Goal: Task Accomplishment & Management: Manage account settings

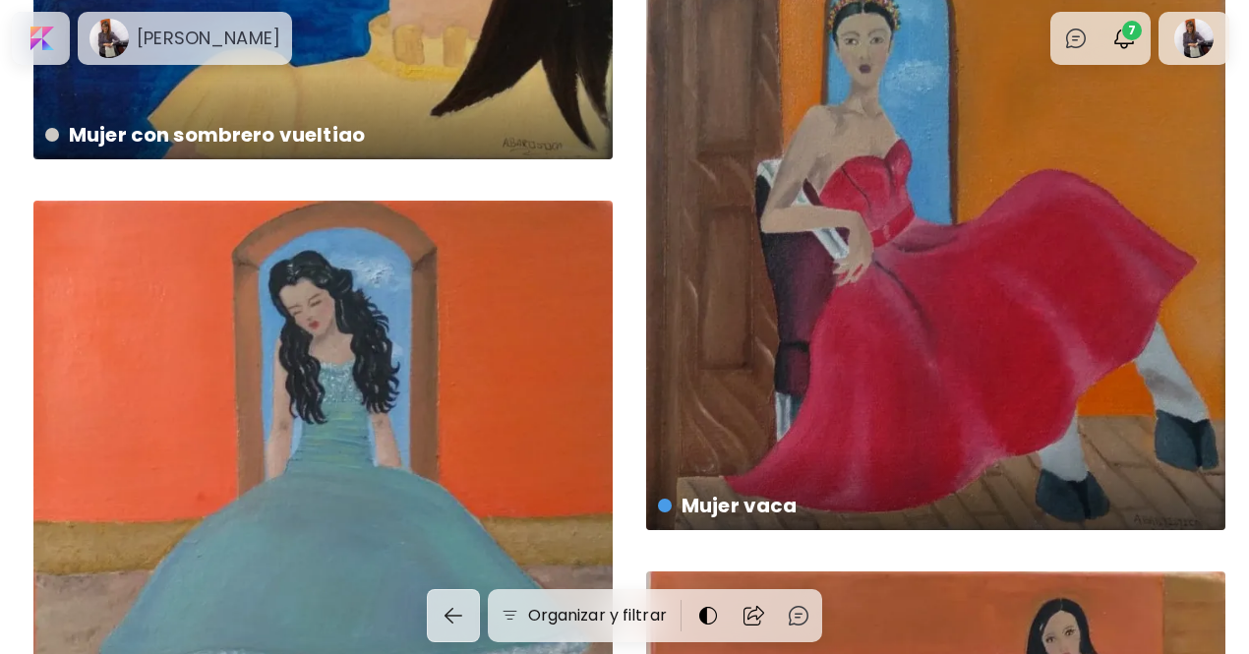
scroll to position [16018, 0]
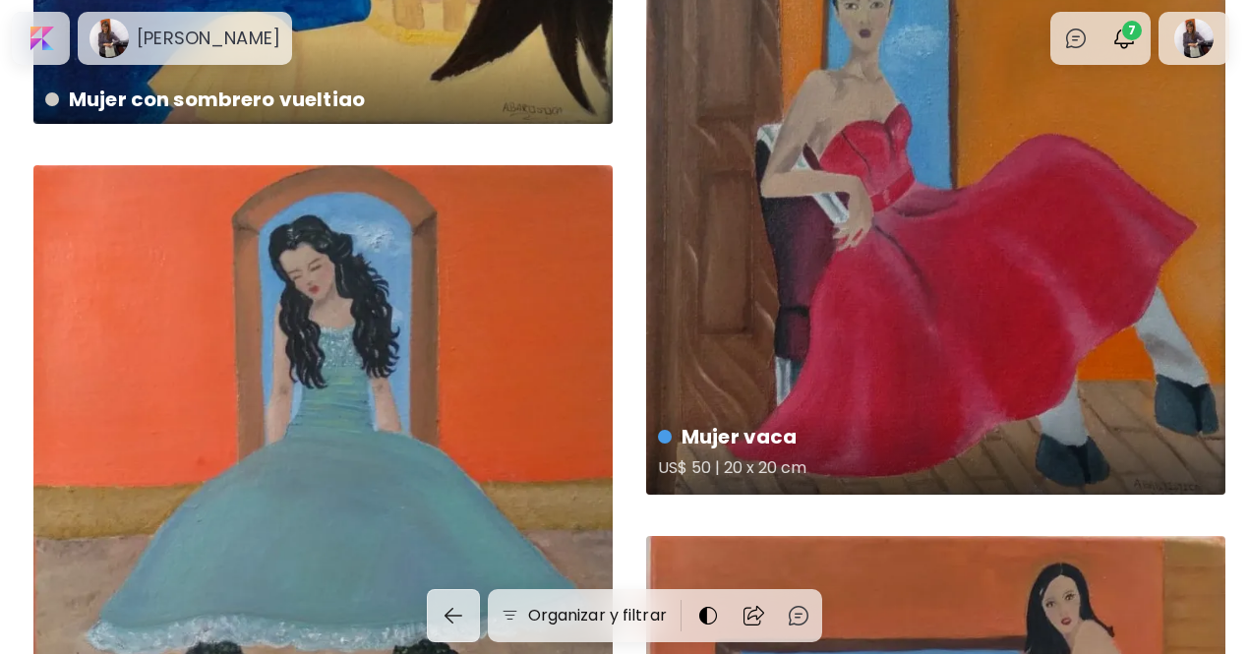
click at [1020, 117] on div "Mujer [PERSON_NAME] US$ 50 | 20 x 20 cm" at bounding box center [935, 202] width 579 height 585
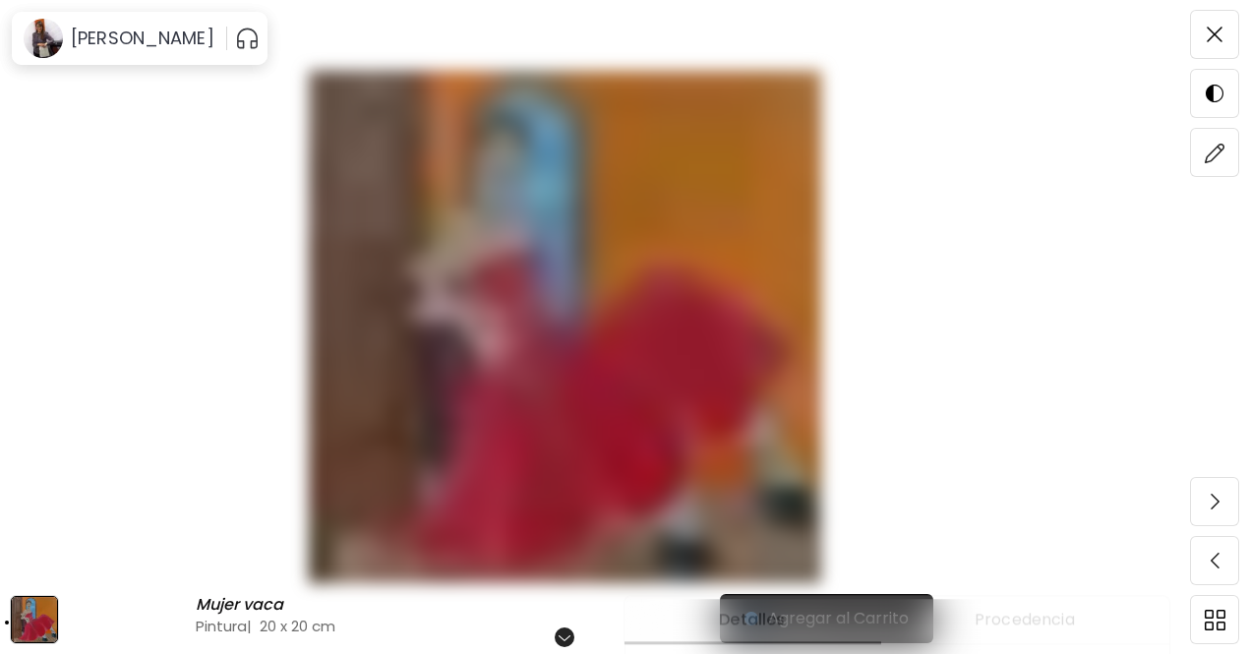
scroll to position [236, 0]
click at [1217, 143] on img at bounding box center [1215, 153] width 21 height 21
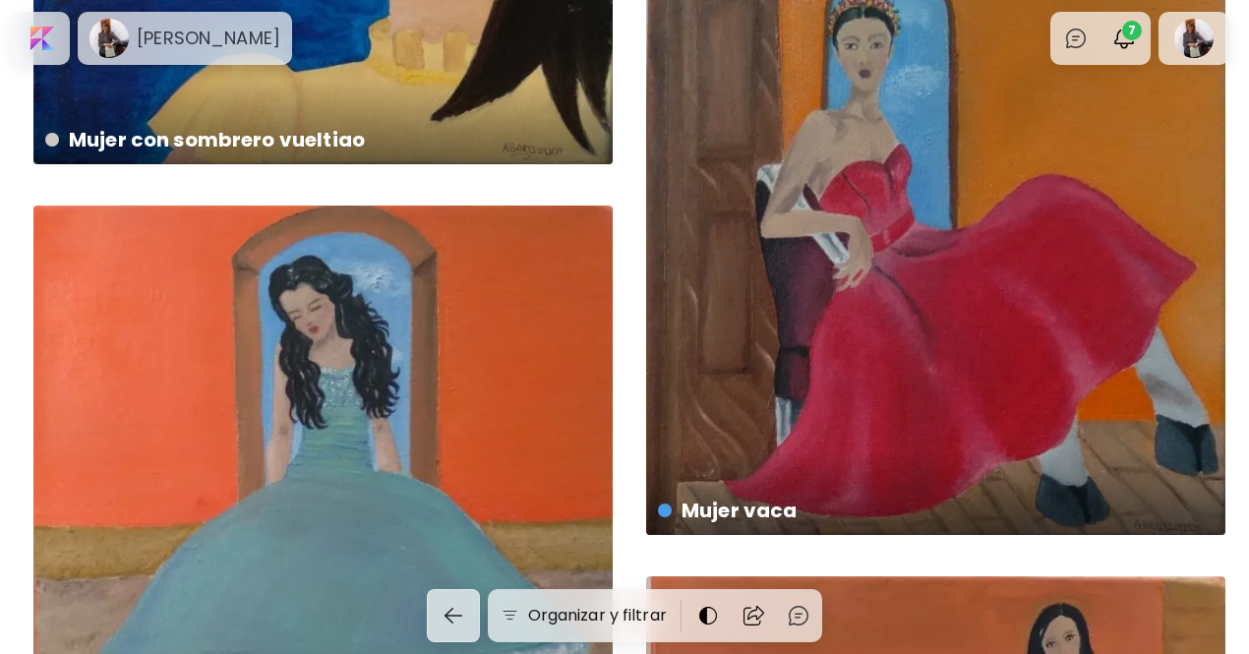
scroll to position [15960, 0]
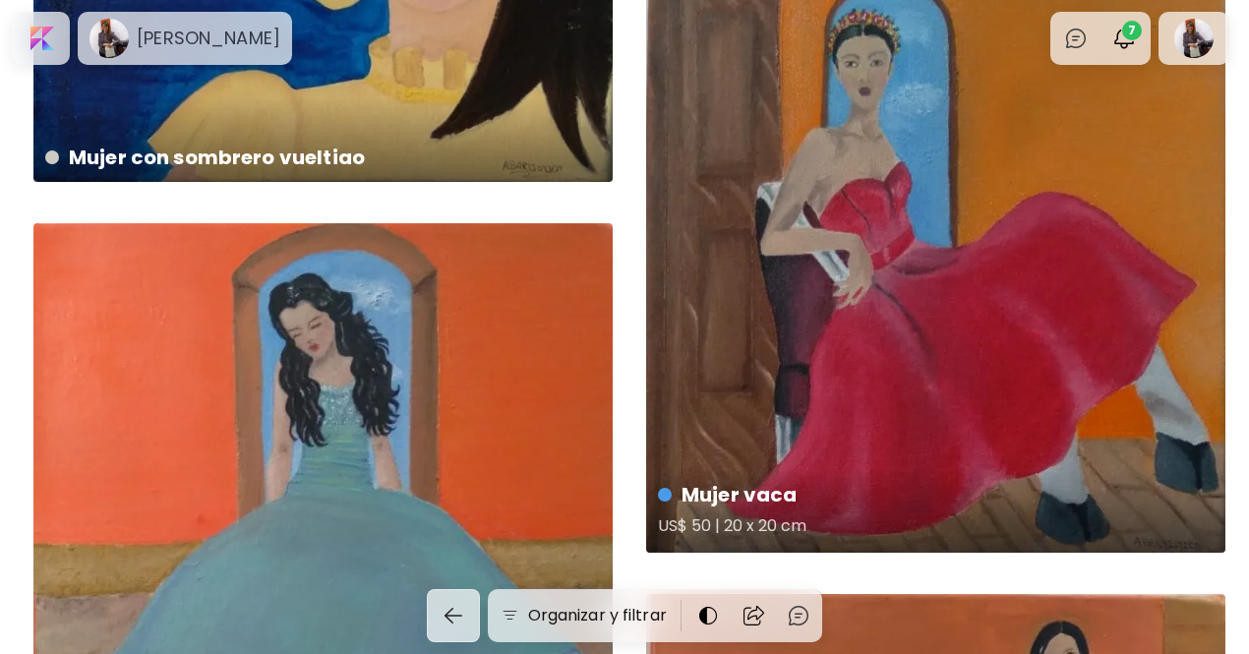
click at [848, 537] on h5 "US$ 50 | 20 x 20 cm" at bounding box center [934, 528] width 552 height 39
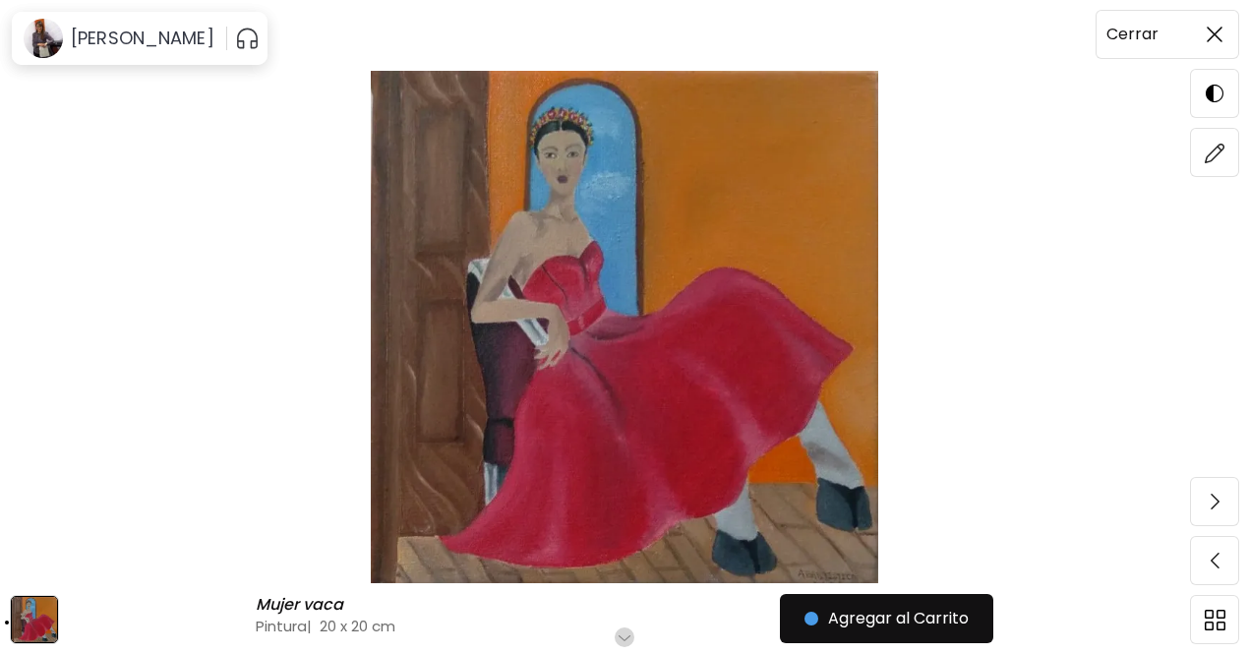
click at [1221, 37] on img at bounding box center [1215, 35] width 16 height 16
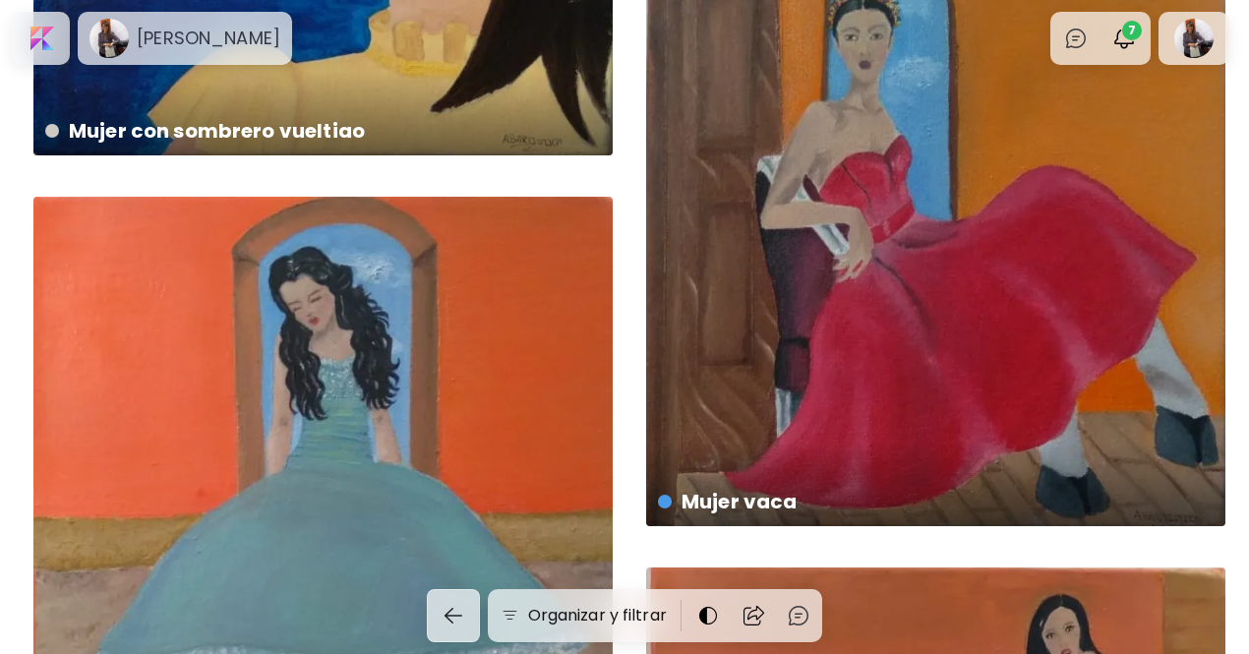
scroll to position [15807, 0]
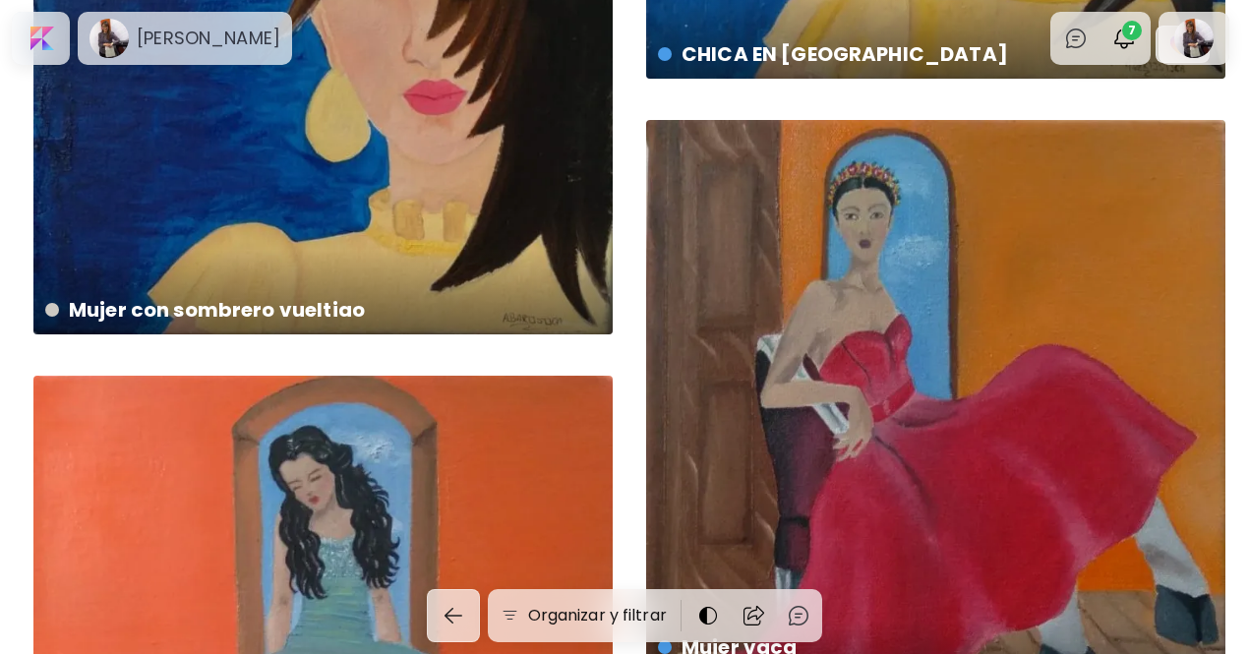
click at [1124, 479] on div "Mujer [PERSON_NAME] US$ 50 | 20 x 20 cm" at bounding box center [935, 412] width 579 height 585
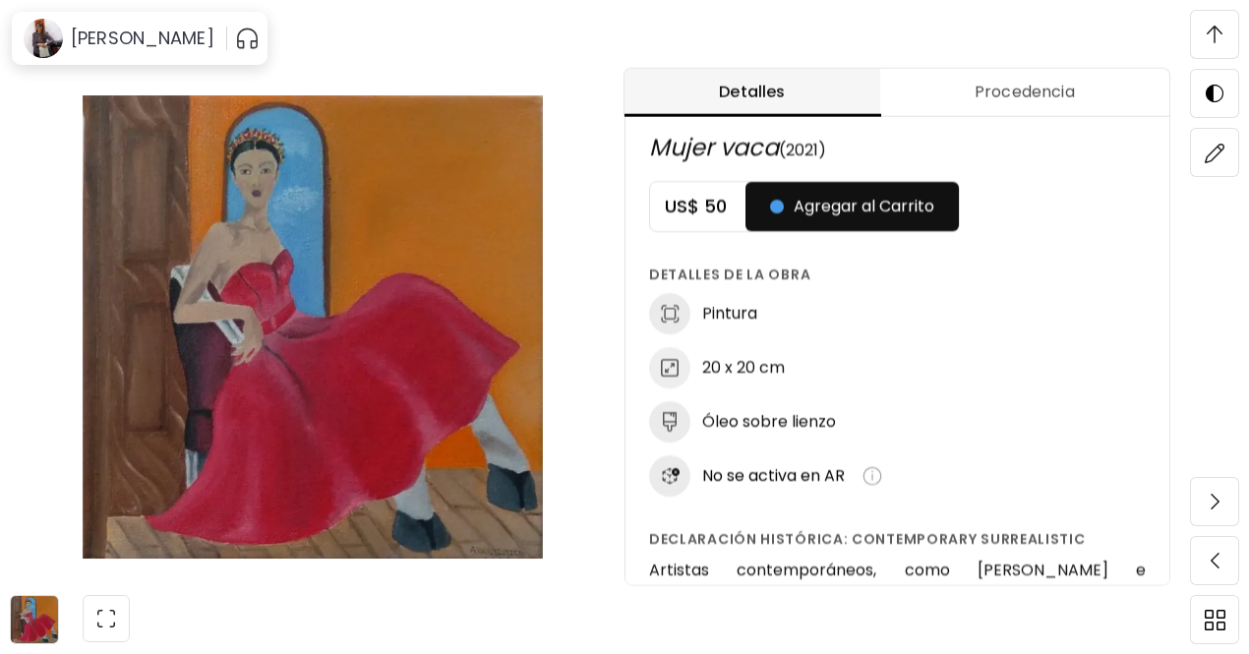
scroll to position [988, 0]
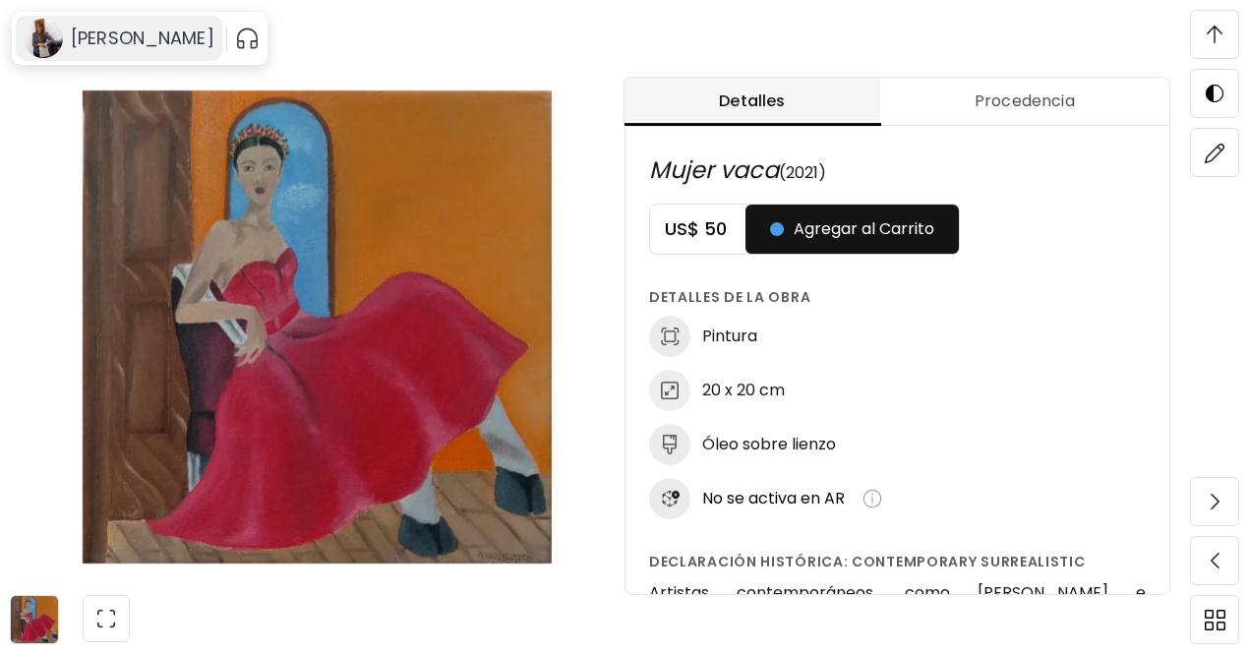
click at [151, 30] on h6 "[PERSON_NAME]" at bounding box center [143, 39] width 144 height 24
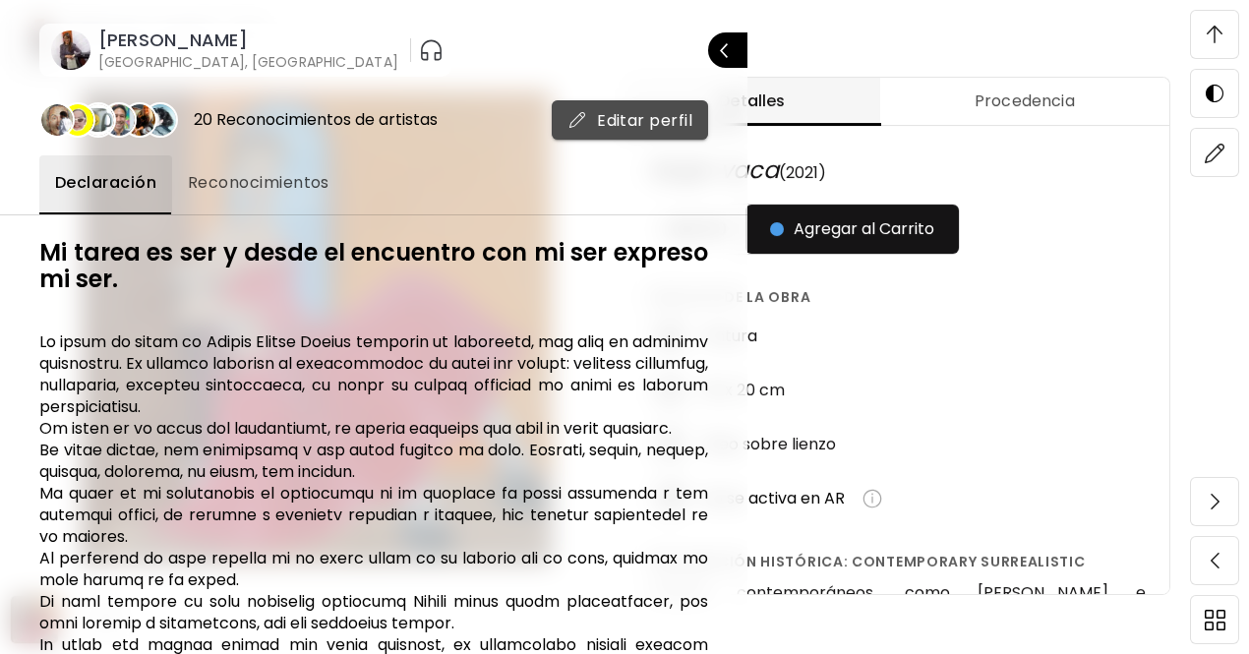
click at [626, 111] on span "Editar perfil" at bounding box center [629, 120] width 125 height 21
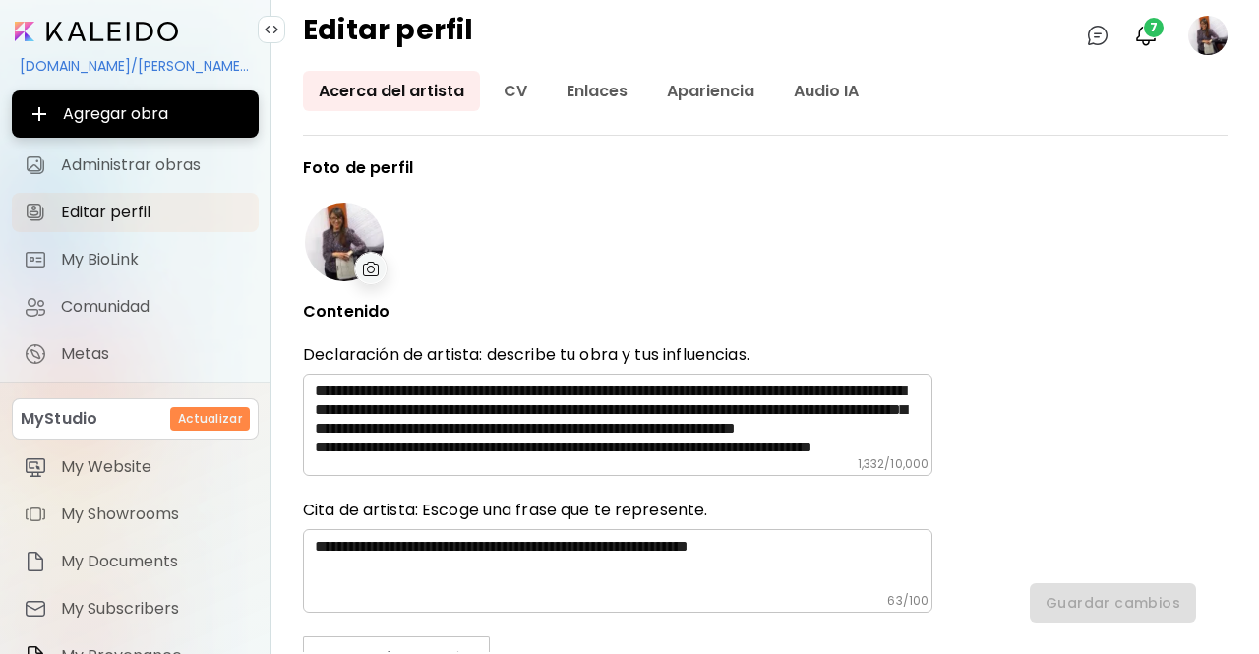
type input "********"
type input "******"
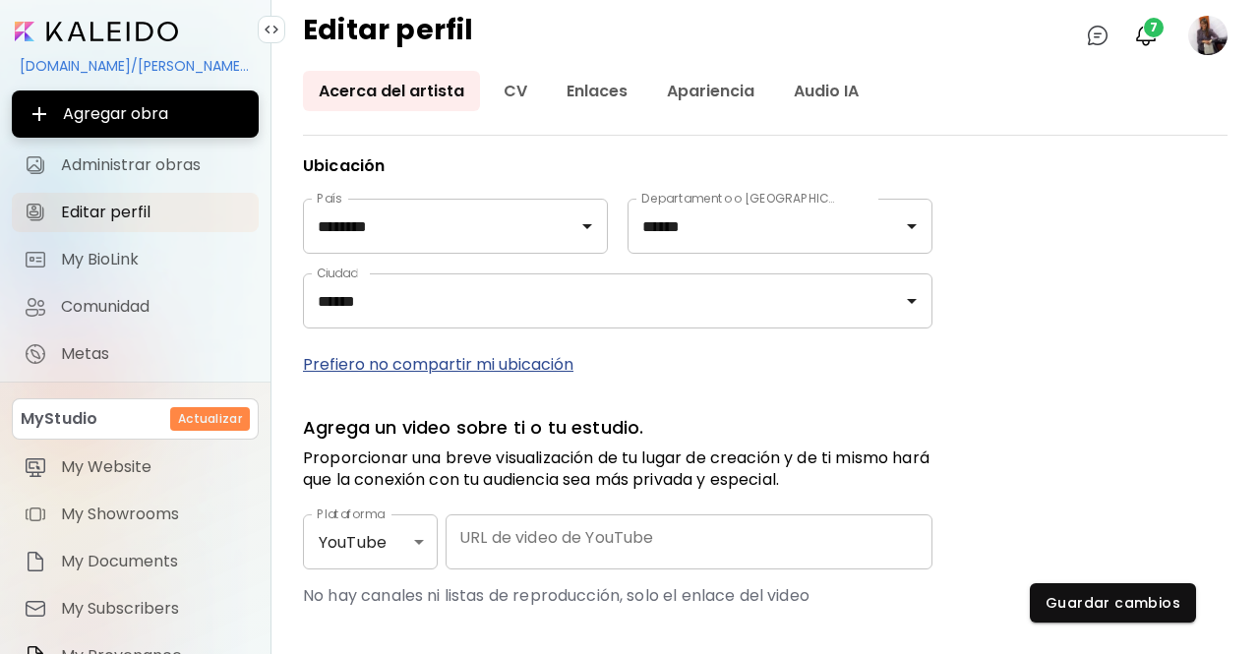
click at [125, 63] on div "[DOMAIN_NAME]/[PERSON_NAME].[PERSON_NAME]" at bounding box center [135, 65] width 247 height 33
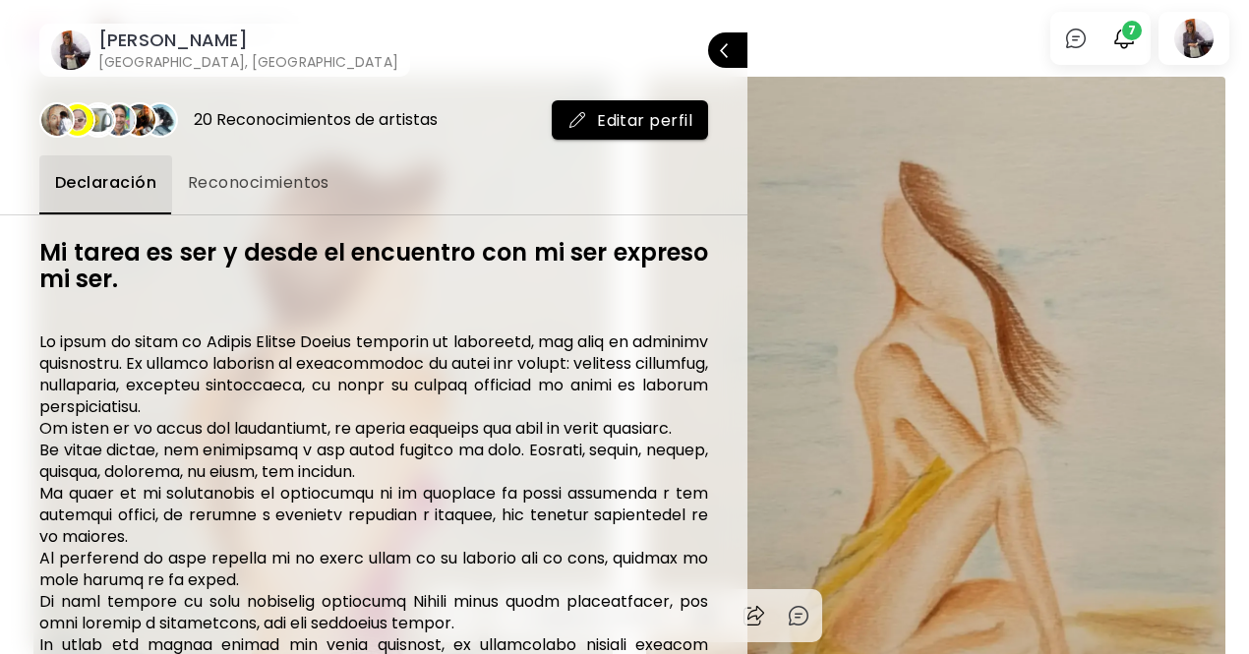
click at [1021, 131] on div at bounding box center [624, 327] width 1249 height 654
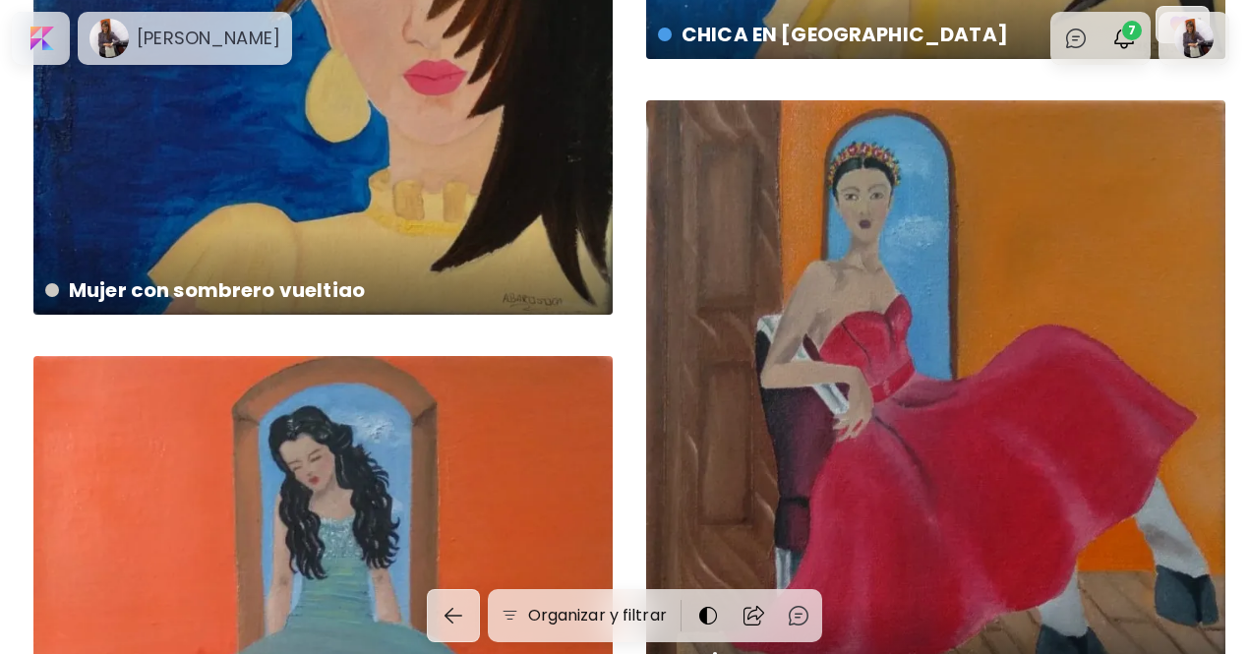
scroll to position [15791, 0]
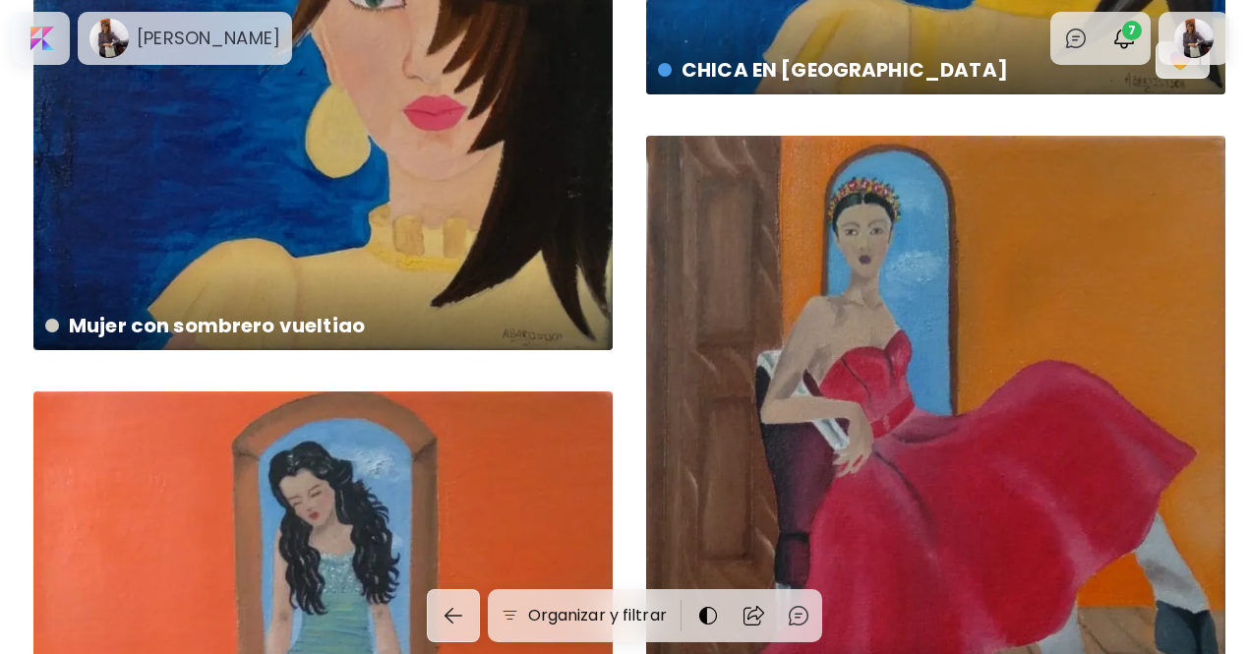
click at [861, 456] on div "Mujer [PERSON_NAME] US$ 50 | 20 x 20 cm" at bounding box center [935, 428] width 579 height 585
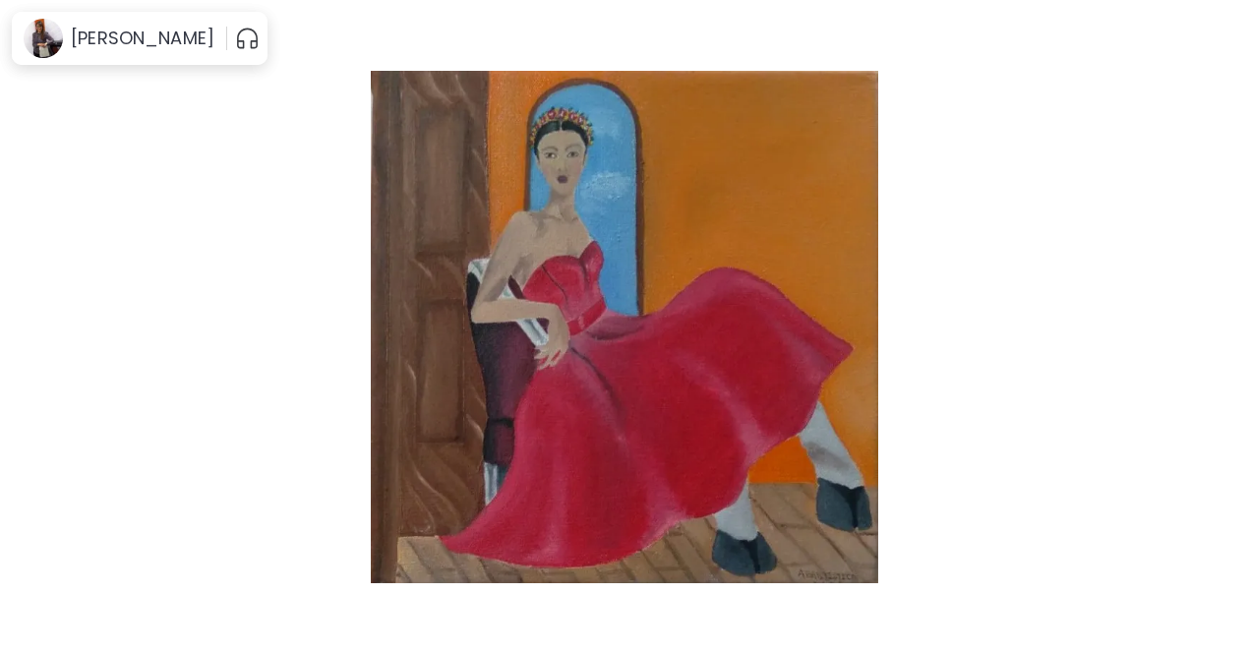
scroll to position [422, 0]
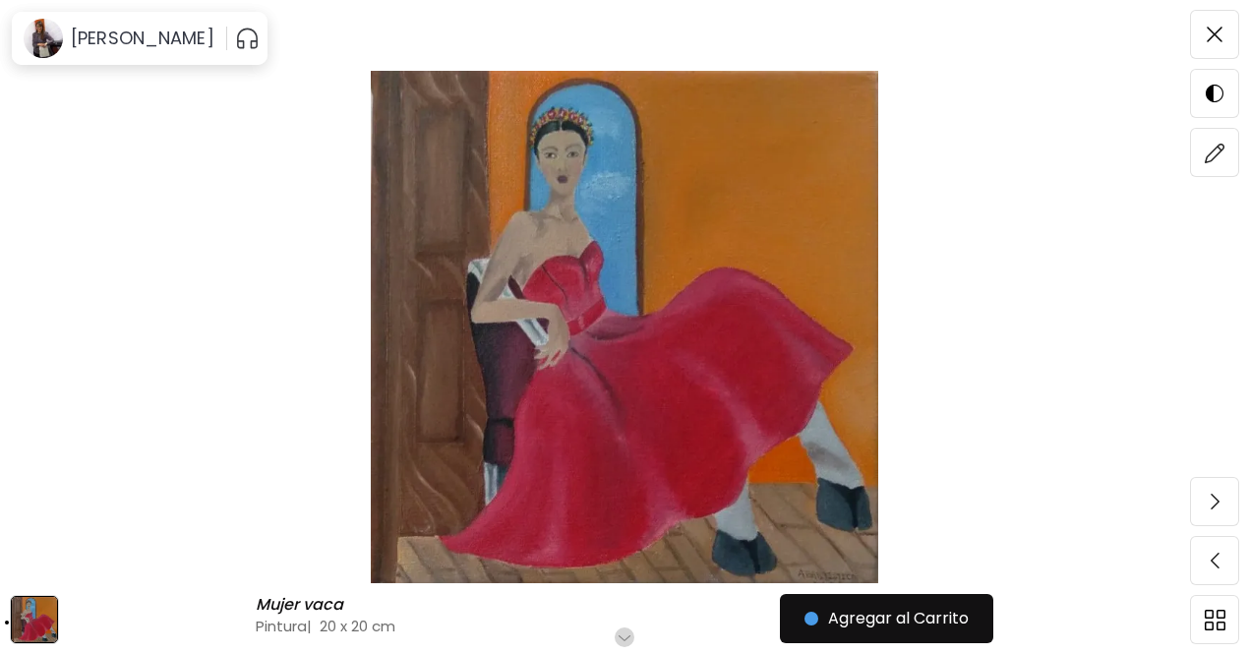
click at [626, 632] on h6 "Desplázate para ver más" at bounding box center [625, 637] width 172 height 16
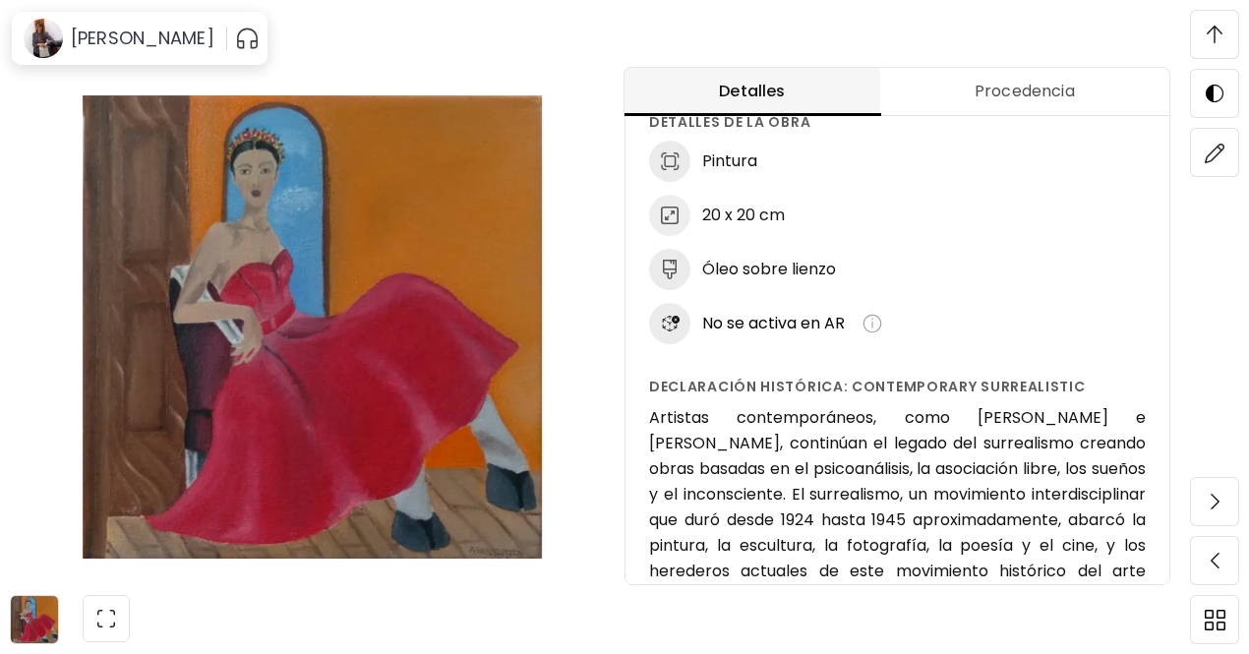
scroll to position [151, 0]
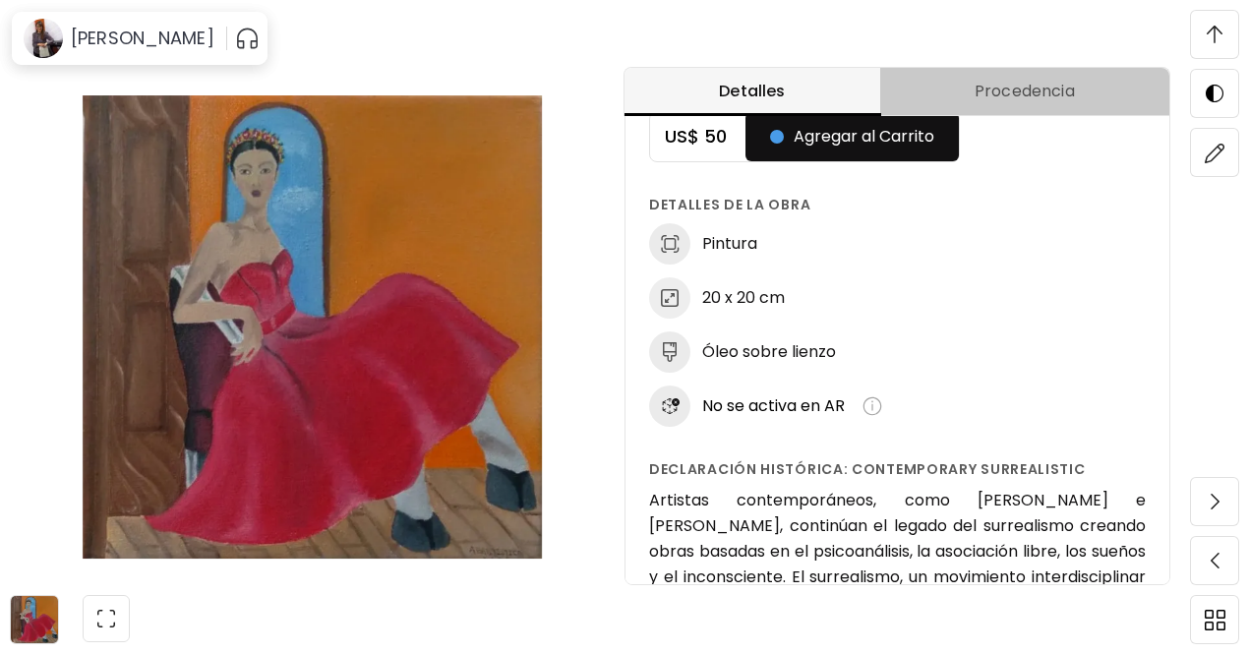
click at [1036, 92] on span "Procedencia" at bounding box center [1025, 92] width 266 height 24
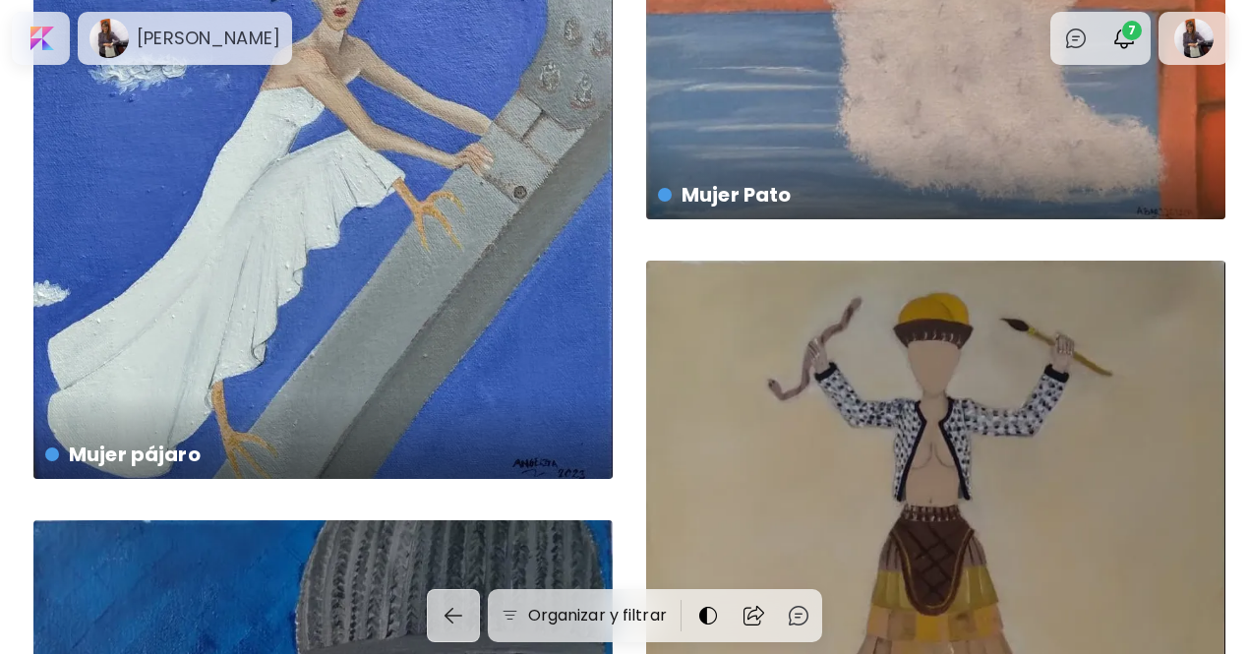
scroll to position [15685, 0]
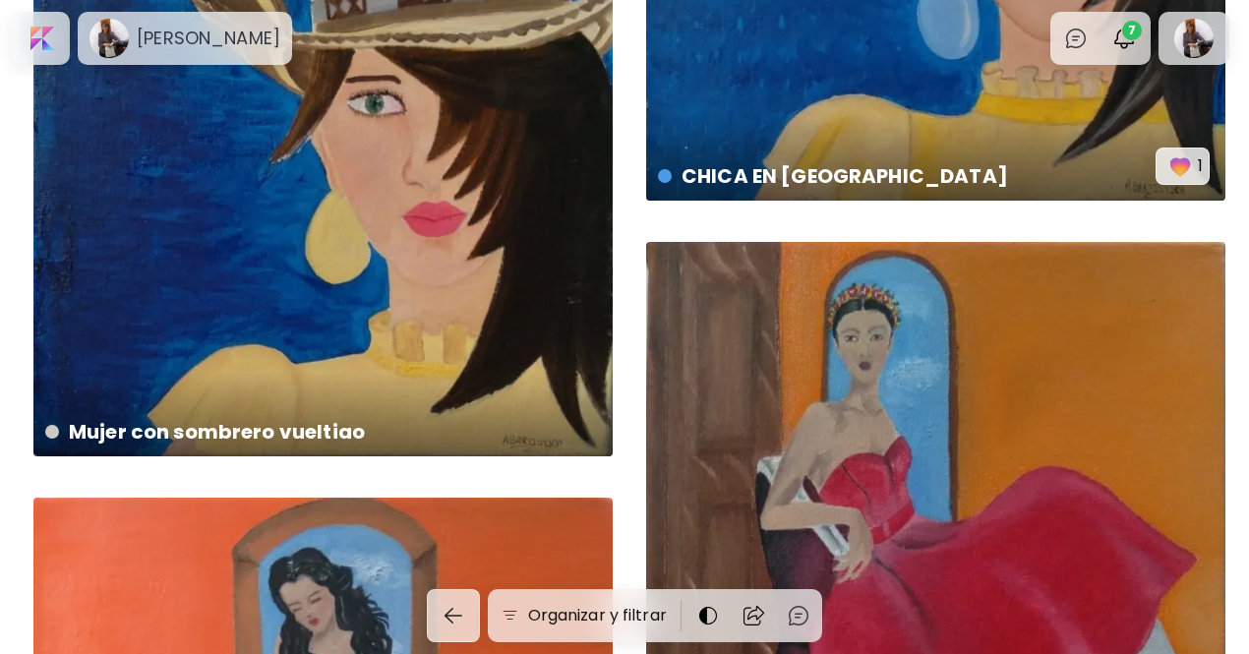
click at [937, 477] on div "Mujer [PERSON_NAME] US$ 50 | 20 x 20 cm" at bounding box center [935, 534] width 579 height 585
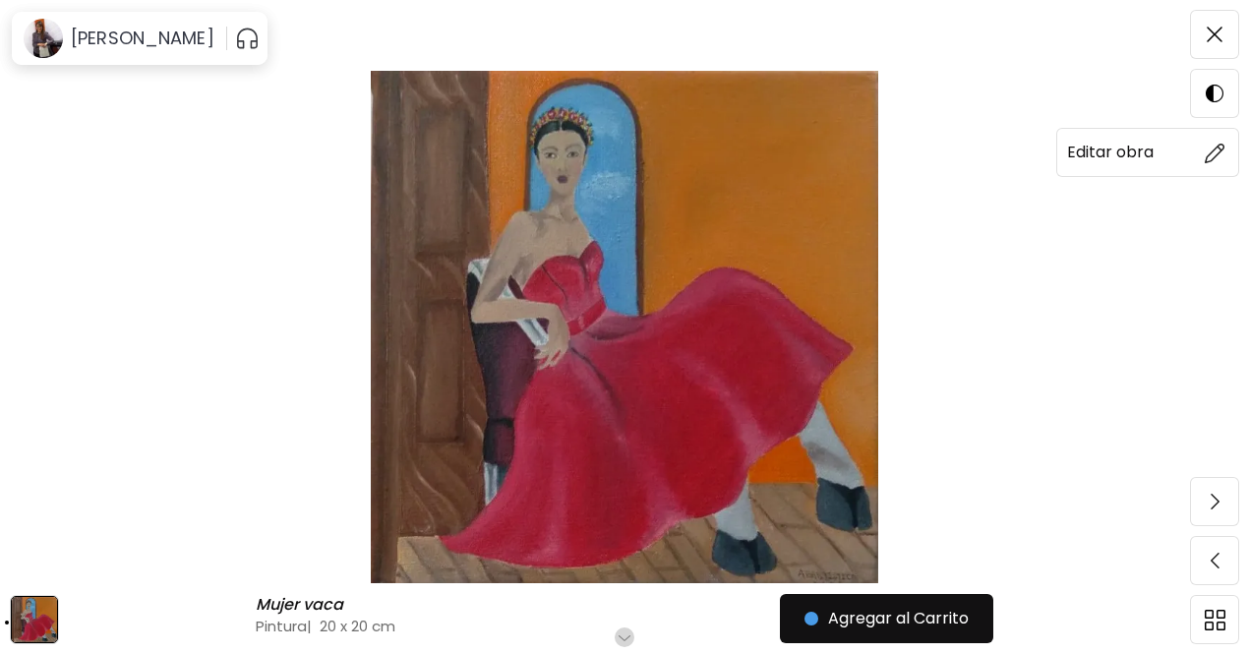
click at [1217, 154] on img at bounding box center [1215, 153] width 21 height 21
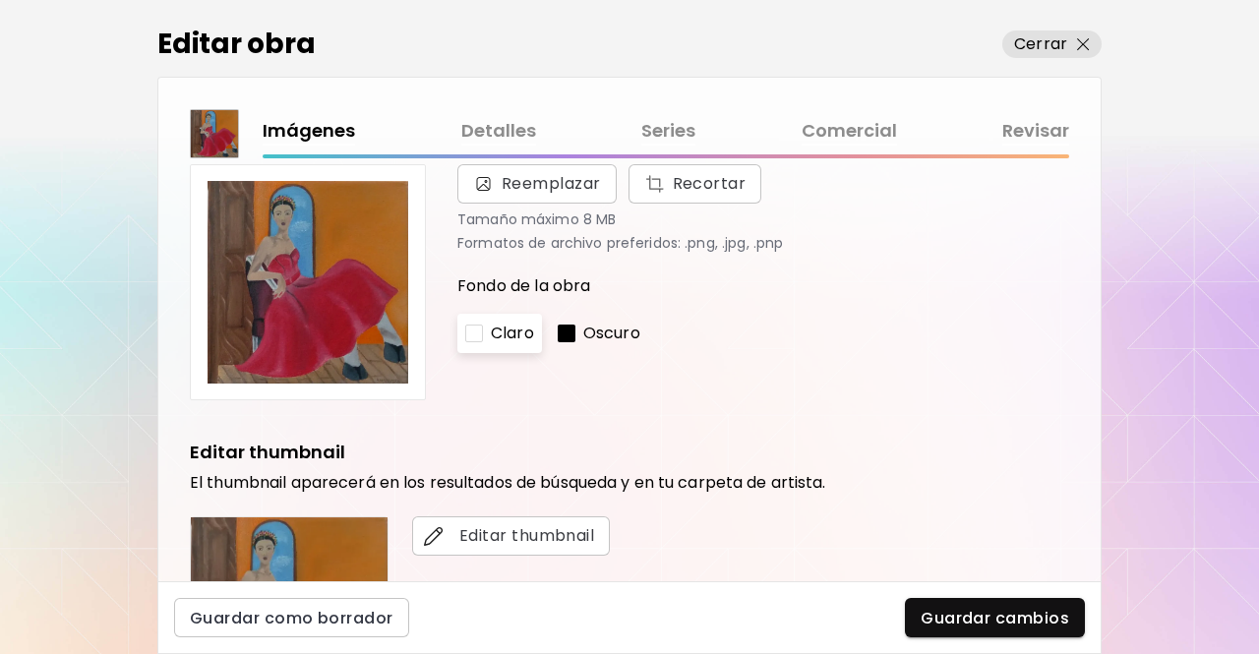
scroll to position [65, 0]
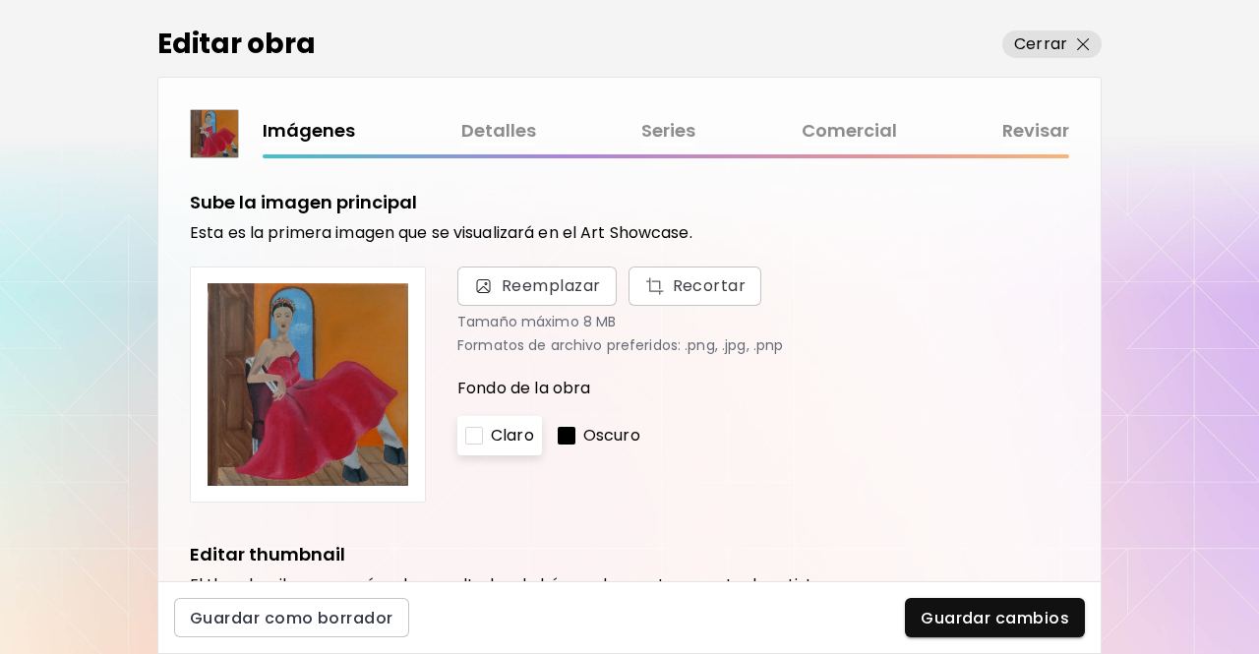
click at [490, 131] on link "Detalles" at bounding box center [498, 131] width 75 height 29
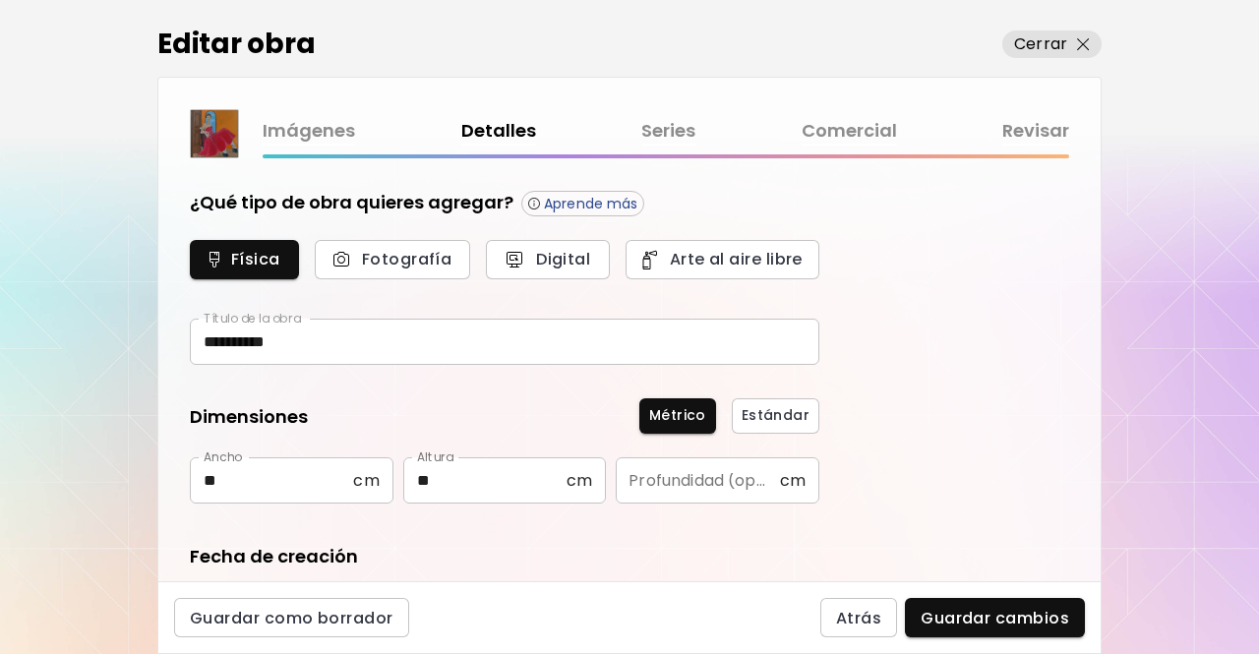
click at [641, 131] on link "Series" at bounding box center [668, 131] width 54 height 29
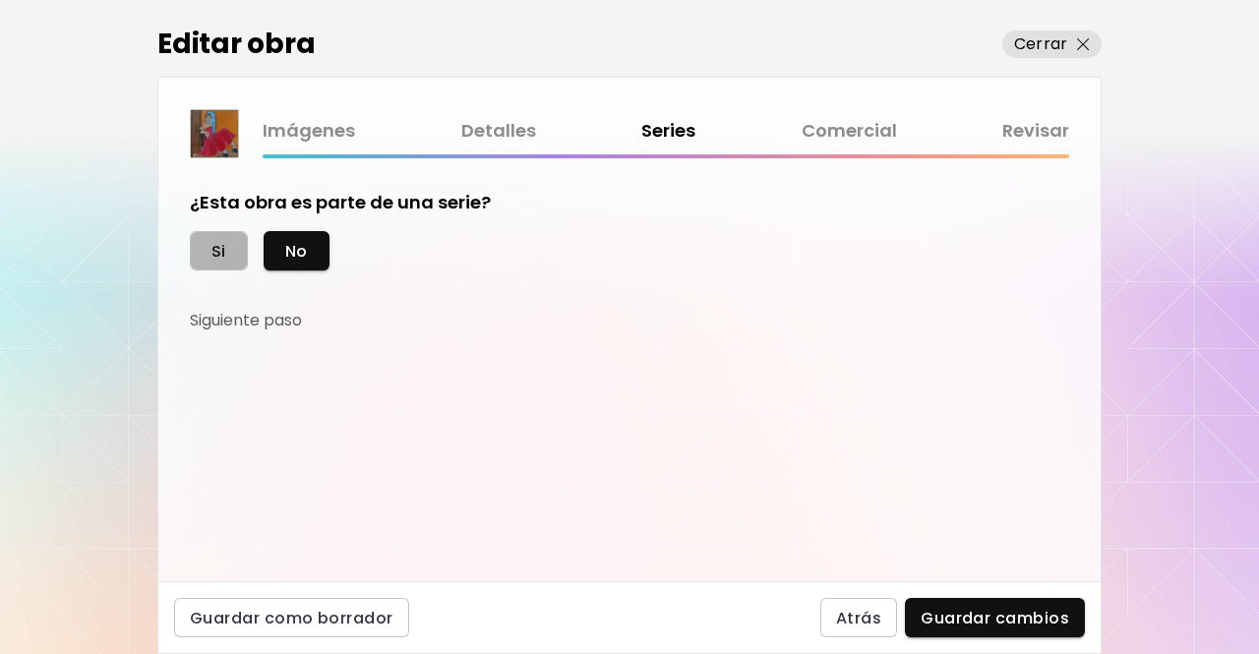
click at [221, 243] on span "Si" at bounding box center [218, 251] width 15 height 21
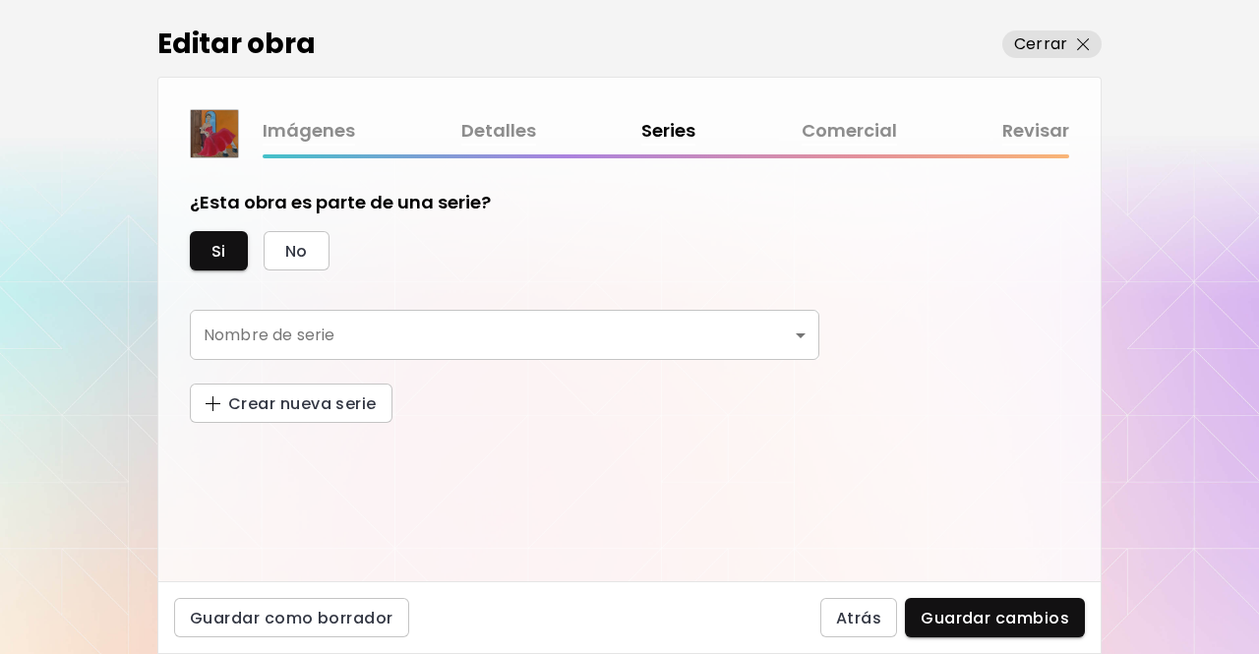
click at [848, 131] on link "Comercial" at bounding box center [849, 131] width 95 height 29
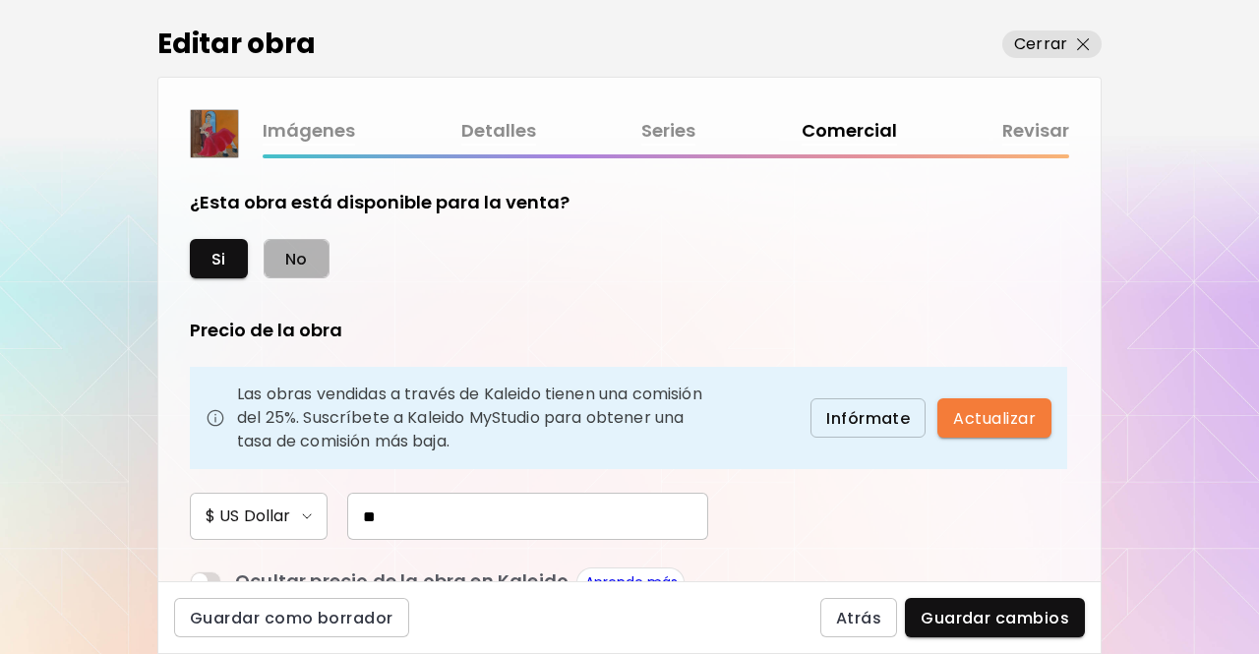
click at [304, 269] on button "No" at bounding box center [297, 258] width 66 height 39
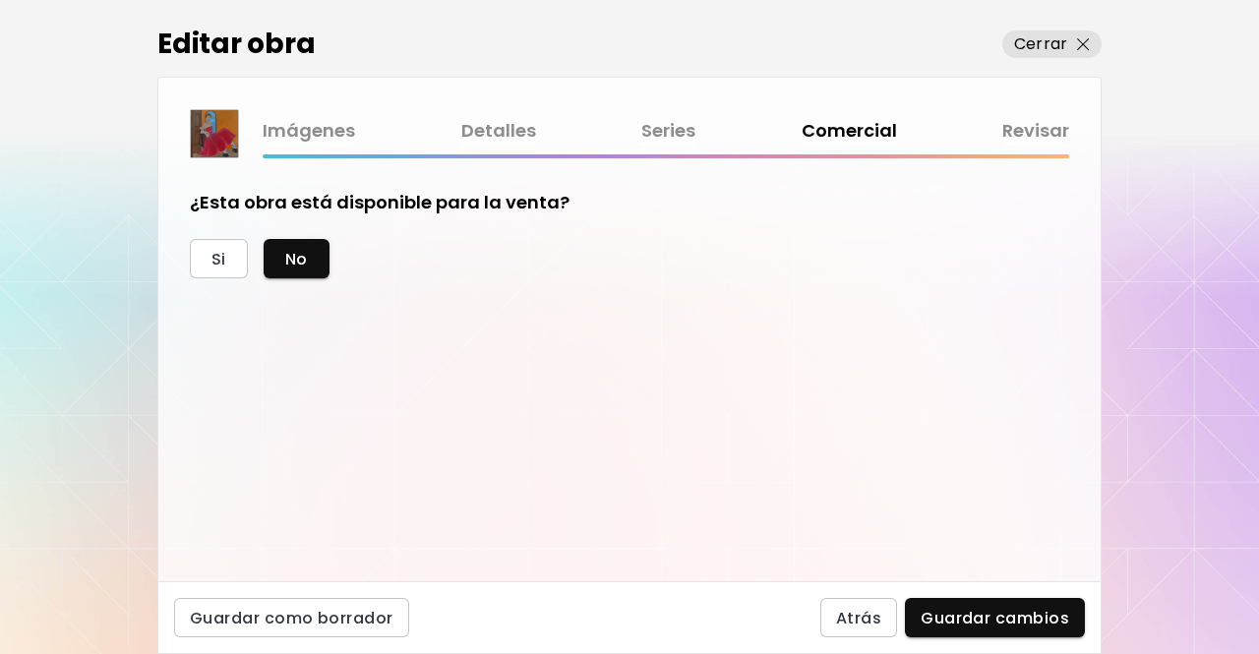
scroll to position [31, 0]
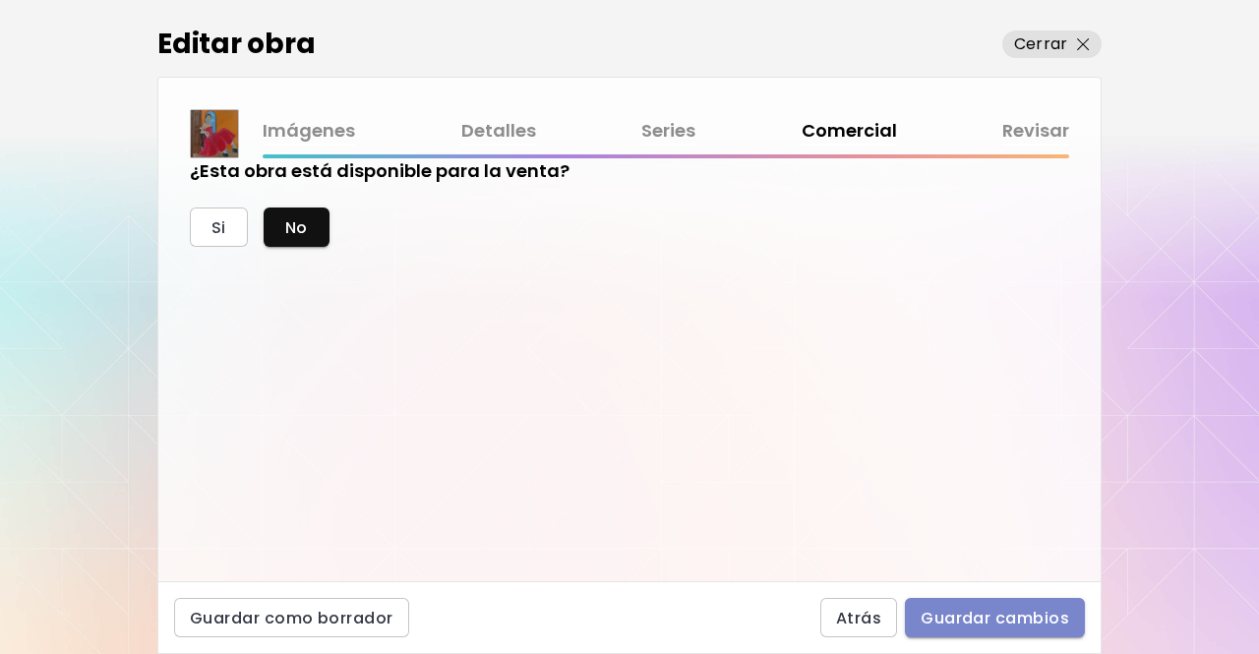
click at [1019, 617] on span "Guardar cambios" at bounding box center [995, 618] width 149 height 21
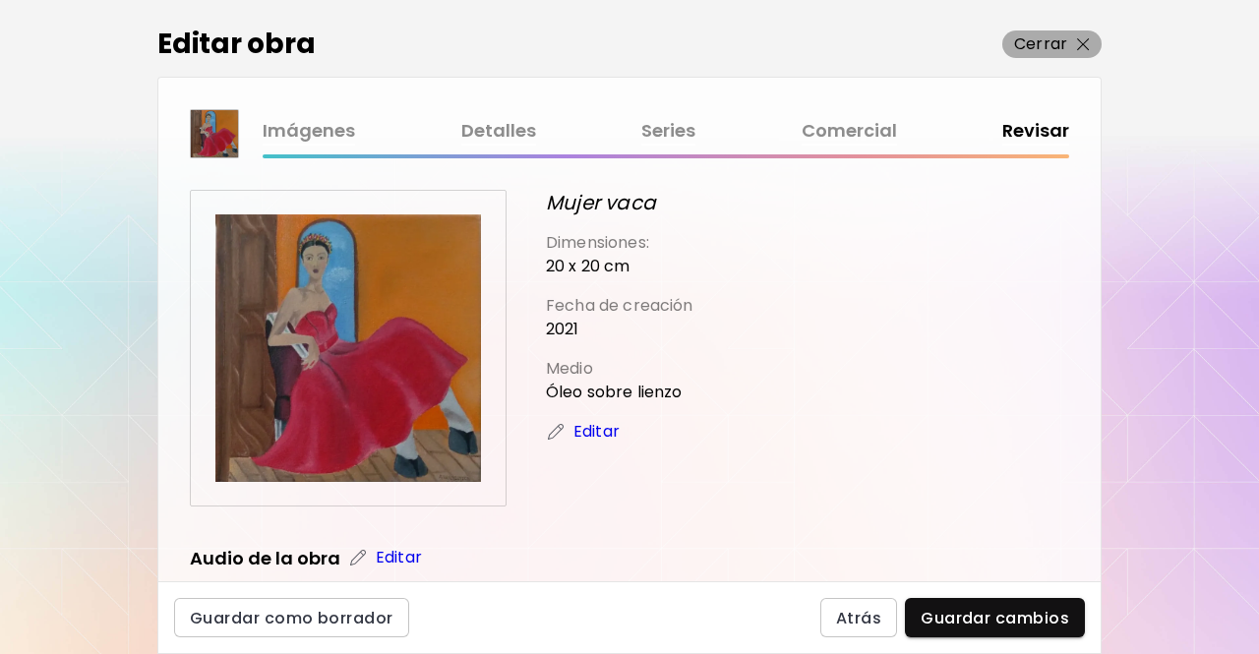
click at [1021, 34] on p "Cerrar" at bounding box center [1040, 44] width 53 height 24
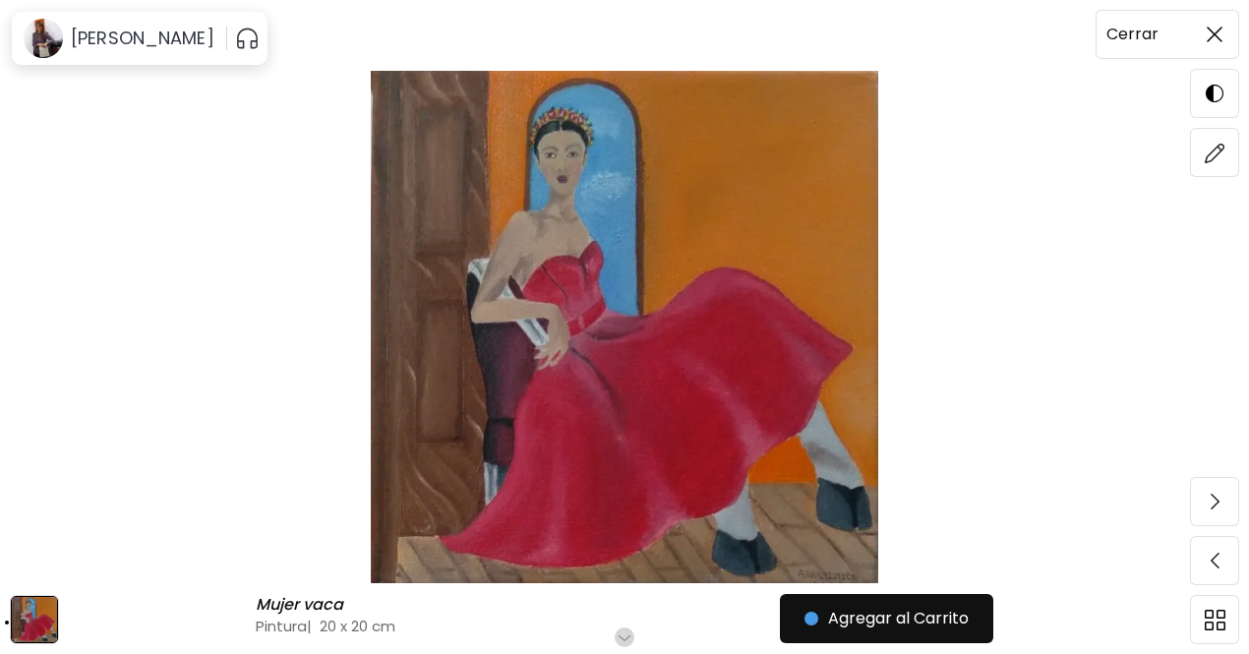
click at [1212, 34] on img at bounding box center [1215, 35] width 16 height 16
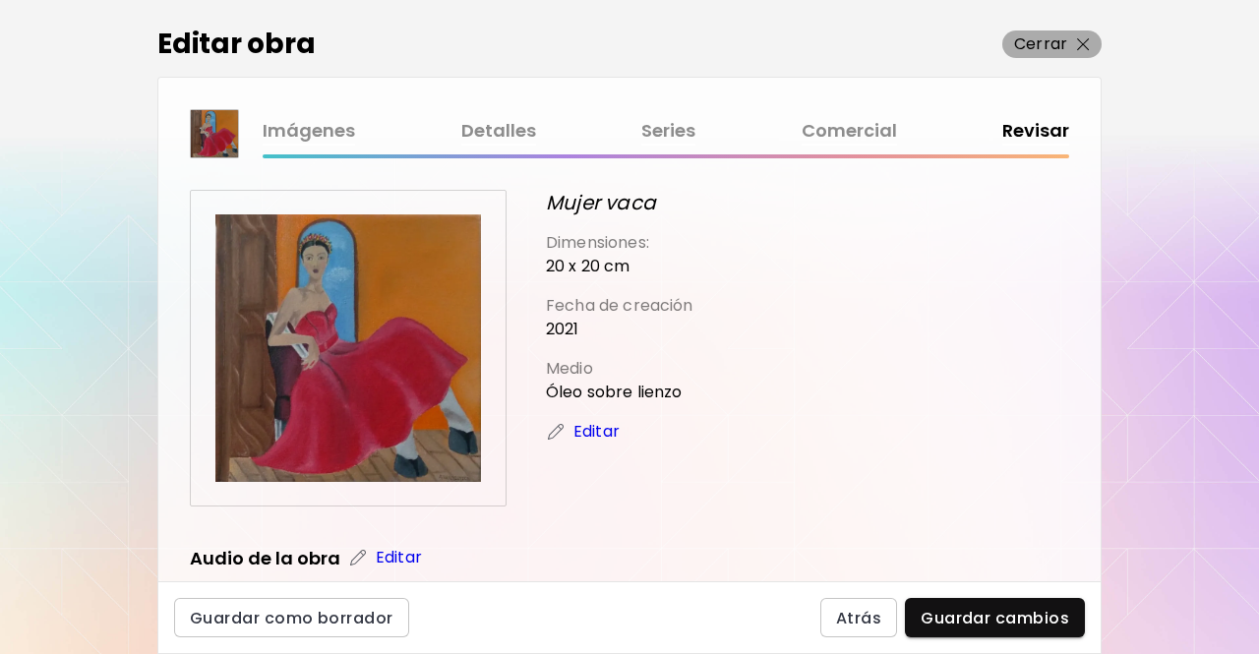
click at [1048, 42] on p "Cerrar" at bounding box center [1040, 44] width 53 height 24
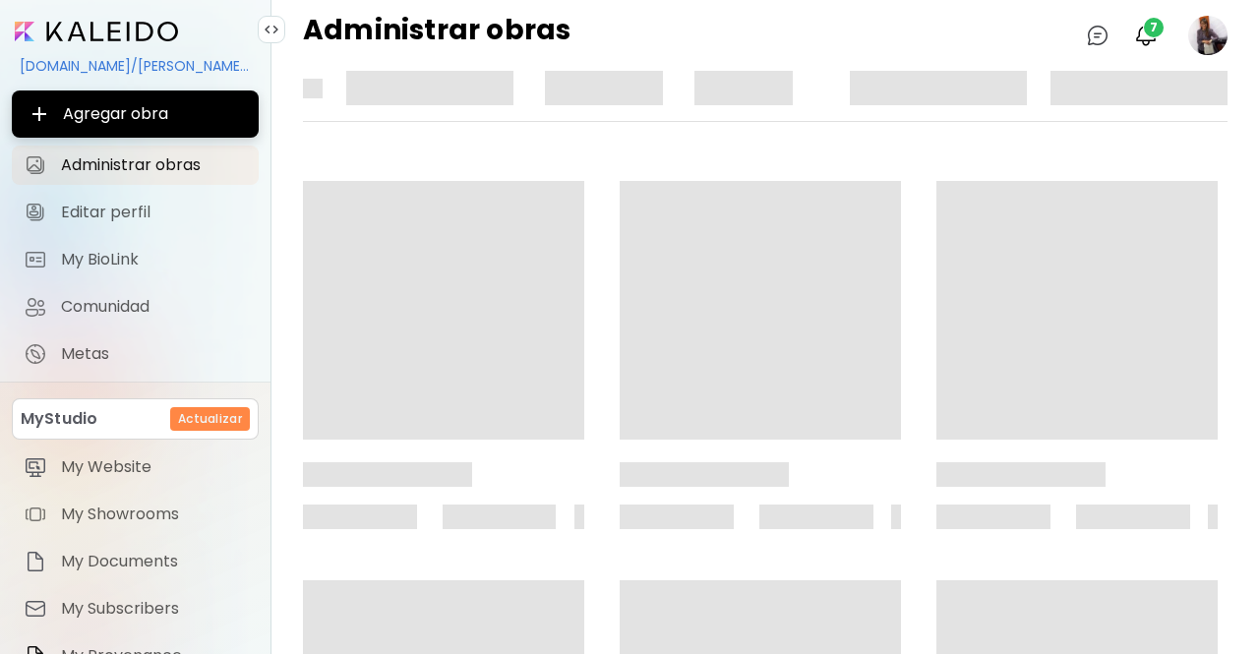
click at [1048, 42] on div "Administrar obras 0 7" at bounding box center [764, 35] width 987 height 71
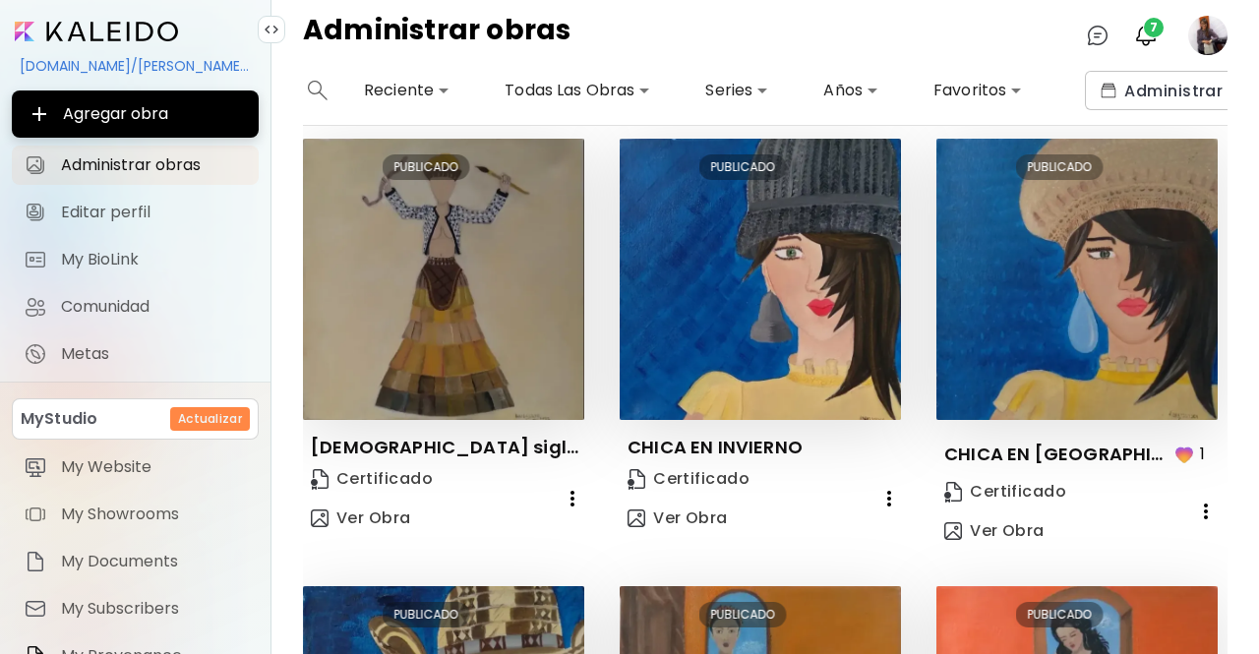
scroll to position [472, 0]
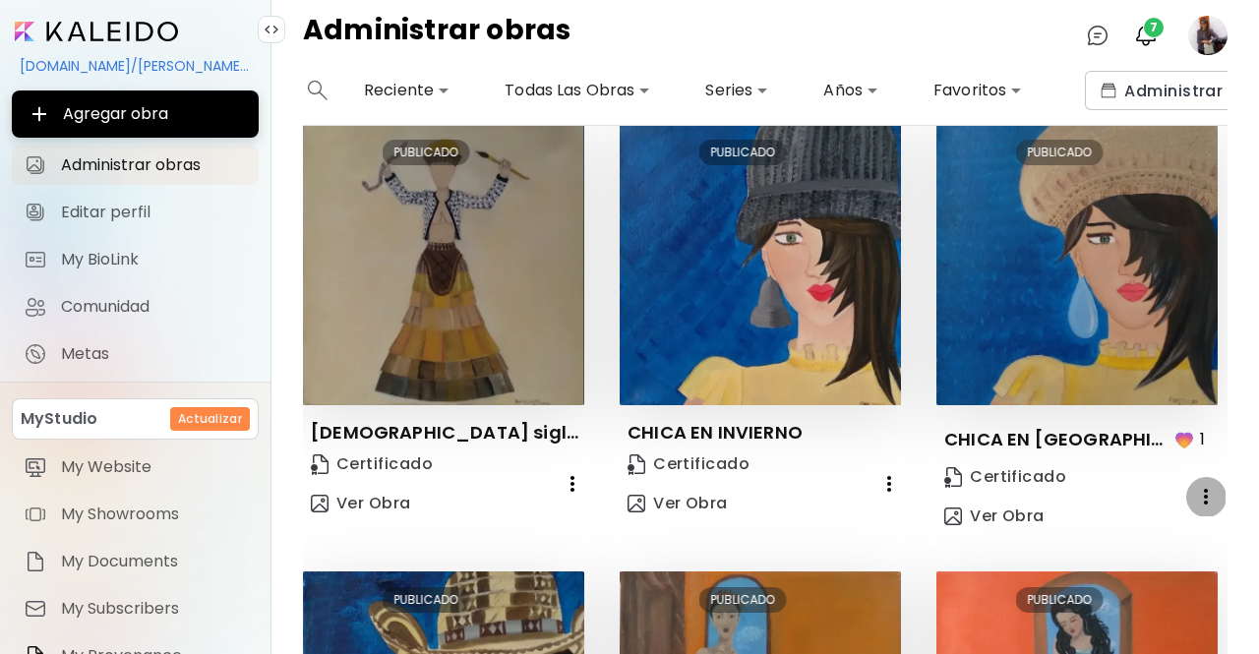
click at [1194, 495] on icon "button" at bounding box center [1206, 497] width 24 height 24
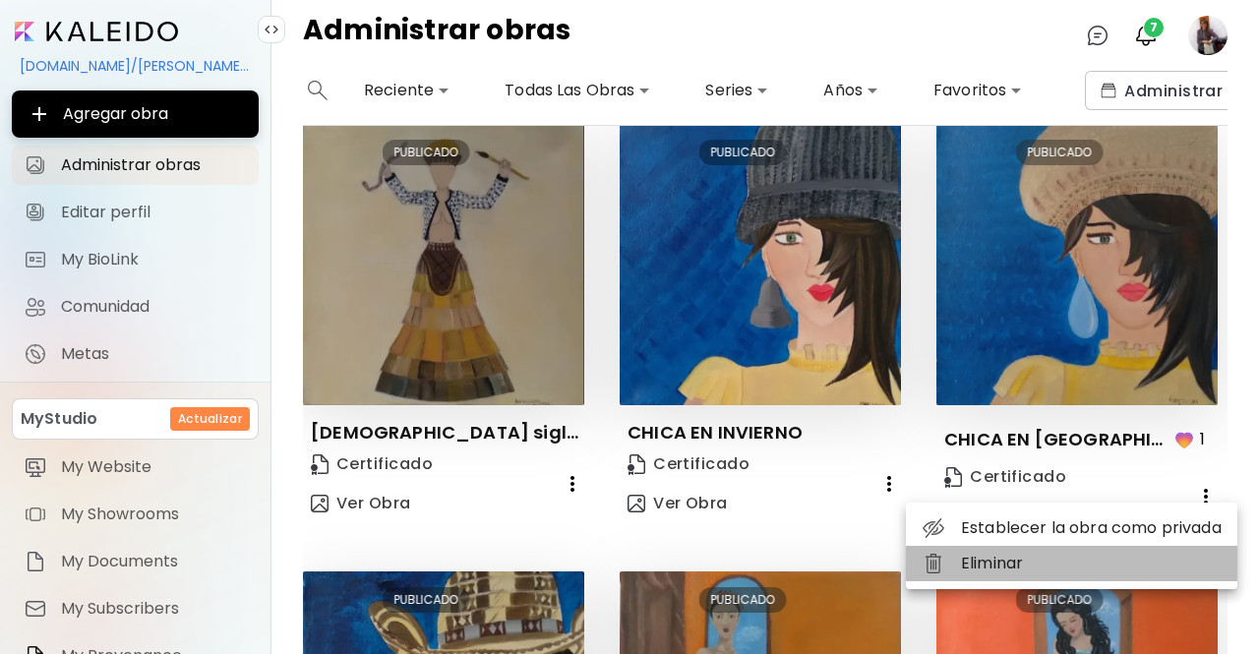
click at [987, 567] on li "Eliminar" at bounding box center [1071, 563] width 331 height 35
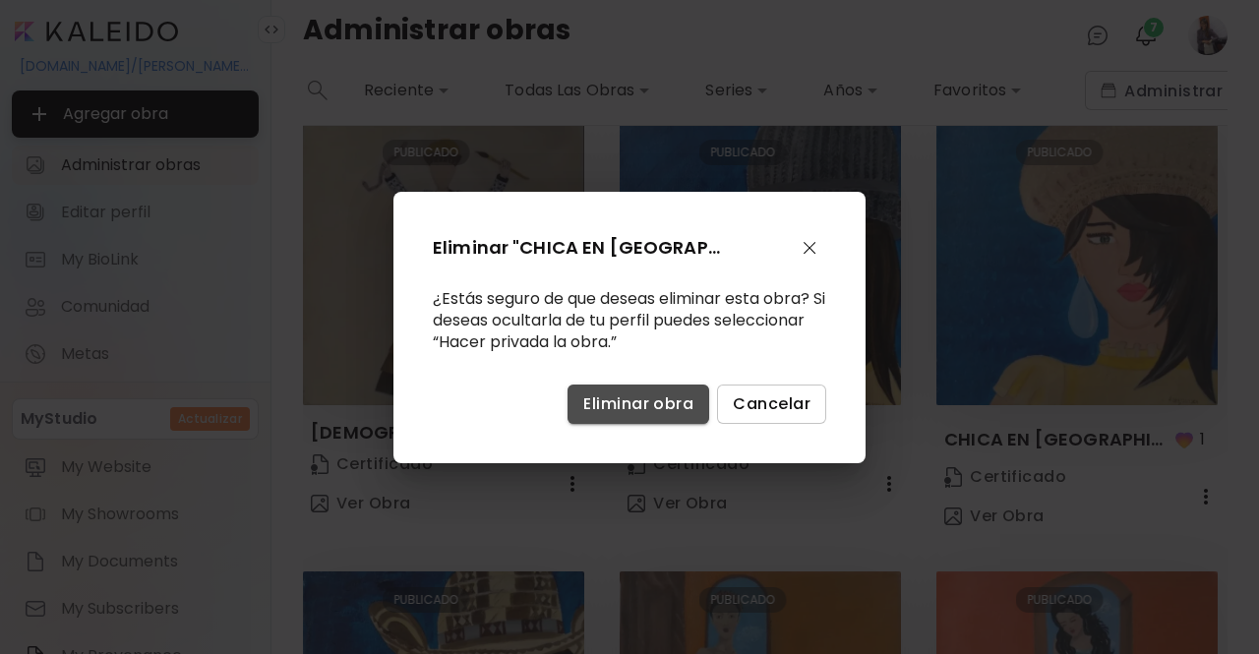
click at [659, 413] on span "Eliminar obra" at bounding box center [638, 403] width 110 height 21
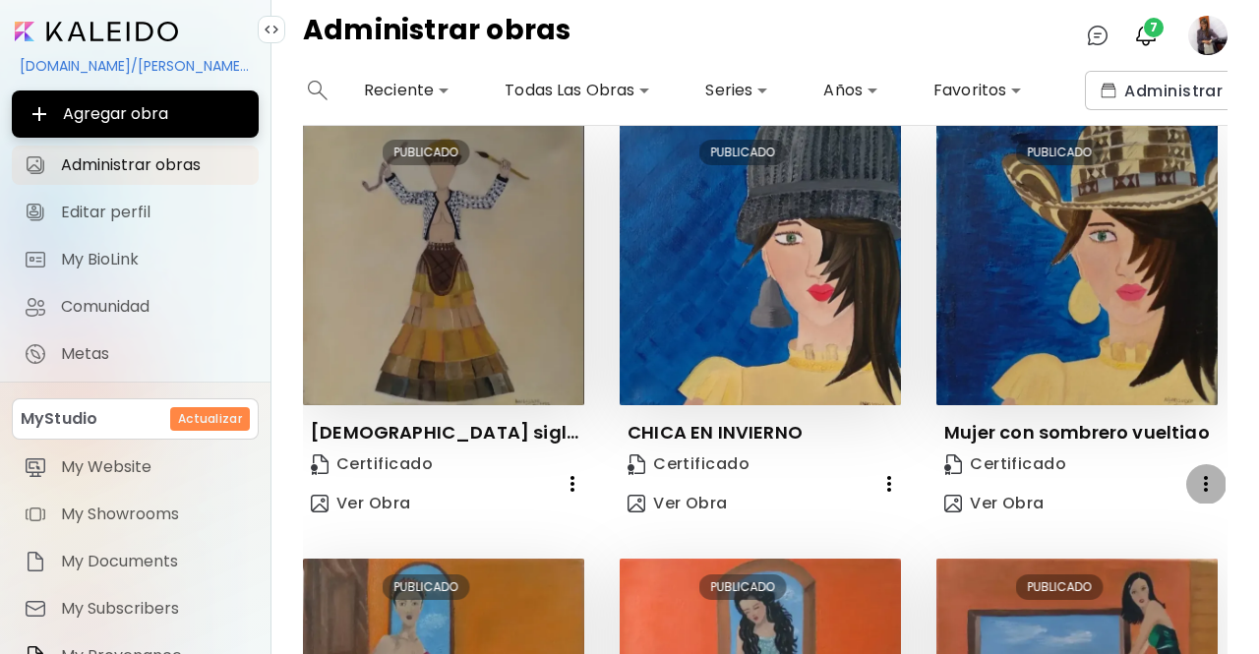
click at [1194, 475] on icon "button" at bounding box center [1206, 484] width 24 height 24
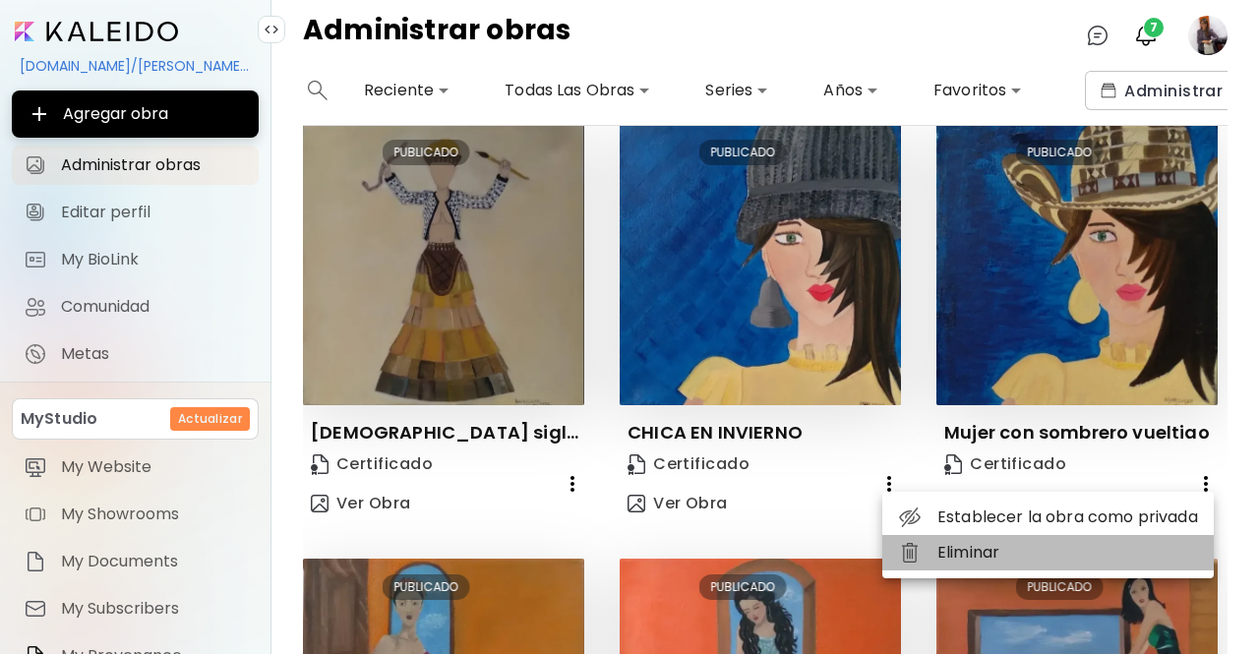
click at [970, 556] on li "Eliminar" at bounding box center [1047, 552] width 331 height 35
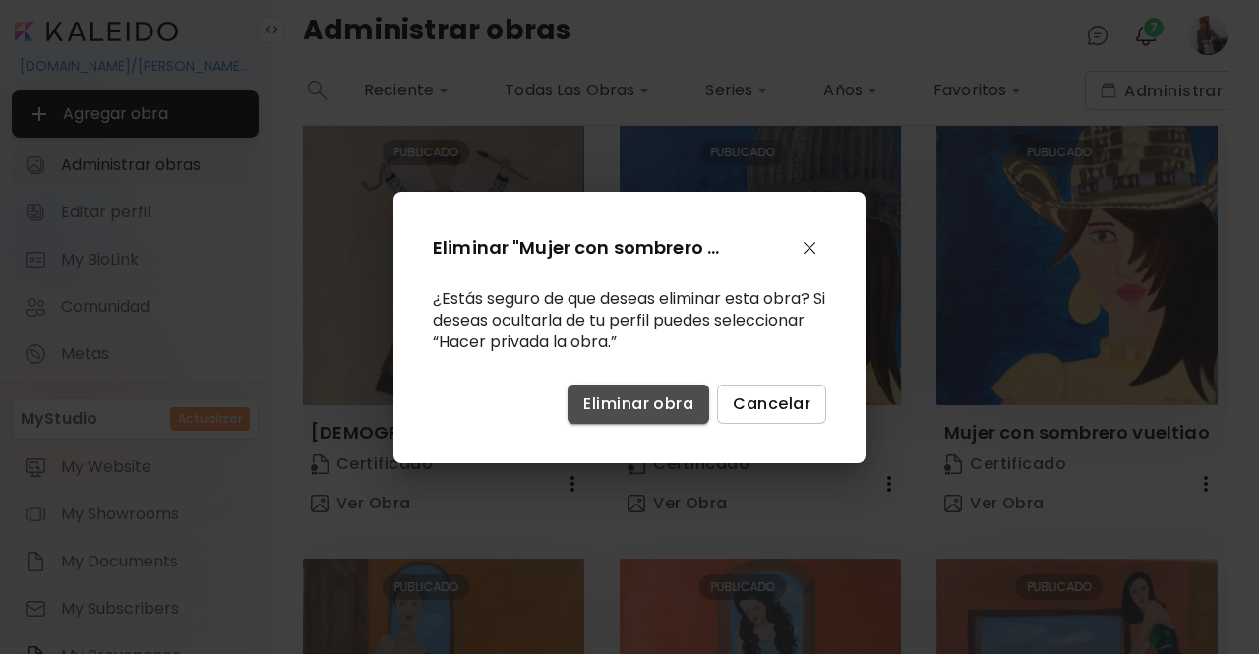
click at [699, 410] on button "Eliminar obra" at bounding box center [638, 404] width 142 height 39
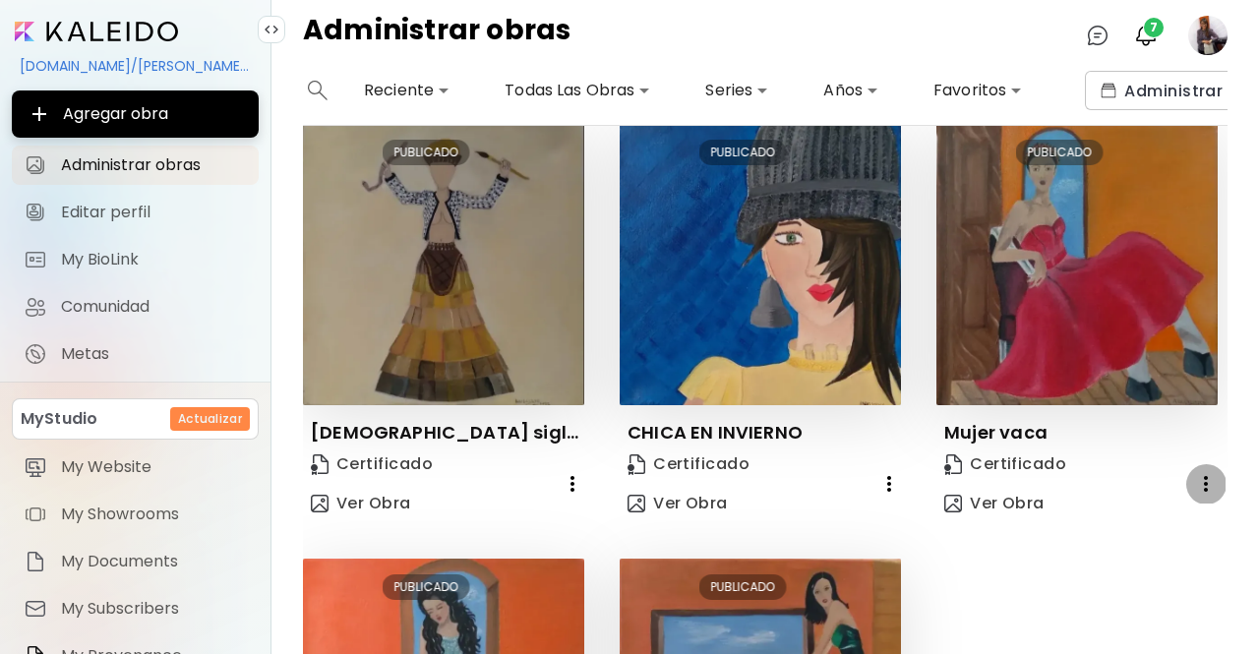
click at [1204, 483] on icon "button" at bounding box center [1206, 484] width 24 height 24
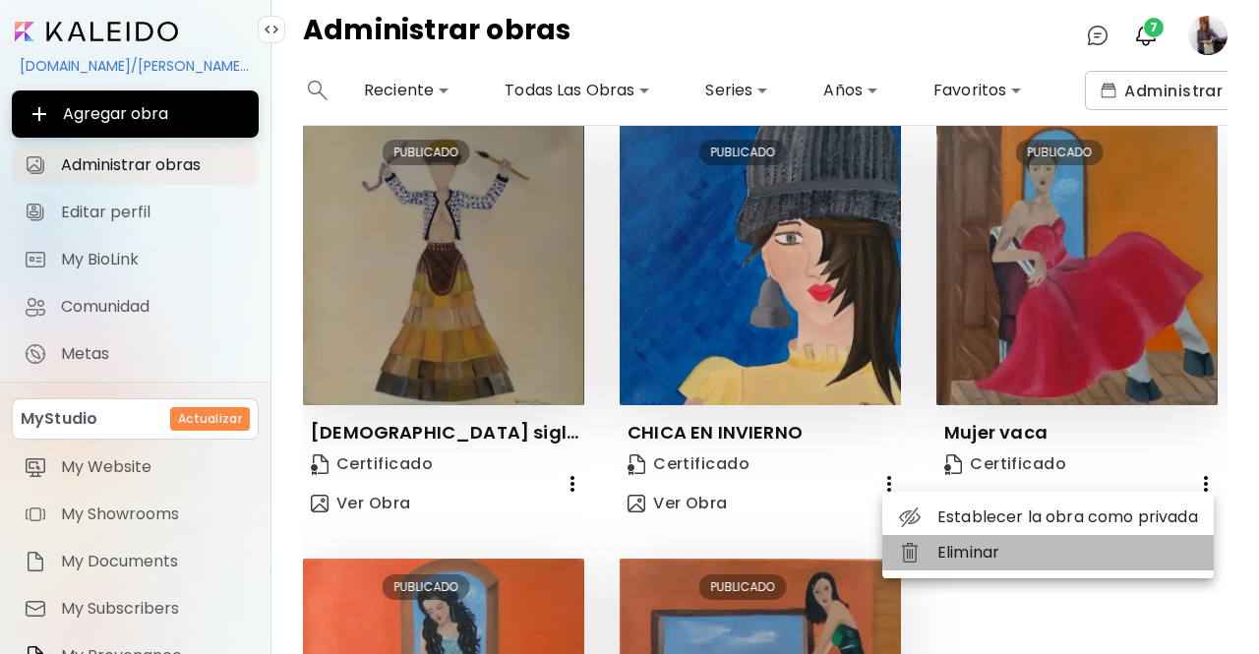
click at [1015, 546] on li "Eliminar" at bounding box center [1047, 552] width 331 height 35
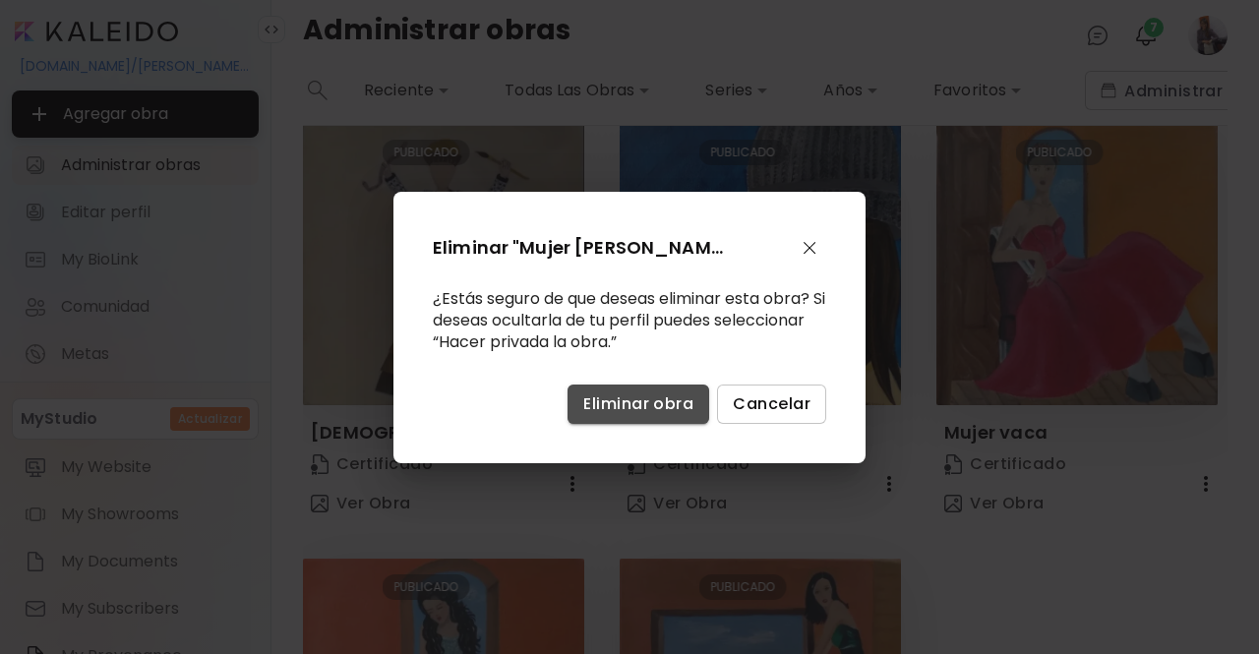
click at [684, 406] on span "Eliminar obra" at bounding box center [638, 403] width 110 height 21
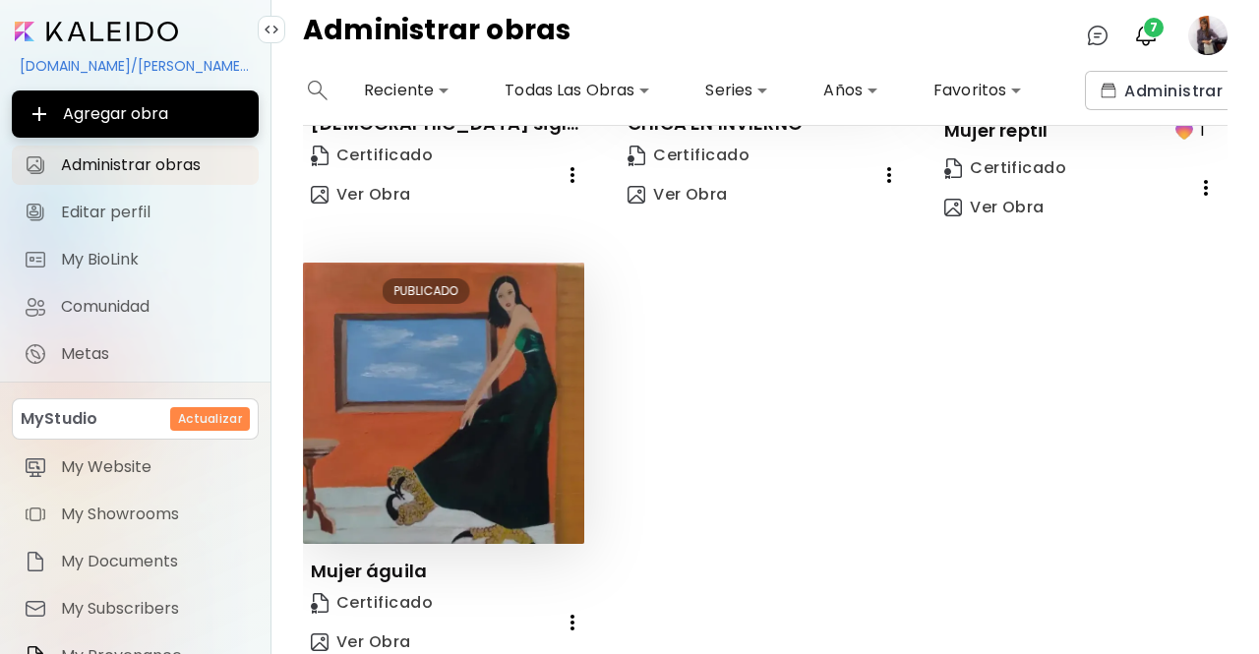
scroll to position [860, 0]
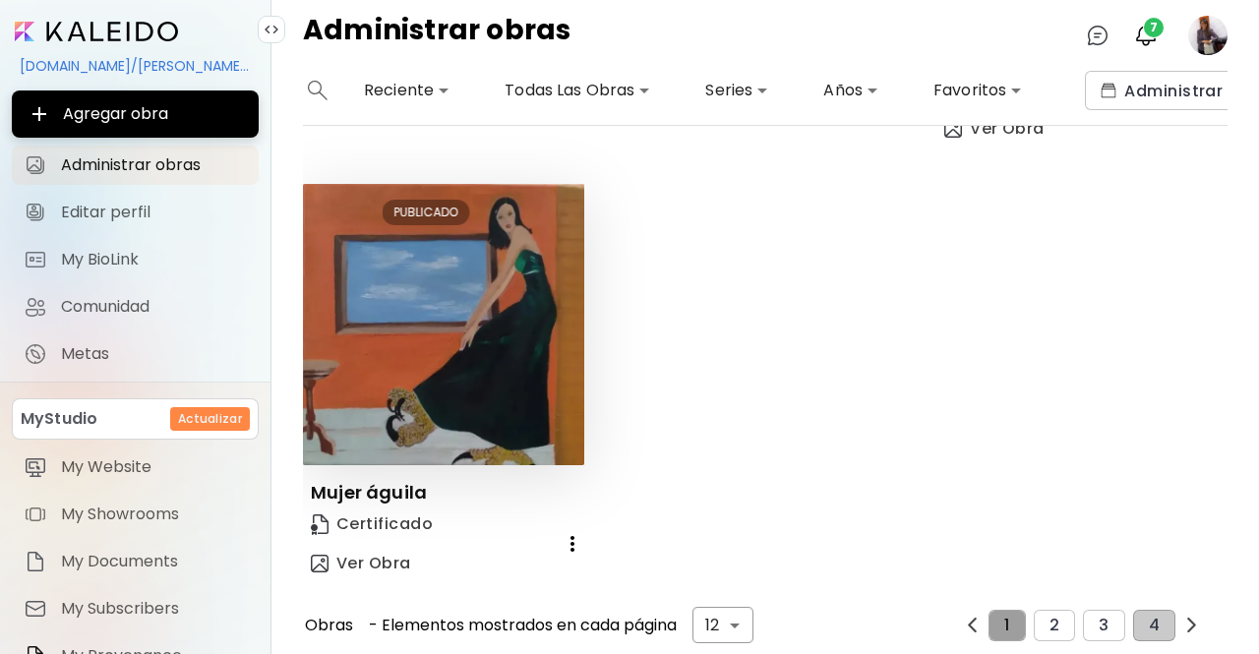
click at [1007, 614] on button "1" at bounding box center [1006, 625] width 36 height 31
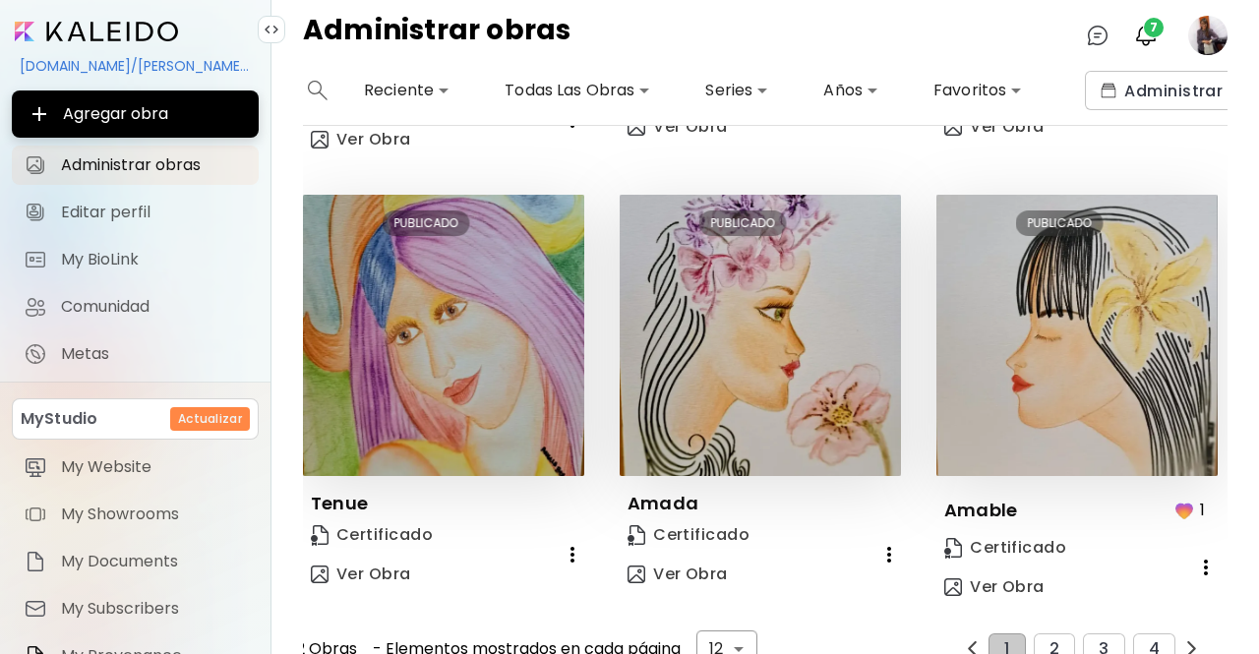
scroll to position [1314, 0]
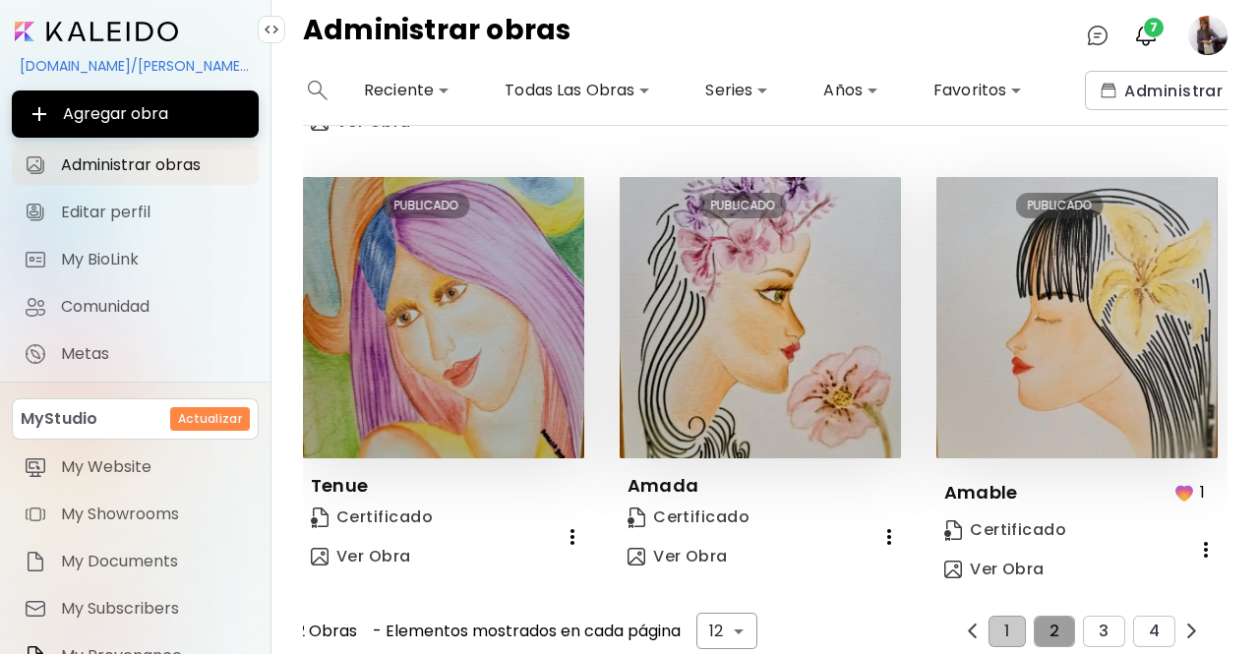
click at [1037, 616] on button "2" at bounding box center [1054, 631] width 41 height 31
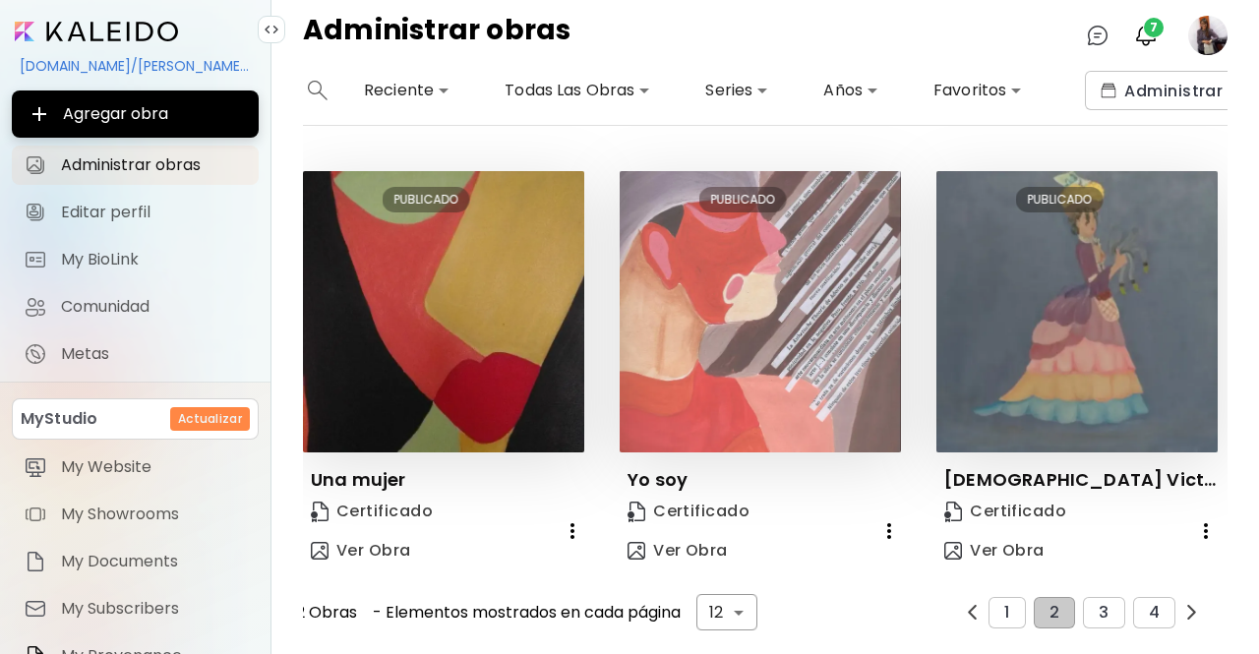
scroll to position [1291, 0]
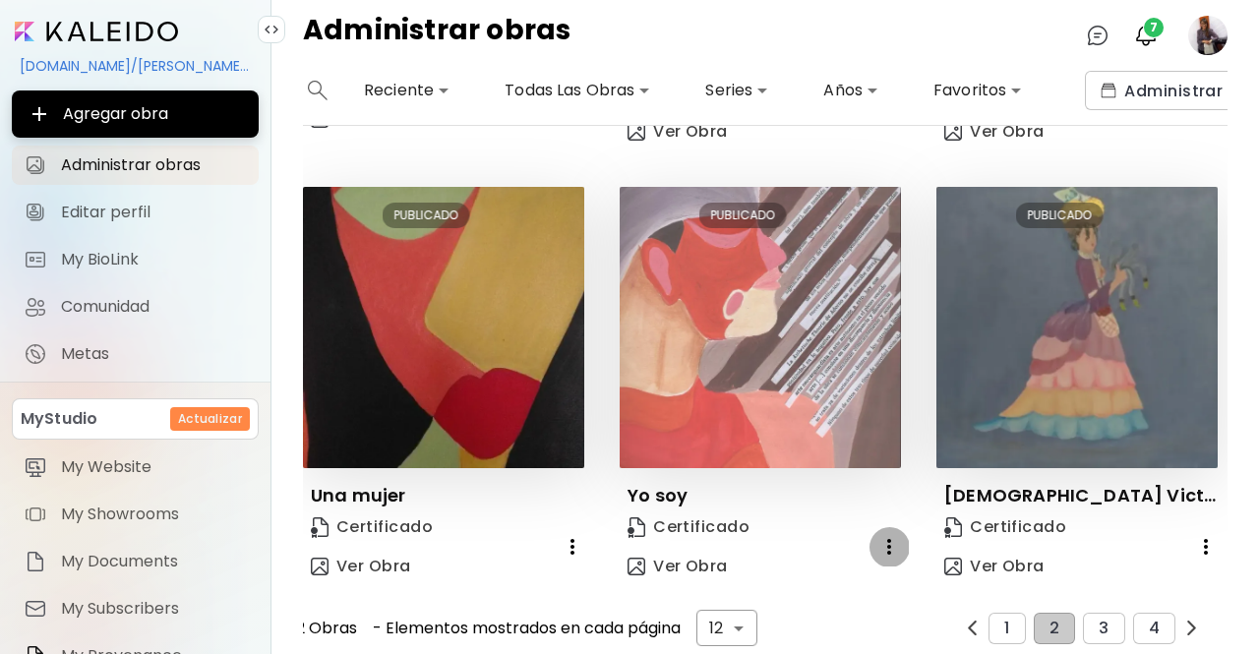
click at [889, 535] on icon "button" at bounding box center [889, 547] width 24 height 24
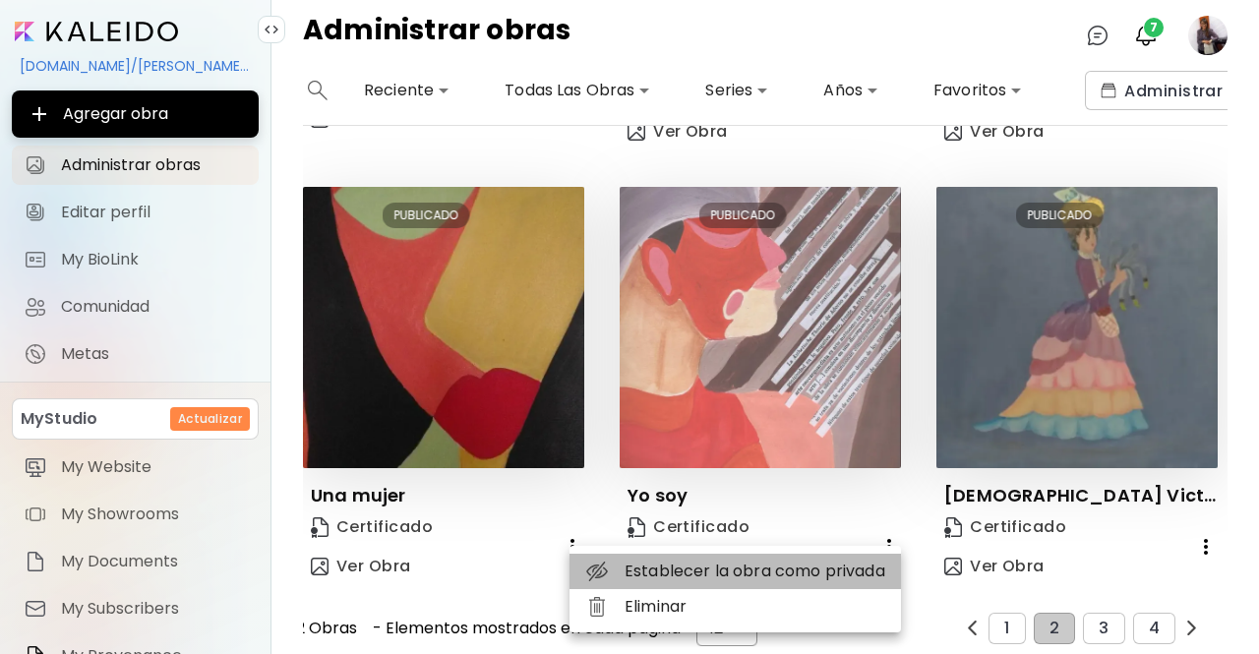
click at [808, 578] on li "Establecer la obra como privada" at bounding box center [734, 571] width 331 height 35
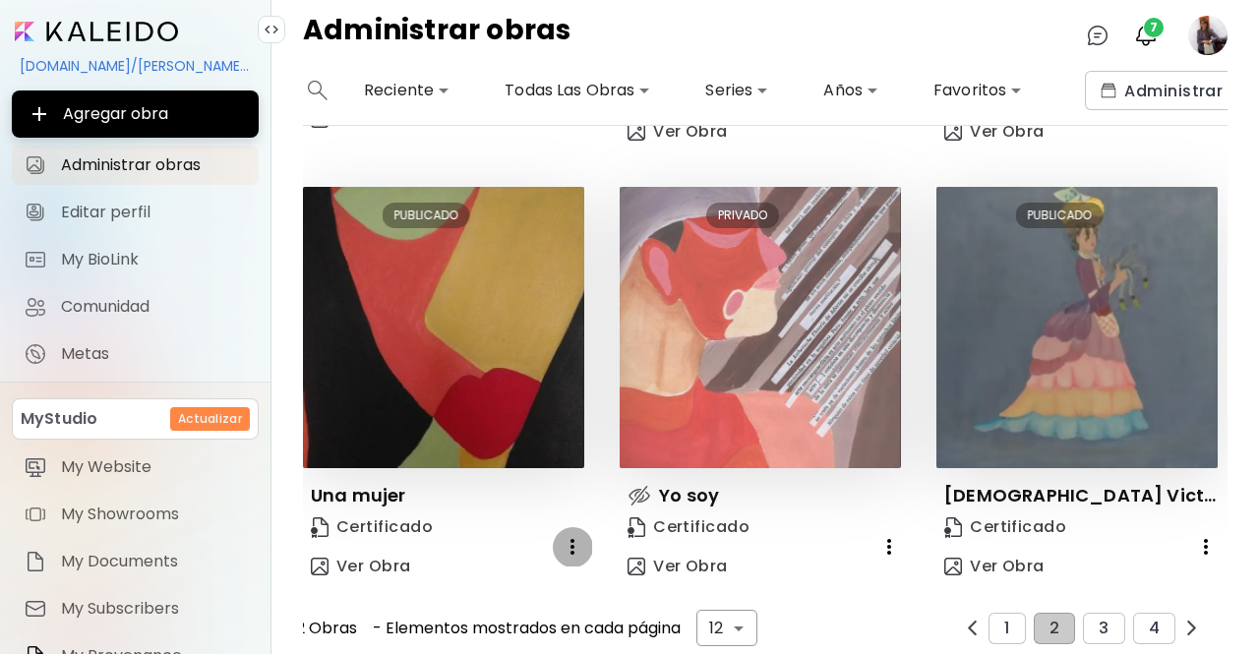
click at [575, 535] on icon "button" at bounding box center [573, 547] width 24 height 24
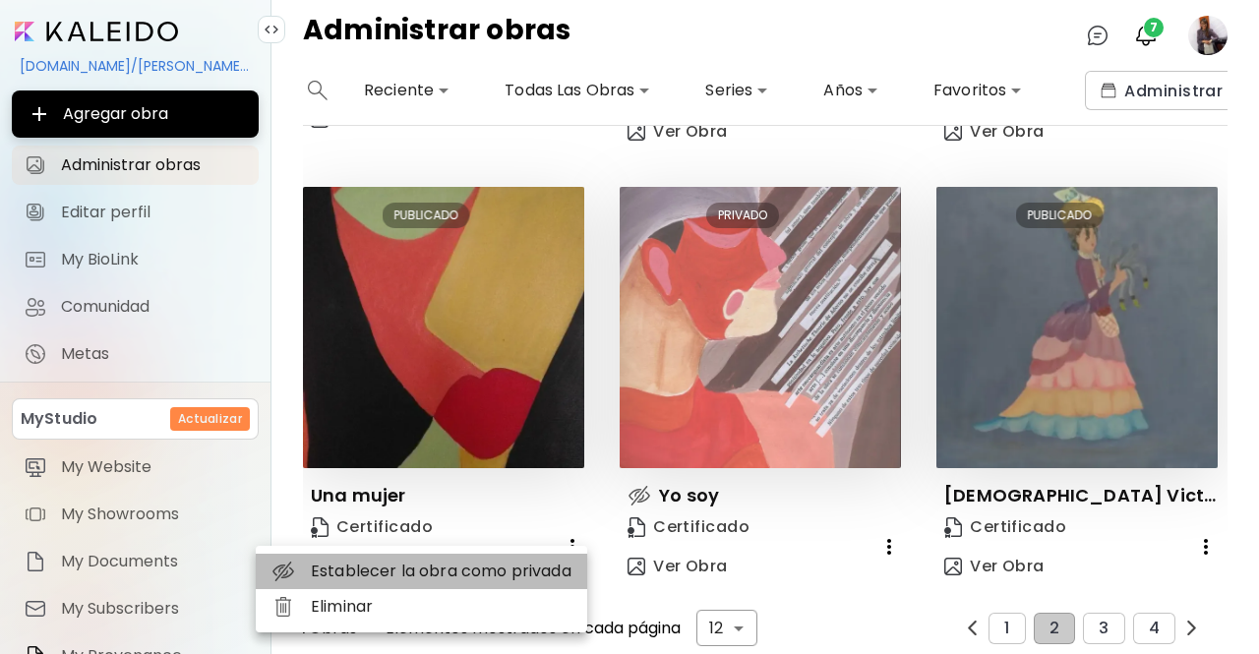
click at [474, 576] on li "Establecer la obra como privada" at bounding box center [421, 571] width 331 height 35
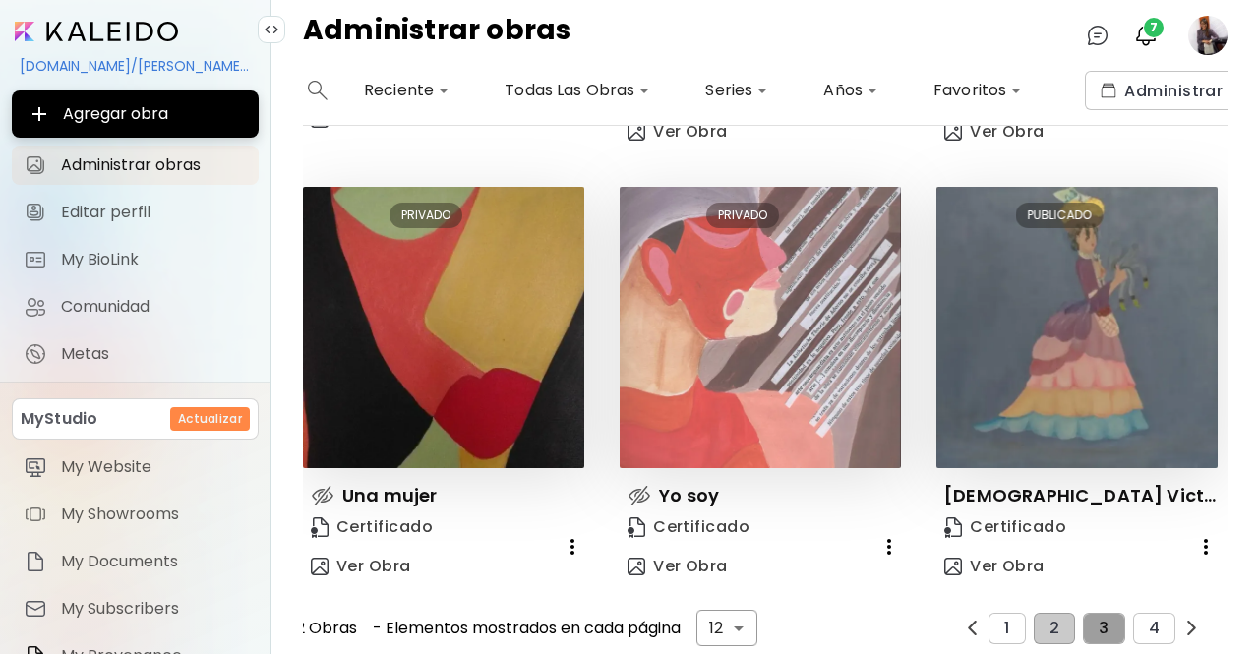
click at [1100, 620] on span "3" at bounding box center [1104, 629] width 10 height 18
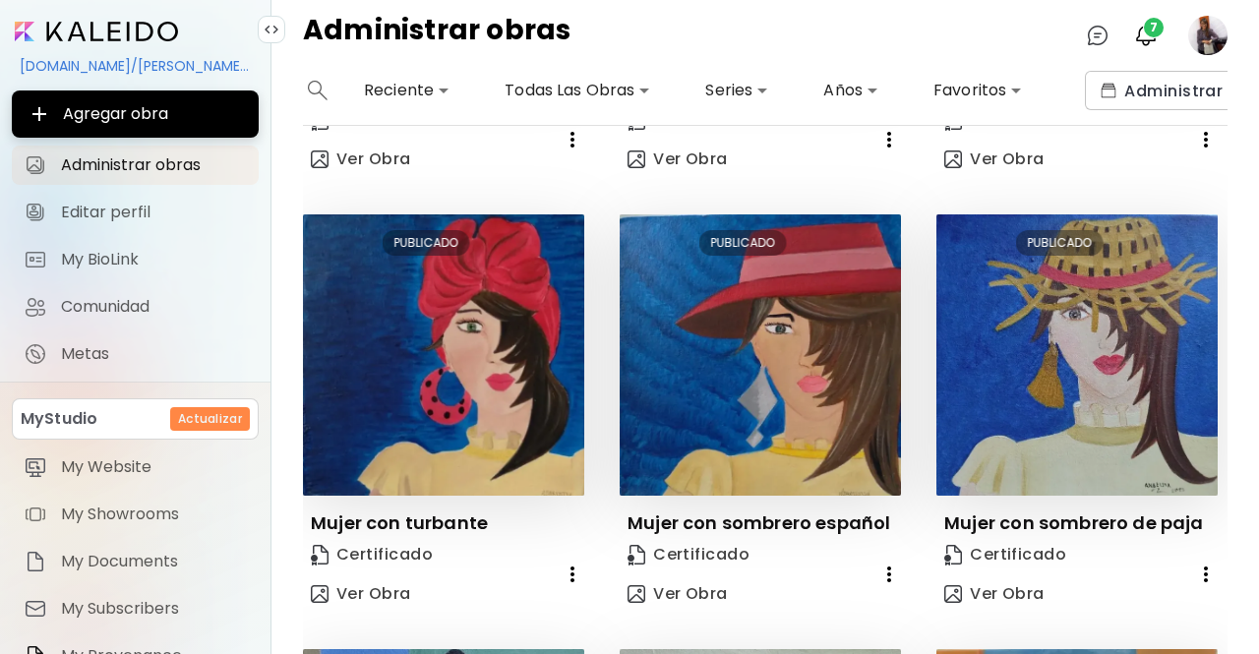
scroll to position [814, 0]
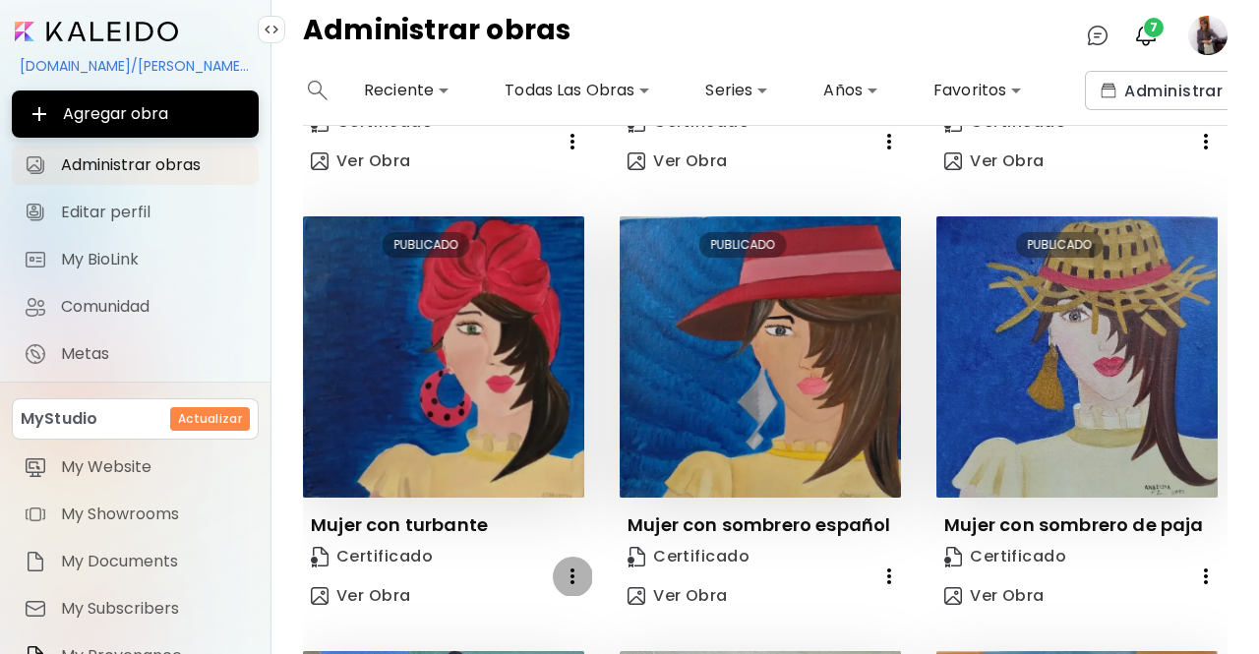
click at [570, 568] on icon "button" at bounding box center [572, 576] width 4 height 16
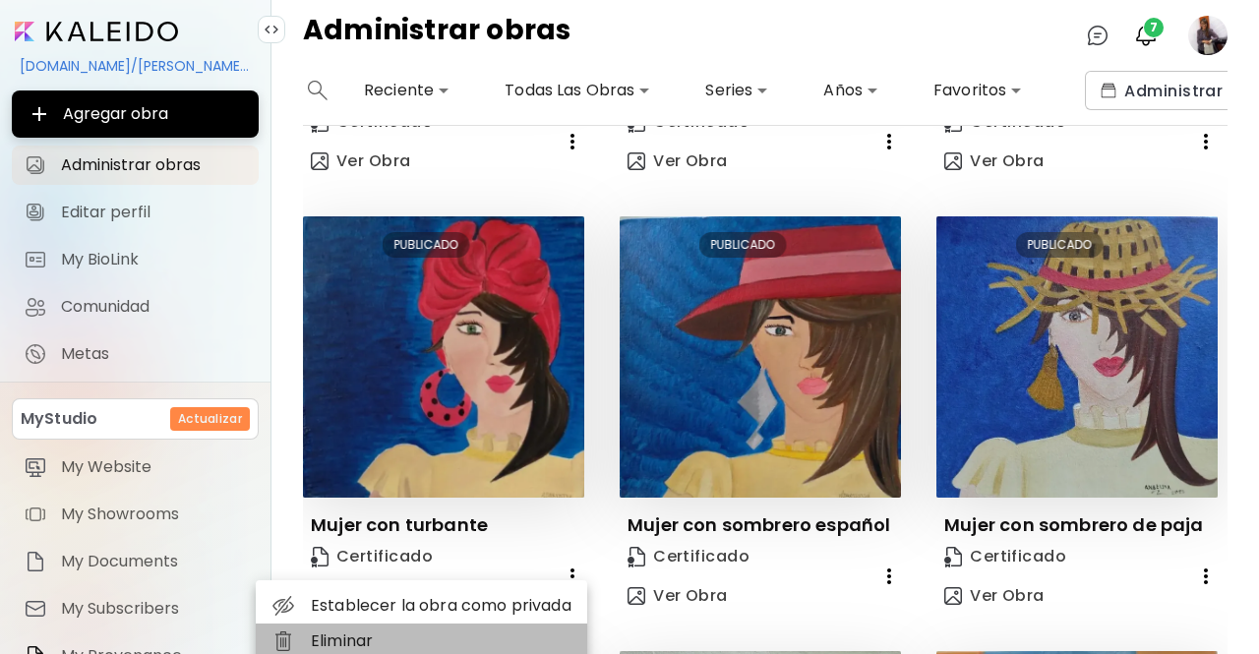
click at [341, 643] on li "Eliminar" at bounding box center [421, 641] width 331 height 35
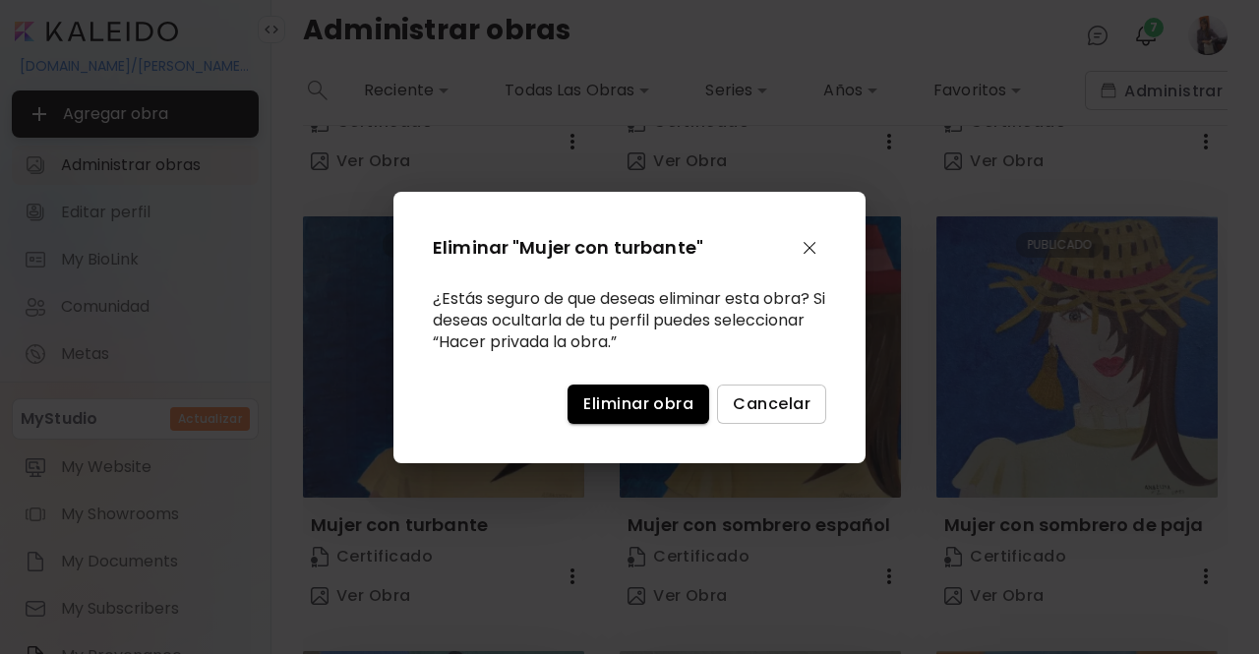
click at [626, 393] on span "Eliminar obra" at bounding box center [638, 403] width 110 height 21
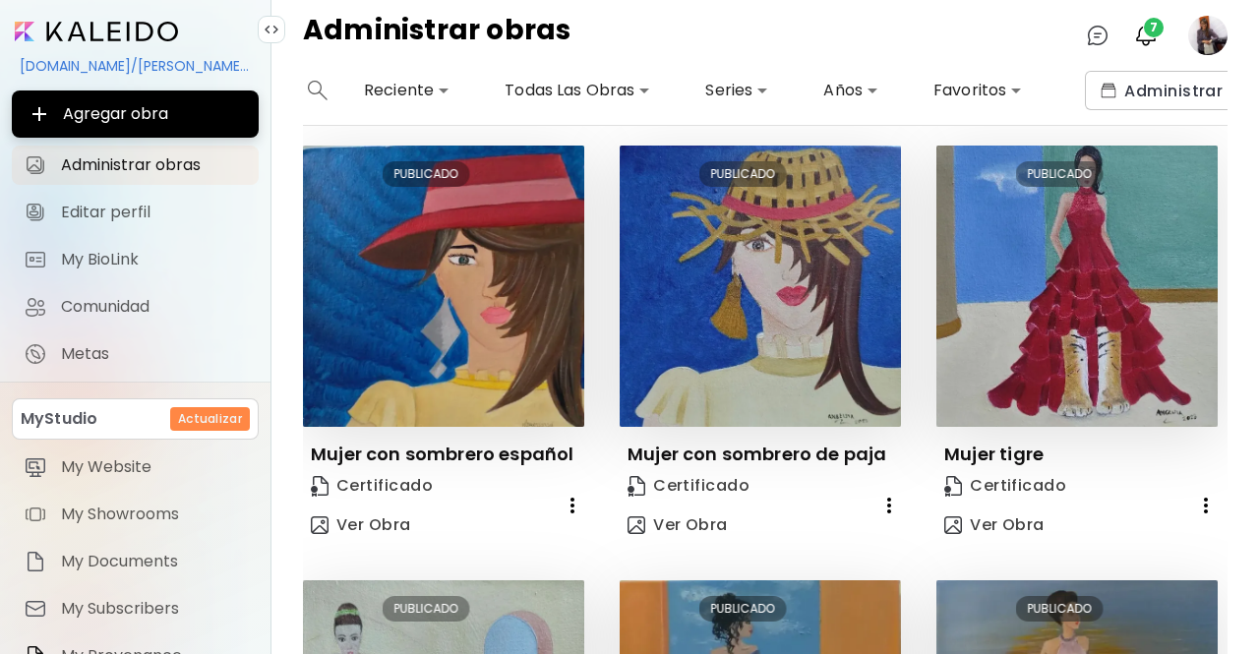
scroll to position [878, 0]
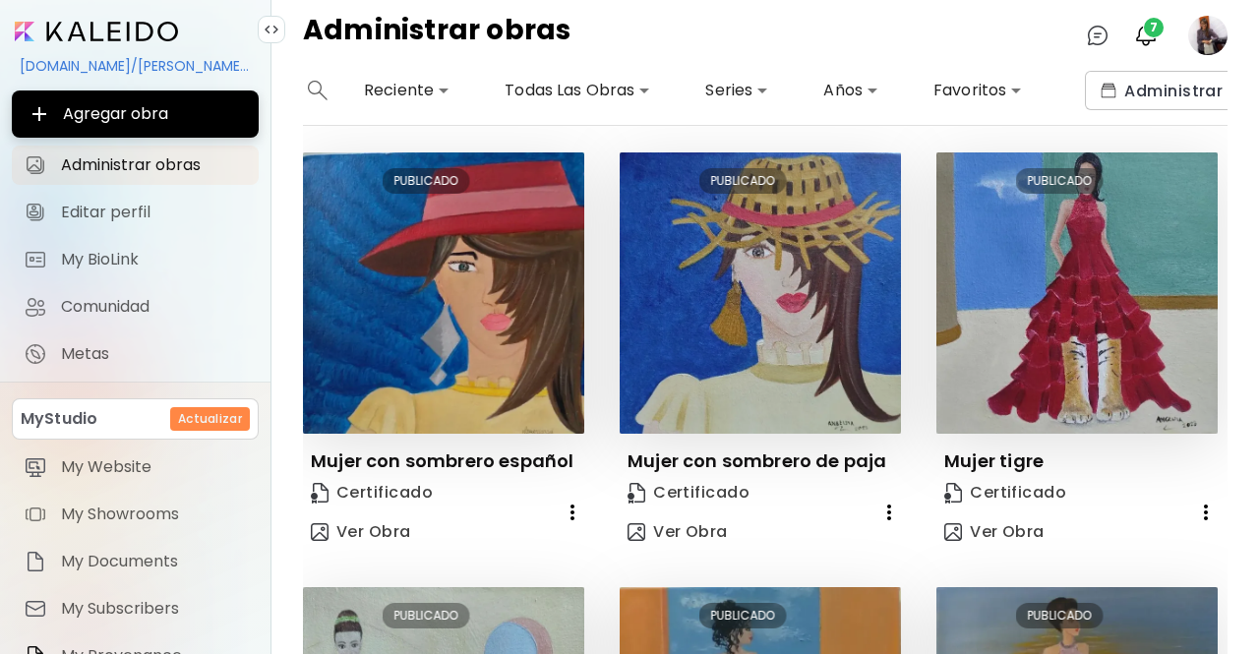
click at [567, 507] on icon "button" at bounding box center [573, 513] width 24 height 24
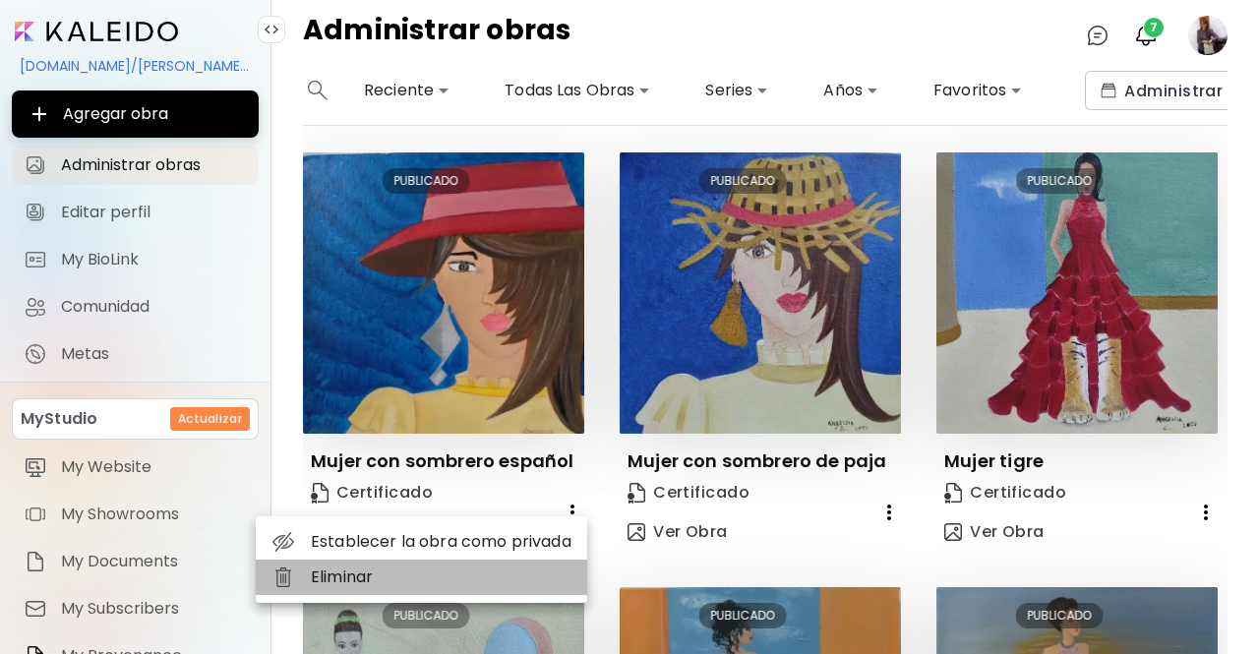
click at [348, 582] on li "Eliminar" at bounding box center [421, 577] width 331 height 35
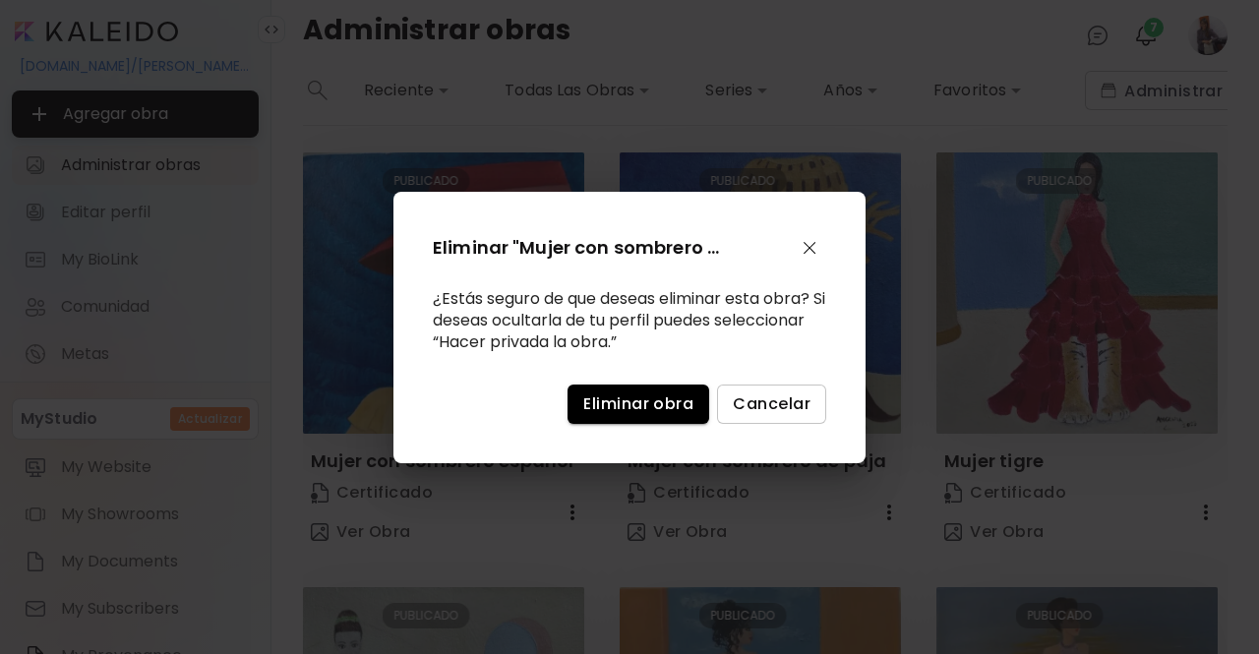
click at [641, 407] on span "Eliminar obra" at bounding box center [638, 403] width 110 height 21
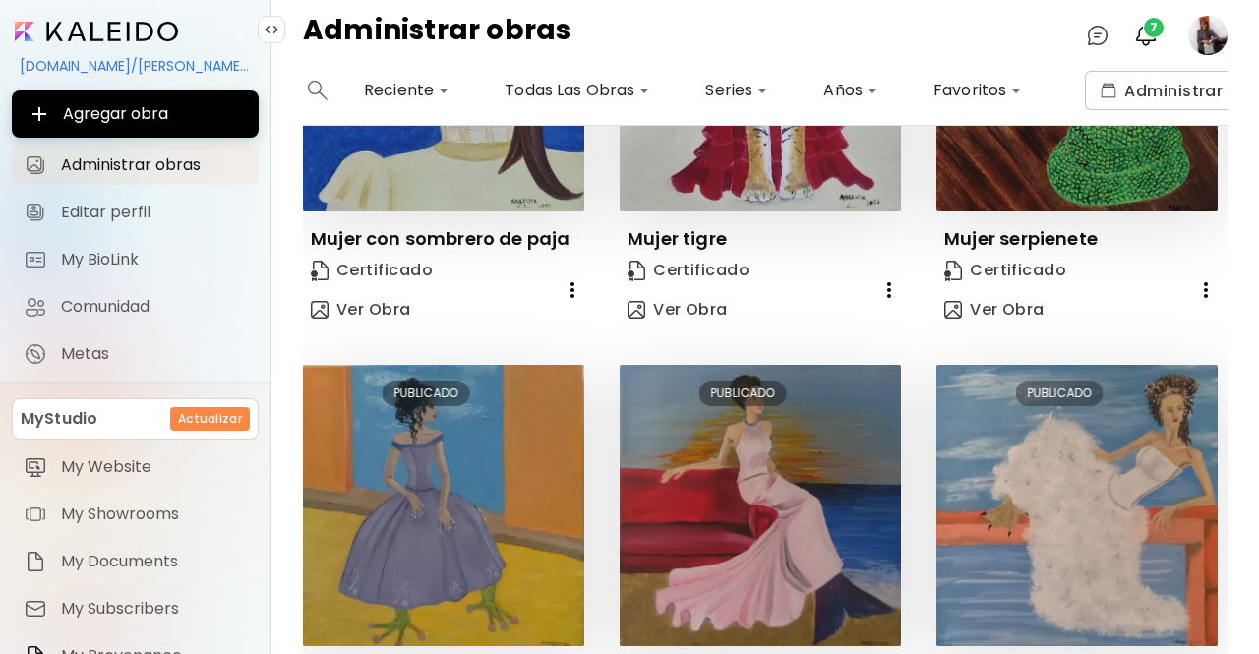
scroll to position [1281, 0]
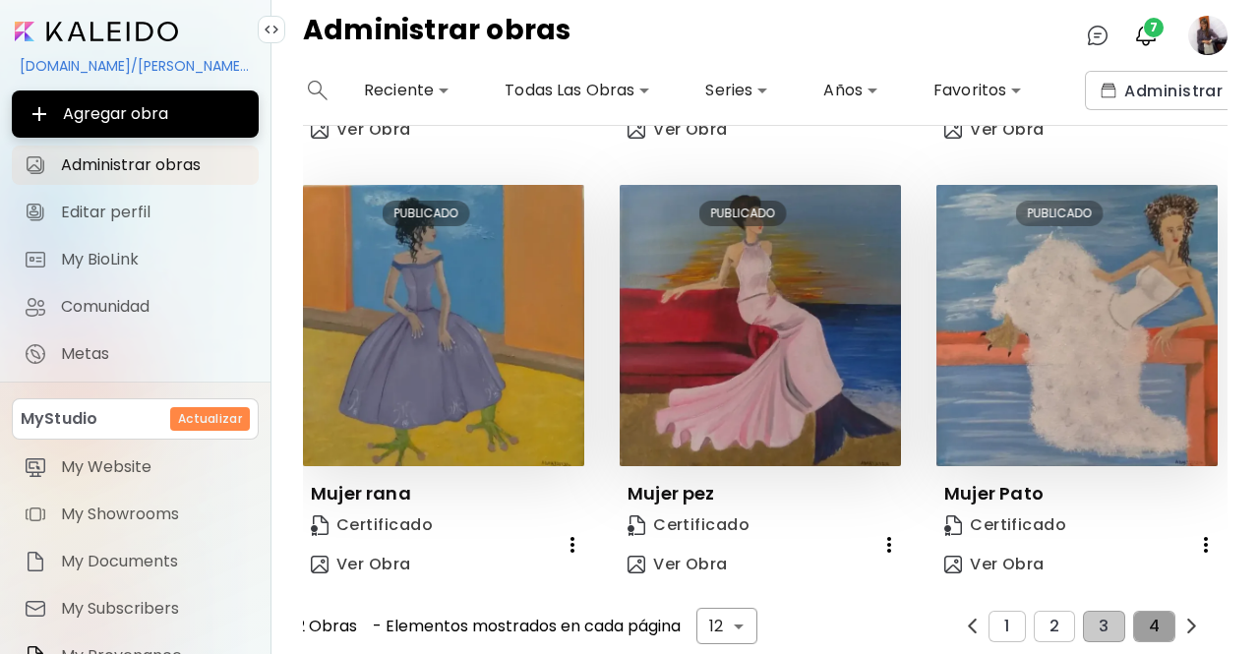
click at [1151, 611] on button "4" at bounding box center [1154, 626] width 42 height 31
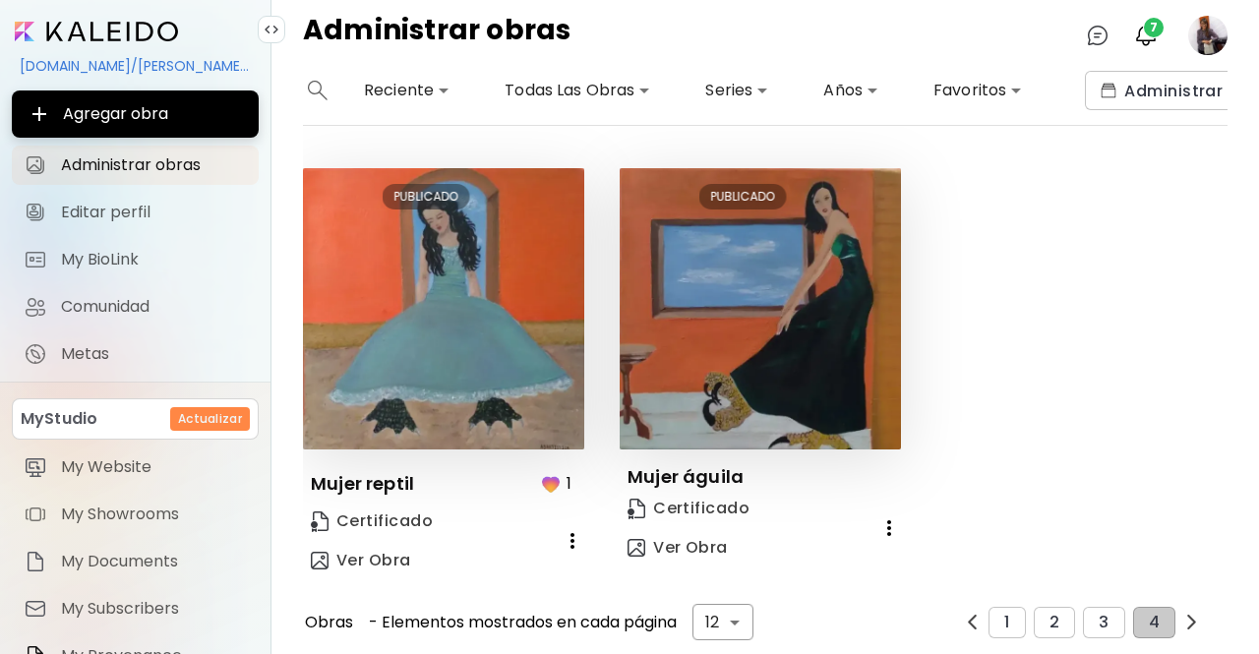
scroll to position [425, 0]
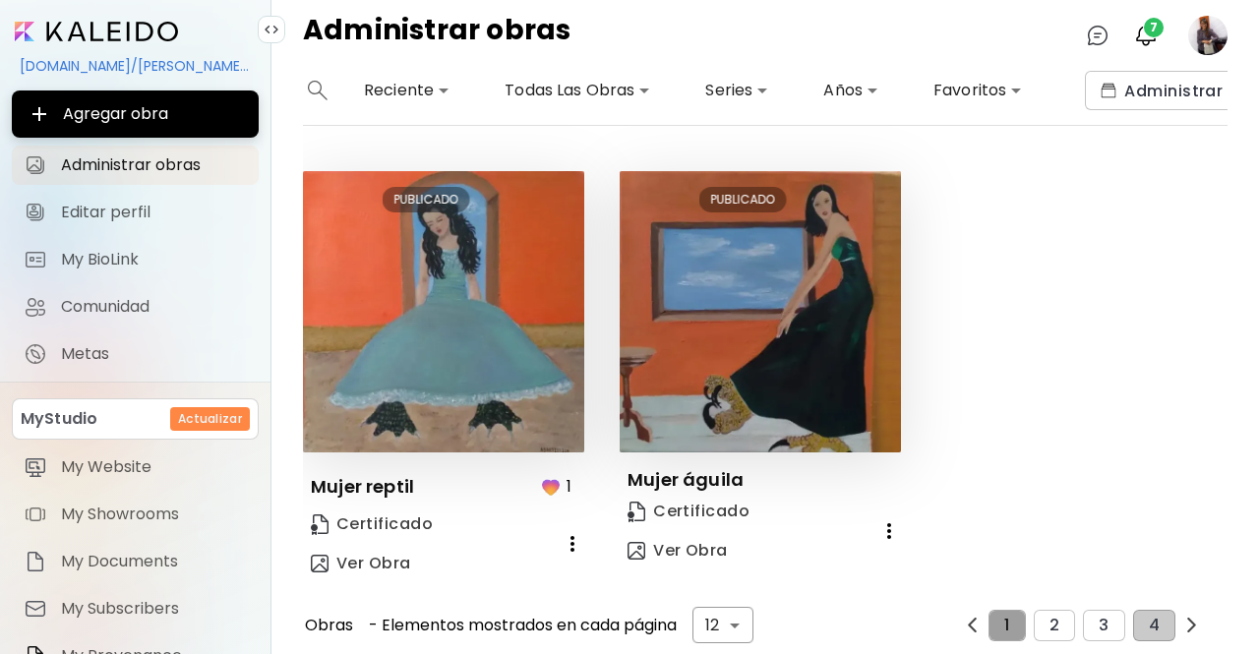
click at [1005, 615] on button "1" at bounding box center [1006, 625] width 36 height 31
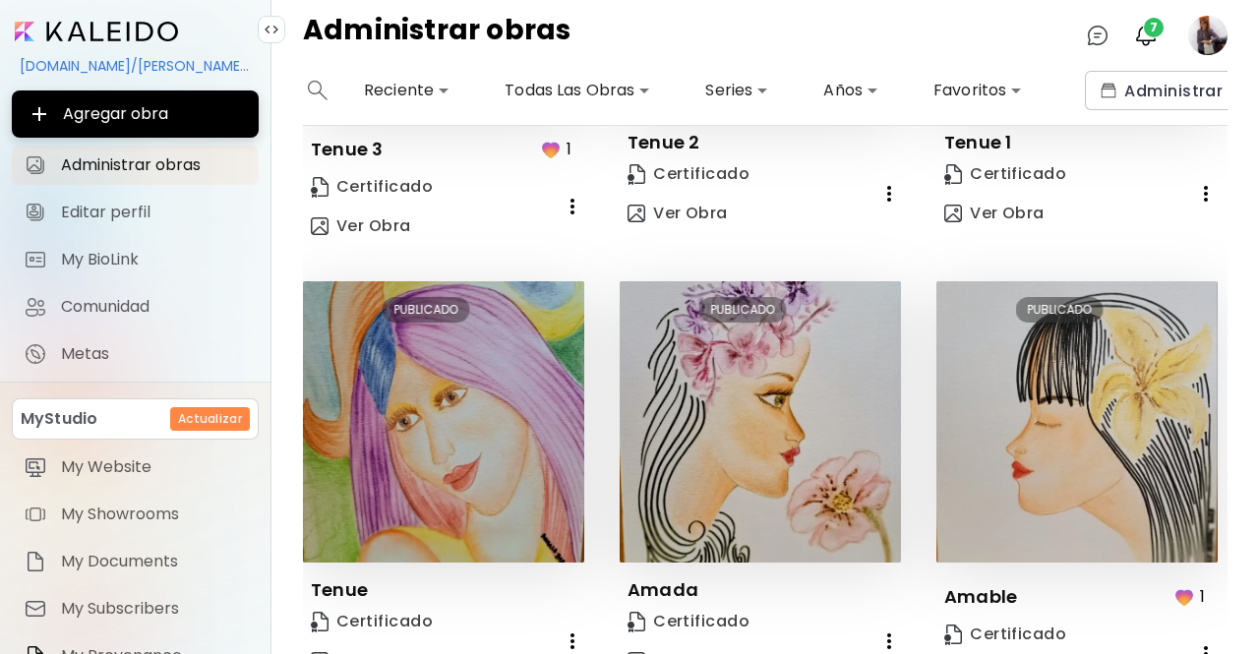
scroll to position [1314, 0]
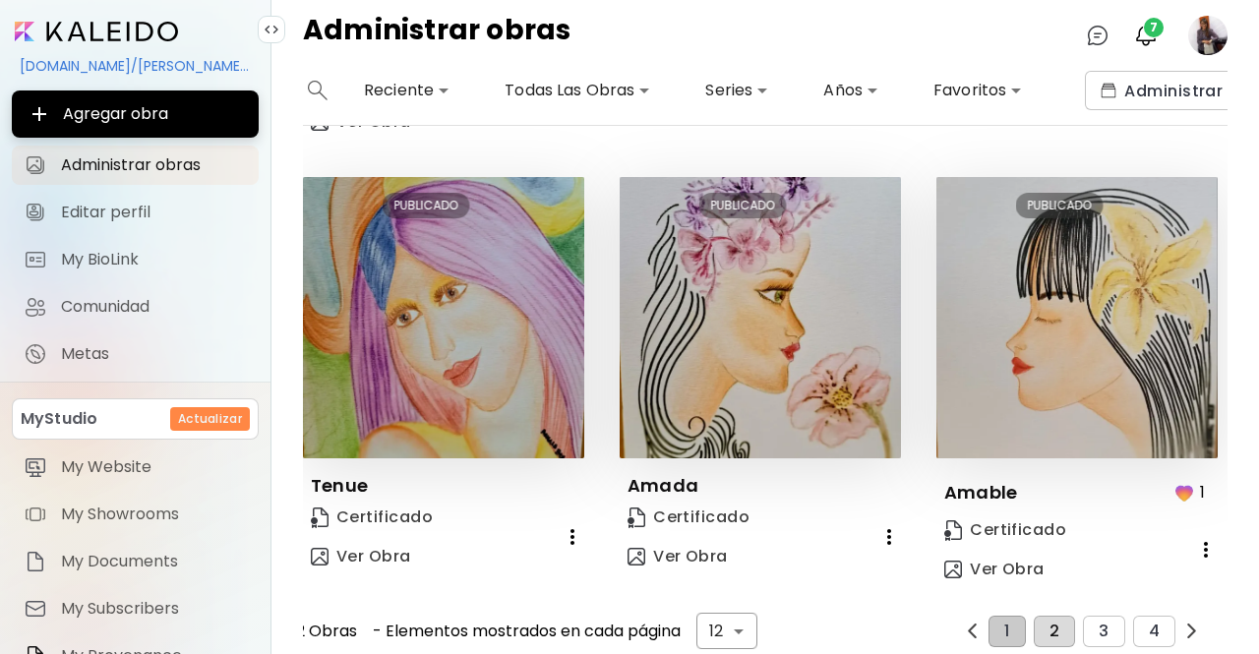
click at [1050, 623] on span "2" at bounding box center [1054, 632] width 10 height 18
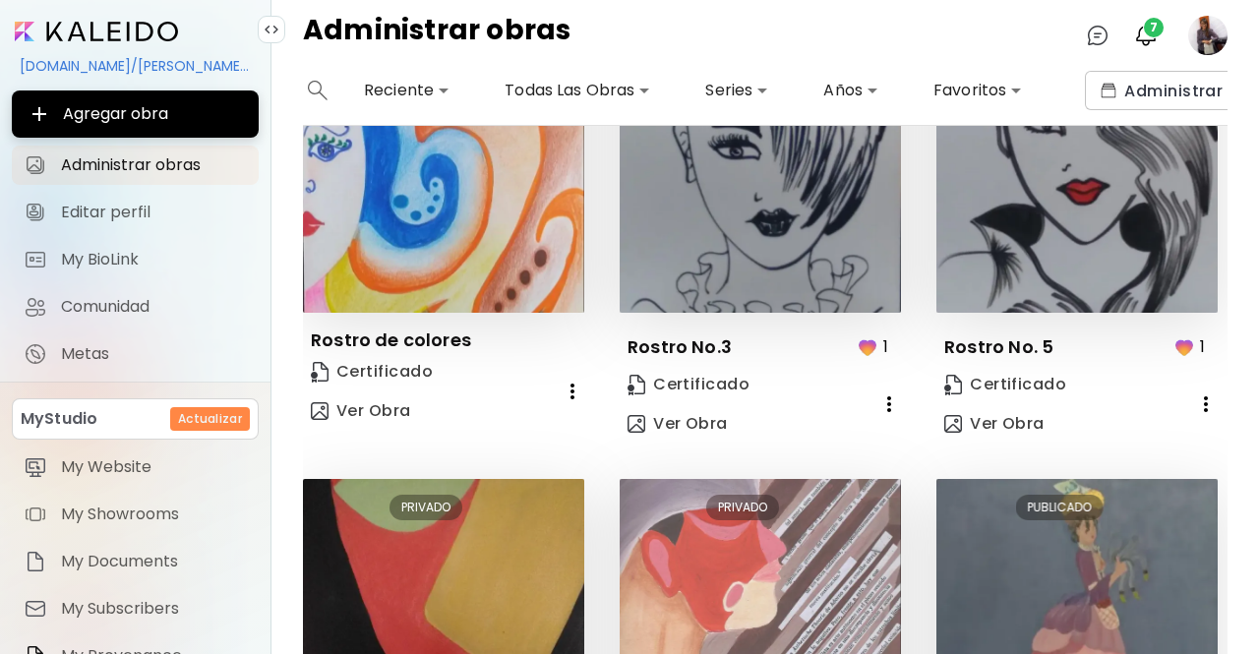
scroll to position [1042, 0]
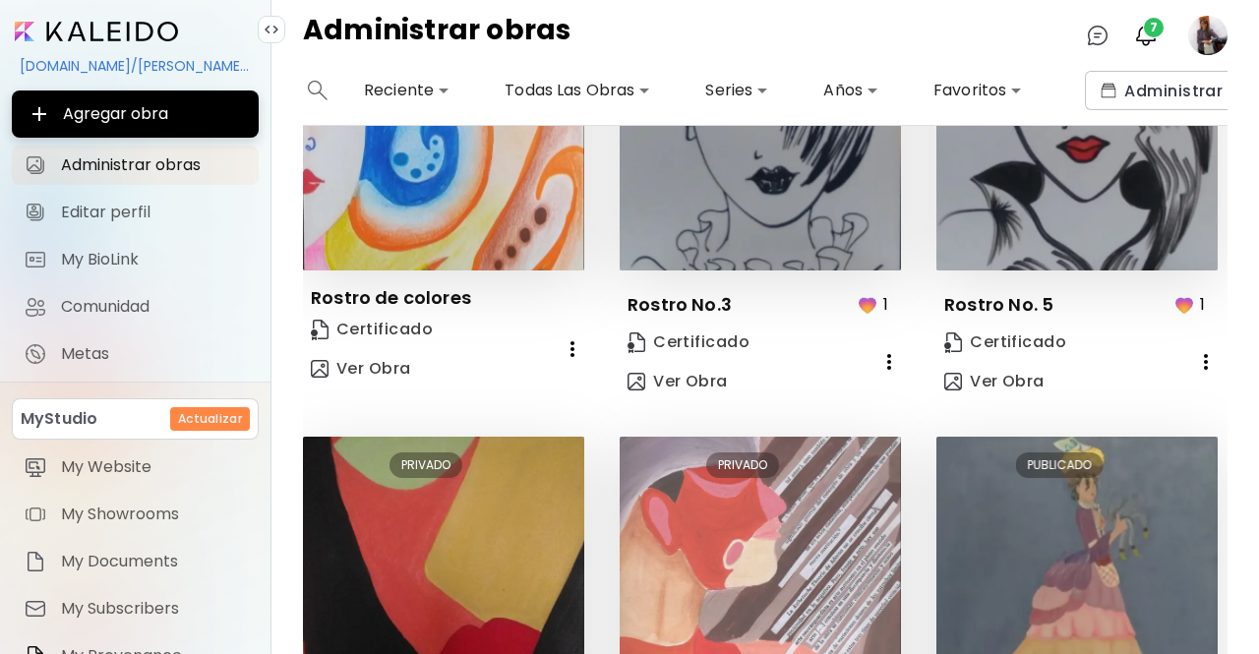
click at [566, 341] on icon "button" at bounding box center [573, 349] width 24 height 24
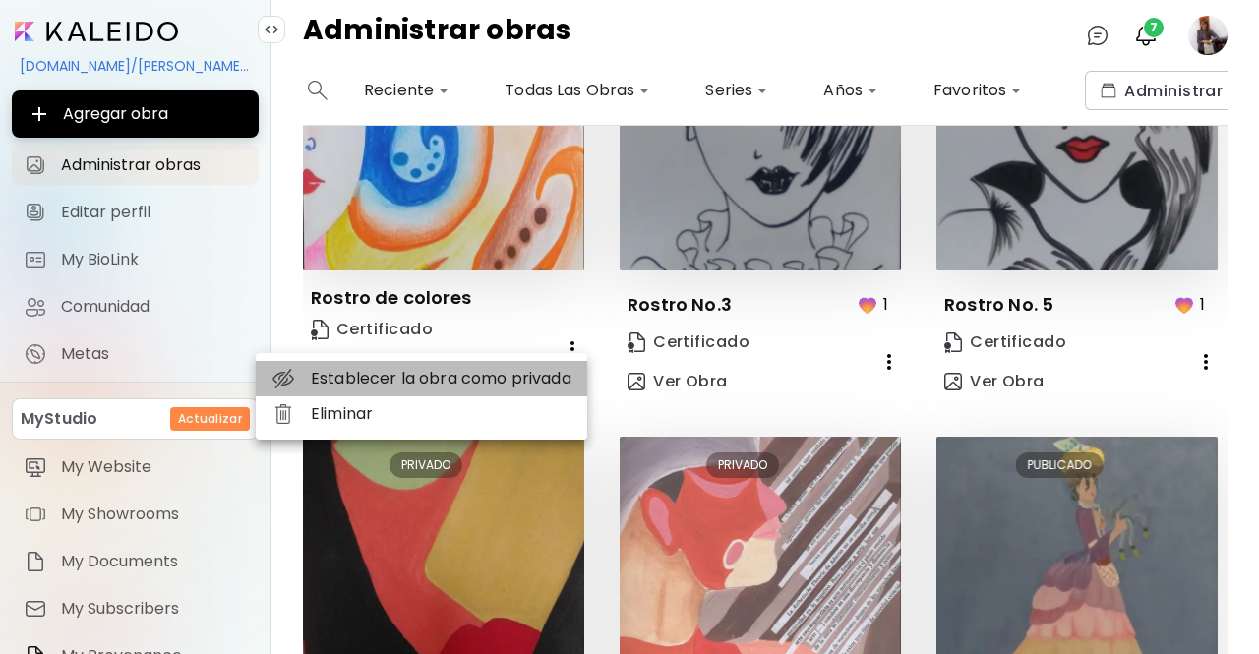
click at [521, 377] on li "Establecer la obra como privada" at bounding box center [421, 378] width 331 height 35
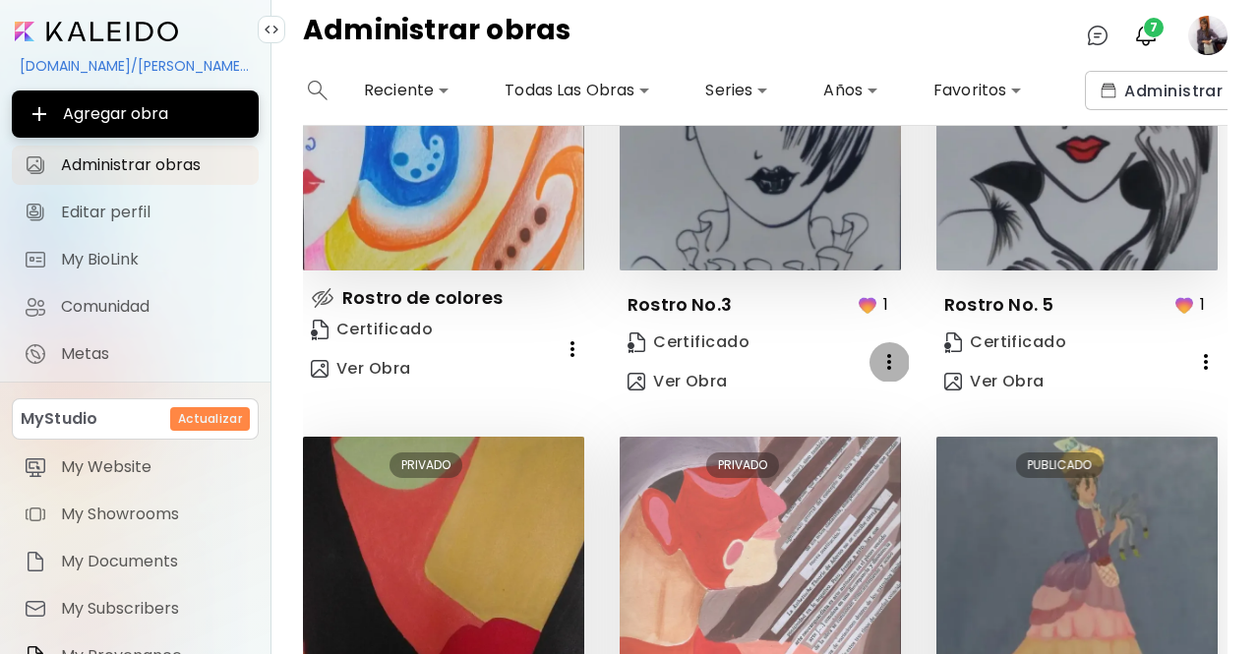
click at [886, 351] on icon "button" at bounding box center [889, 362] width 24 height 24
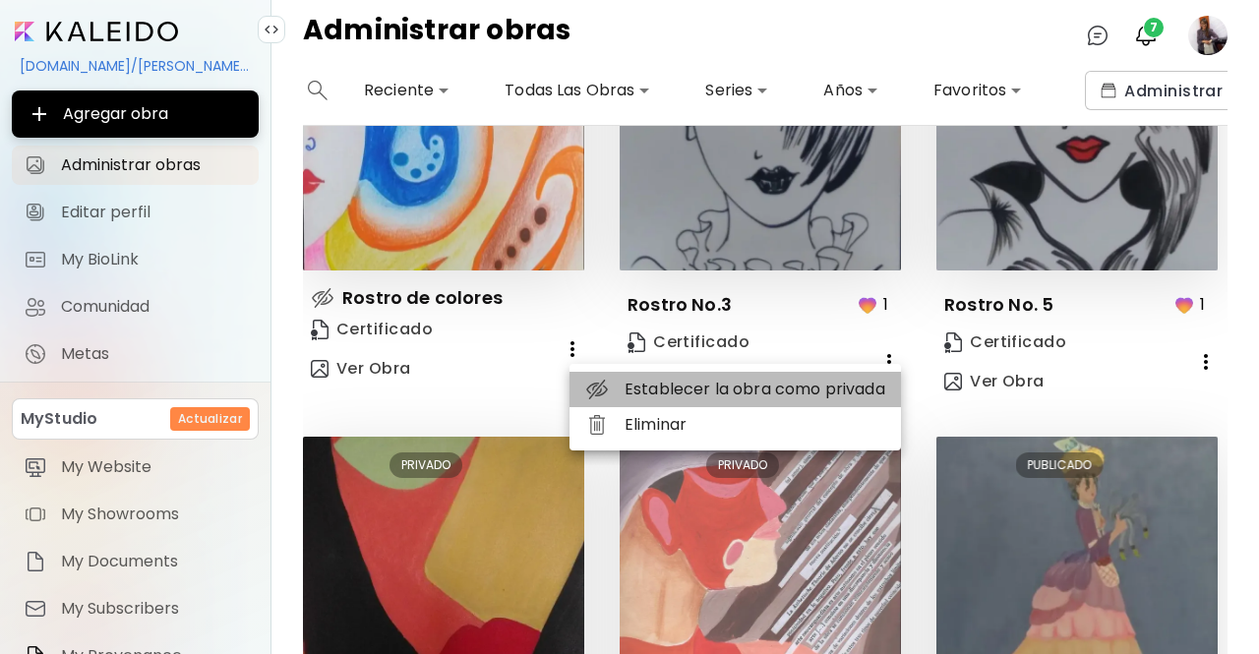
click at [820, 387] on li "Establecer la obra como privada" at bounding box center [734, 389] width 331 height 35
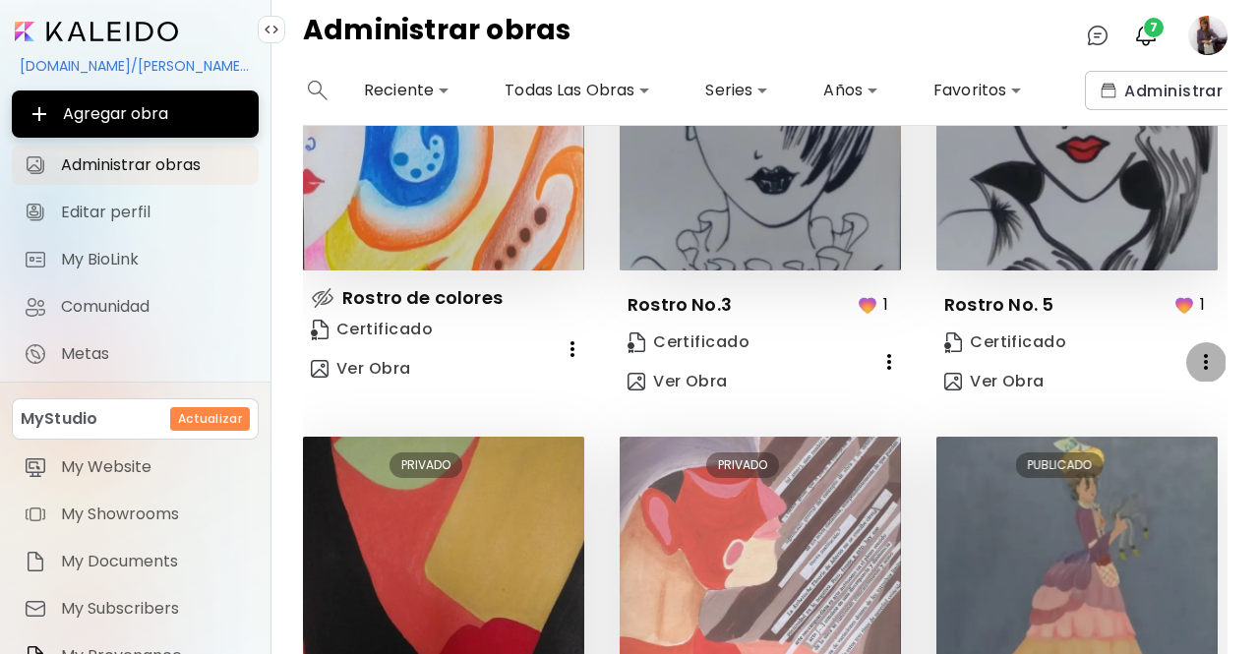
click at [1194, 350] on icon "button" at bounding box center [1206, 362] width 24 height 24
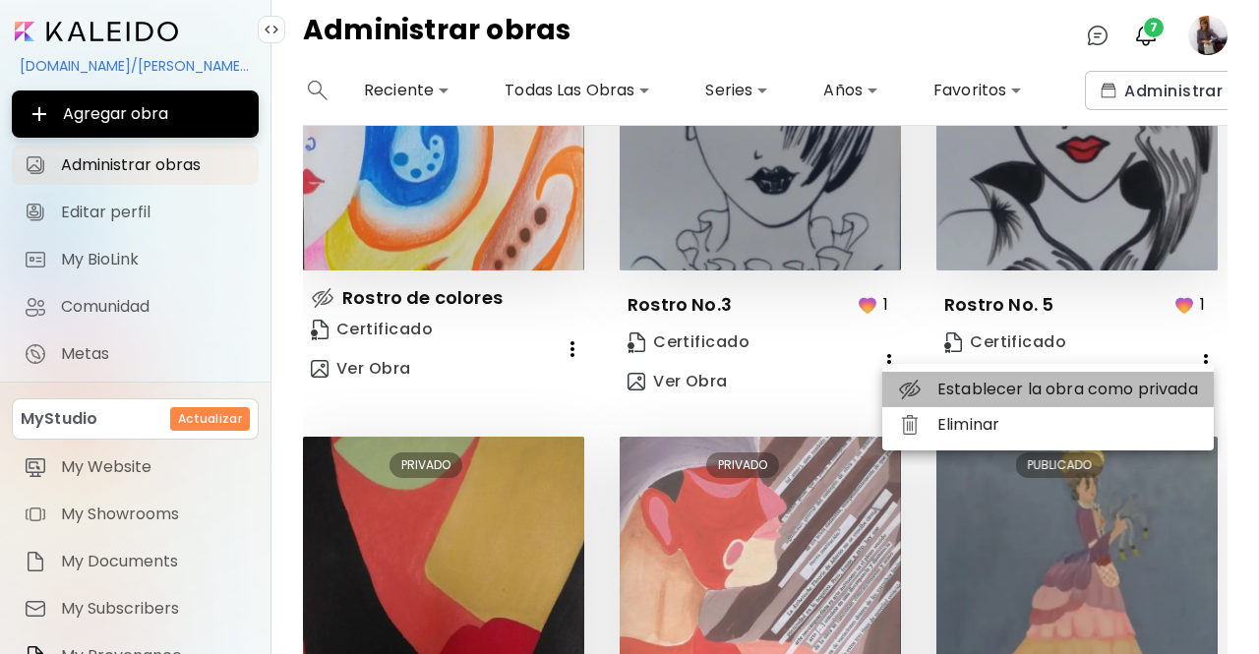
click at [1058, 395] on li "Establecer la obra como privada" at bounding box center [1047, 389] width 331 height 35
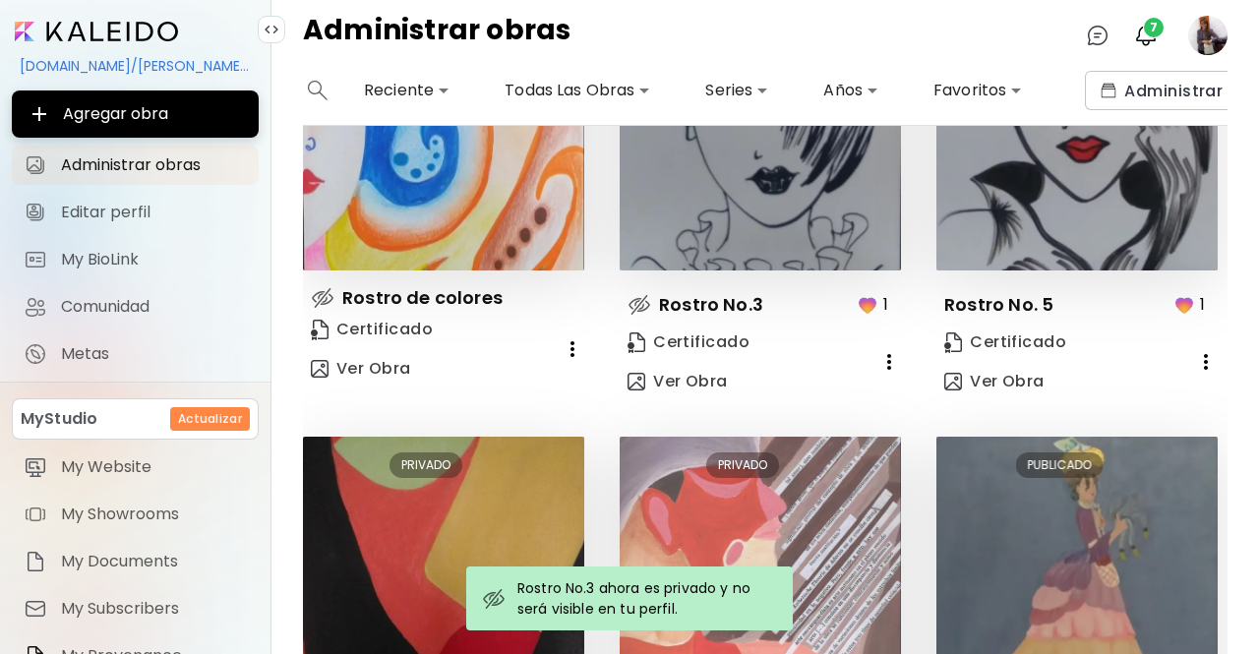
scroll to position [1291, 0]
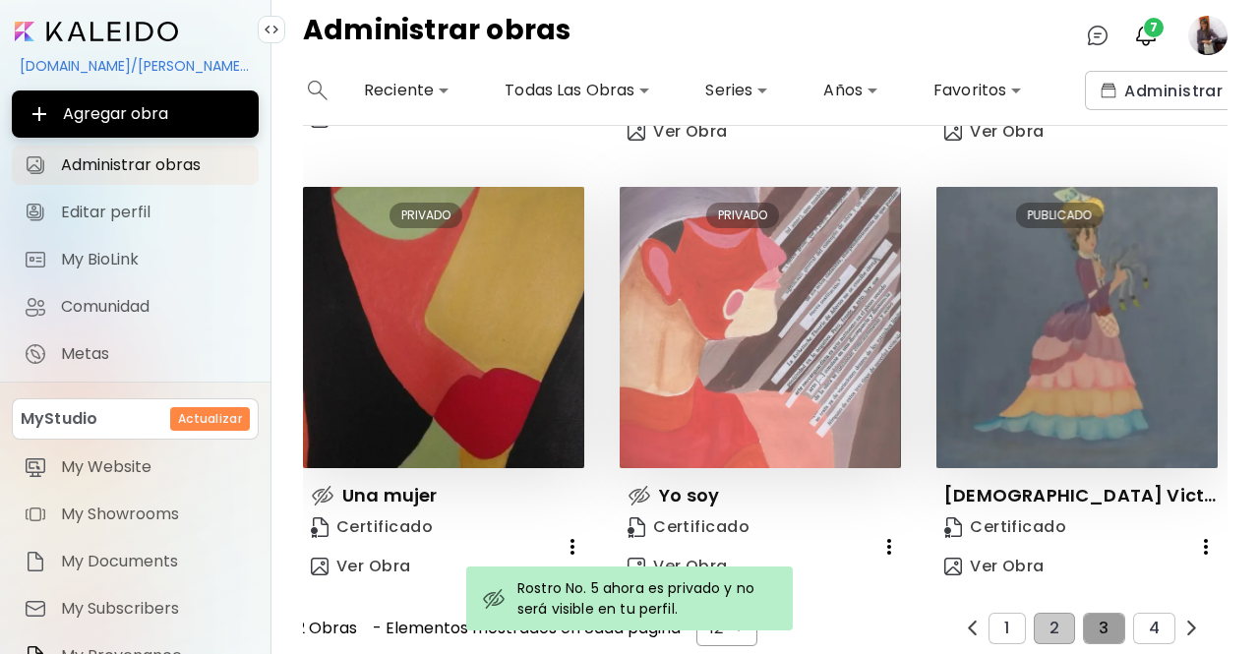
click at [1099, 620] on span "3" at bounding box center [1104, 629] width 10 height 18
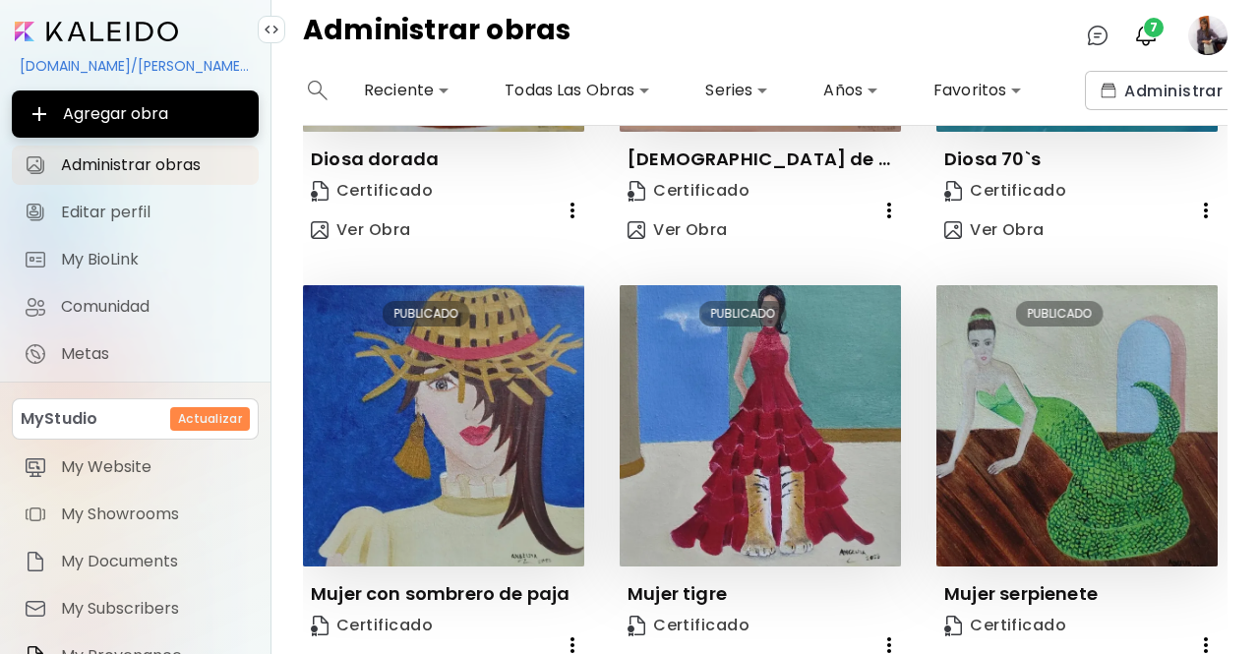
scroll to position [1281, 0]
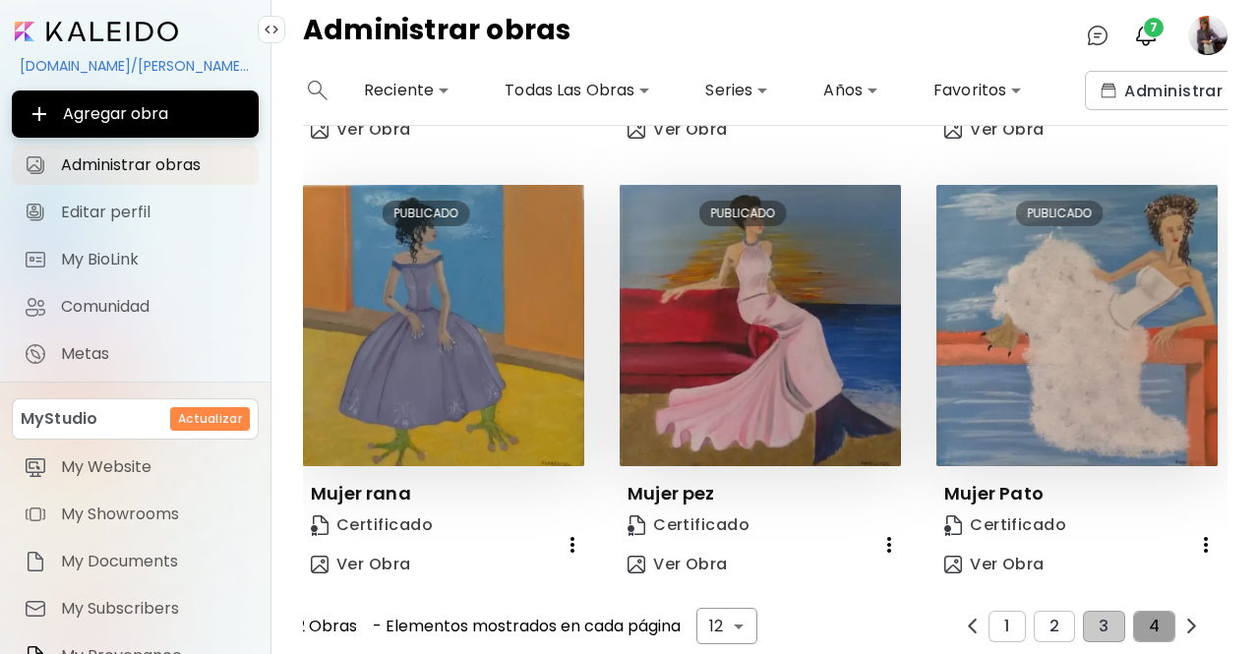
click at [1149, 618] on span "4" at bounding box center [1154, 627] width 11 height 18
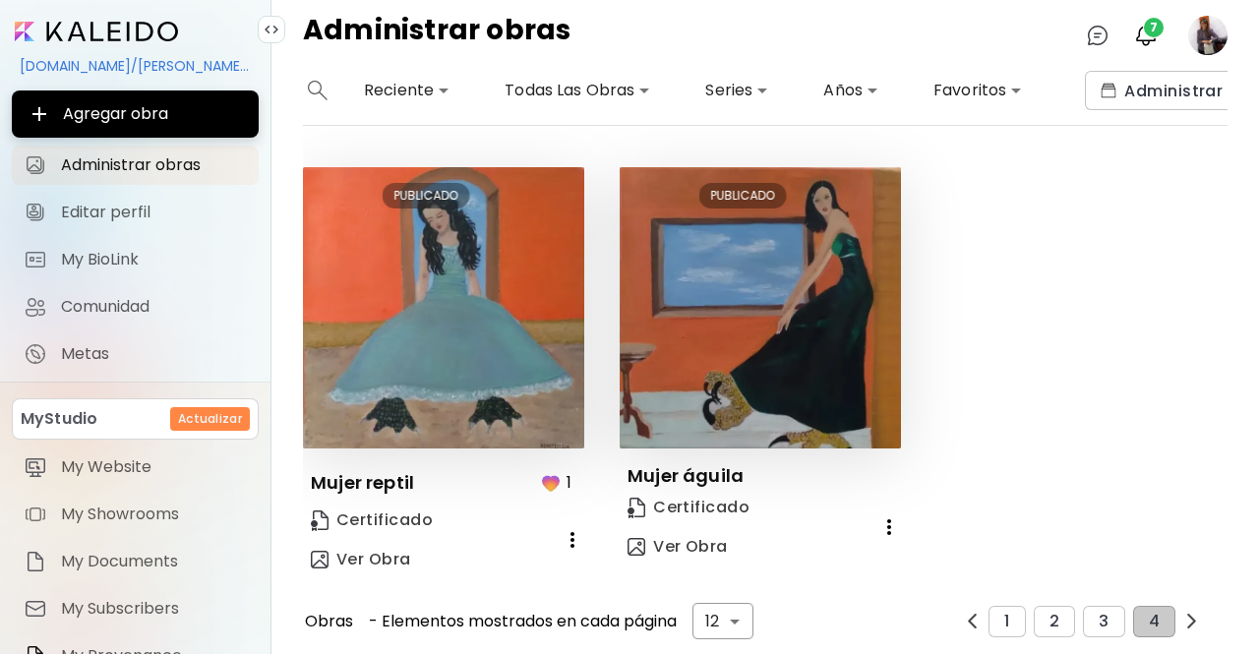
scroll to position [0, 0]
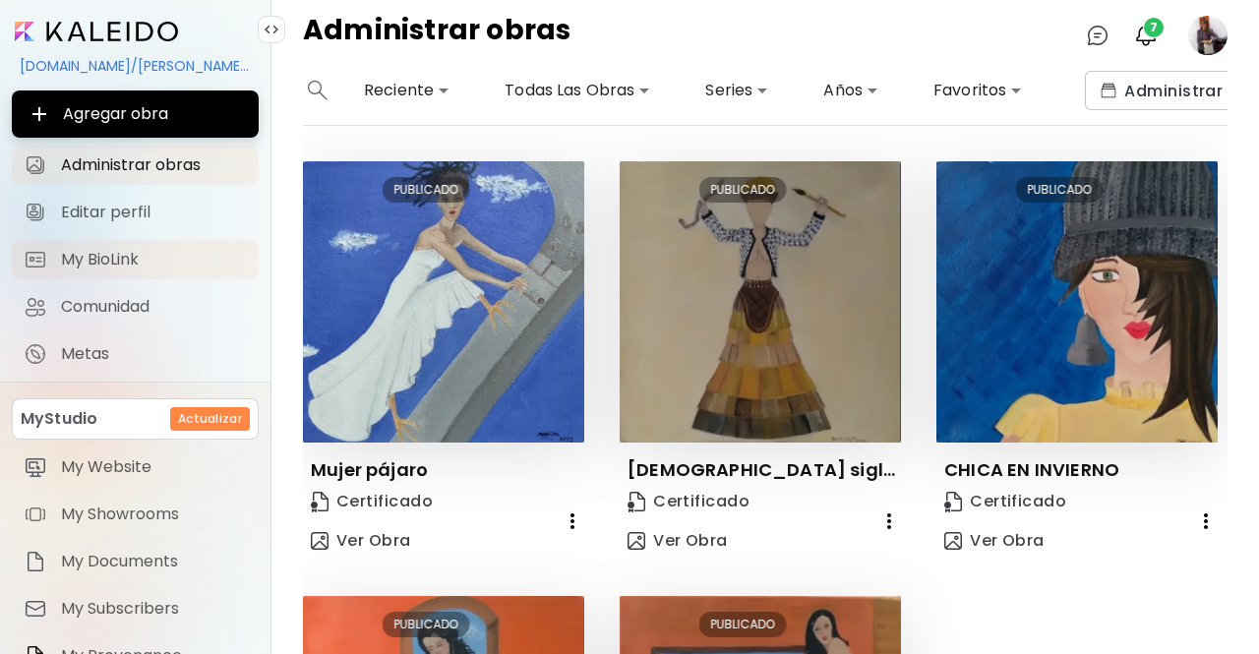
click at [144, 264] on span "My BioLink" at bounding box center [154, 260] width 186 height 20
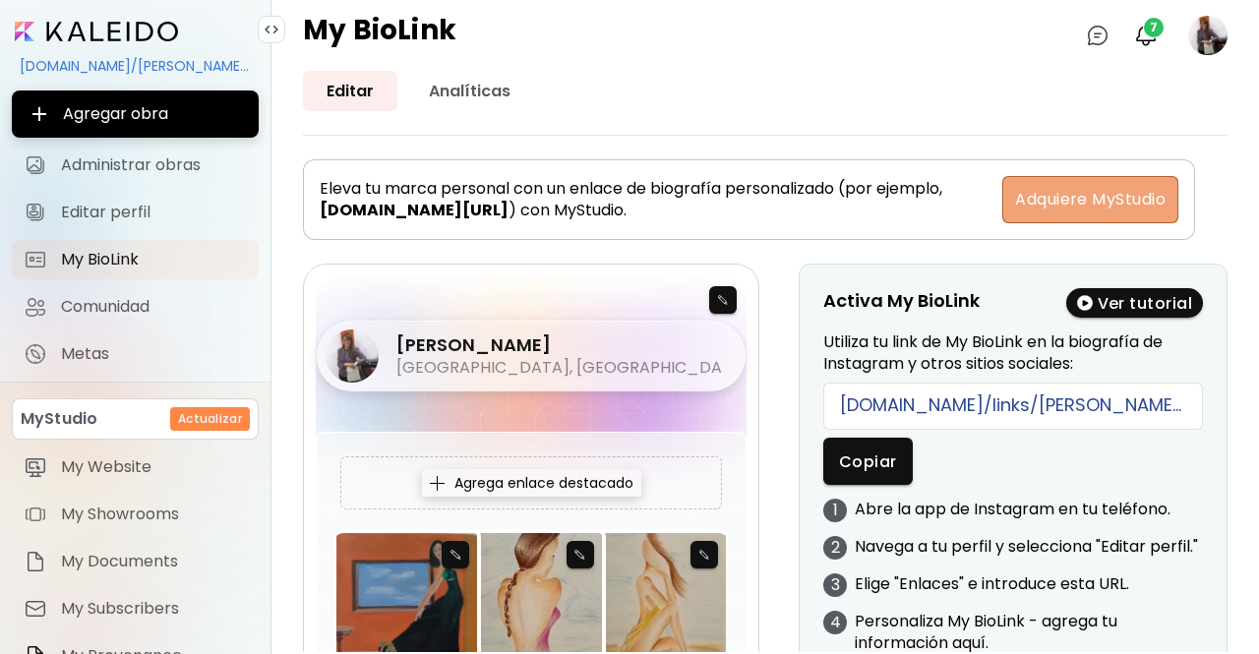
click at [1125, 210] on button "Adquiere MyStudio" at bounding box center [1090, 199] width 176 height 47
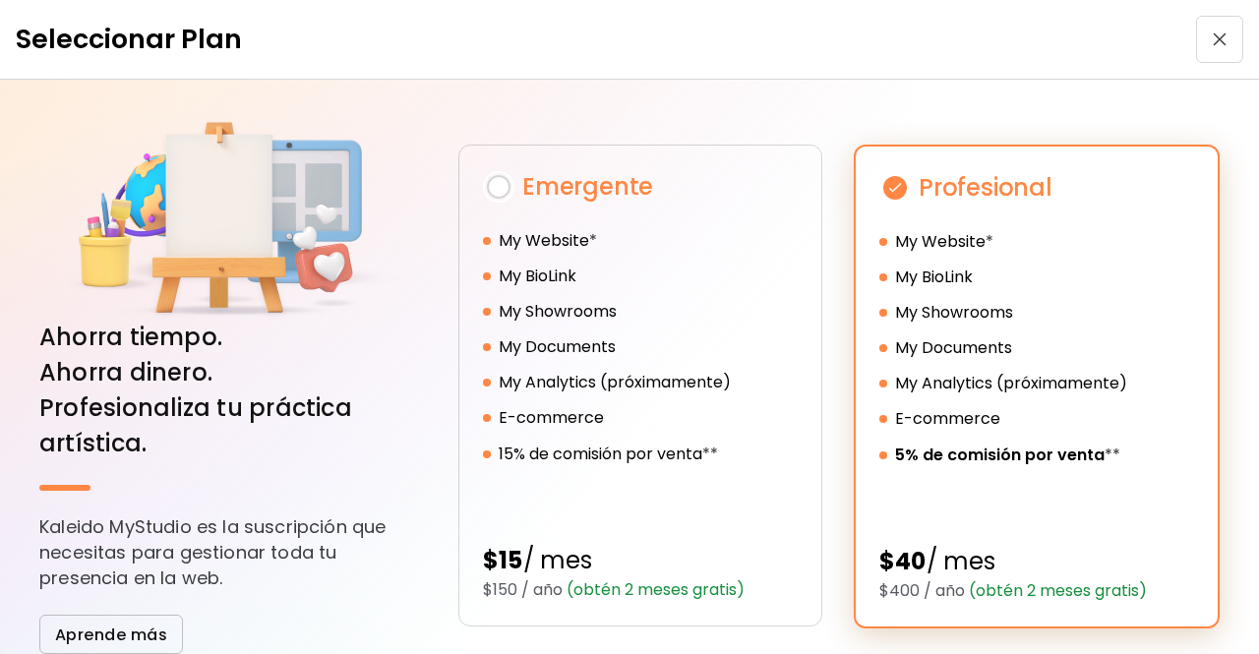
click at [1219, 45] on span "button" at bounding box center [1219, 39] width 35 height 14
